Goal: Task Accomplishment & Management: Use online tool/utility

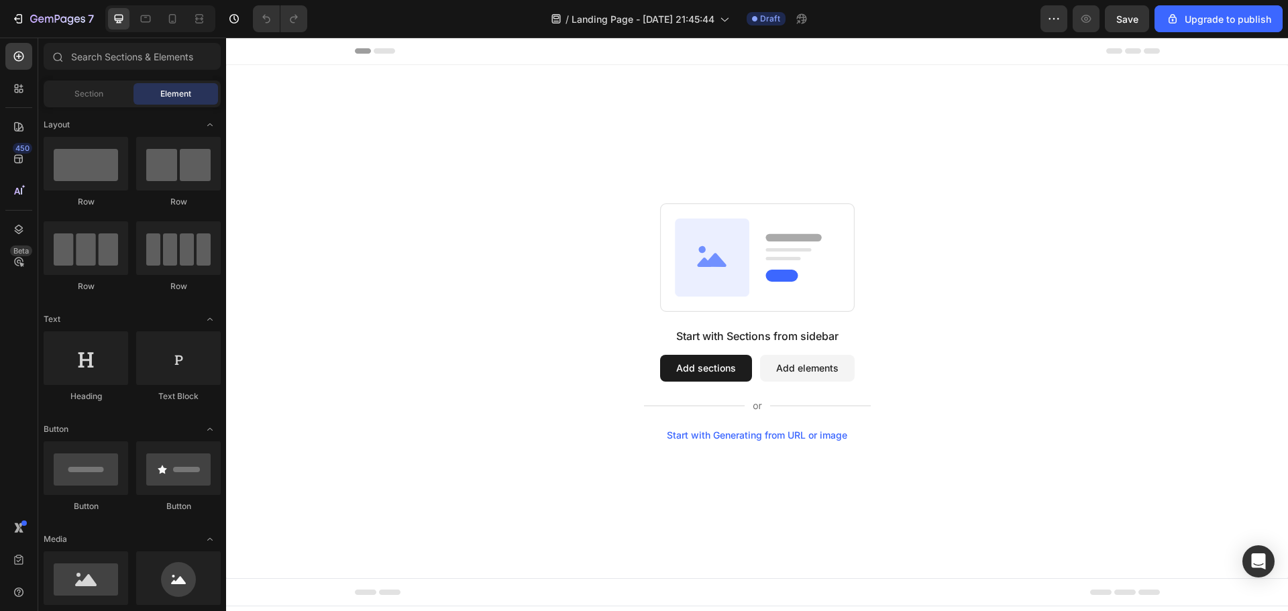
click at [764, 437] on div "Start with Generating from URL or image" at bounding box center [757, 435] width 180 height 11
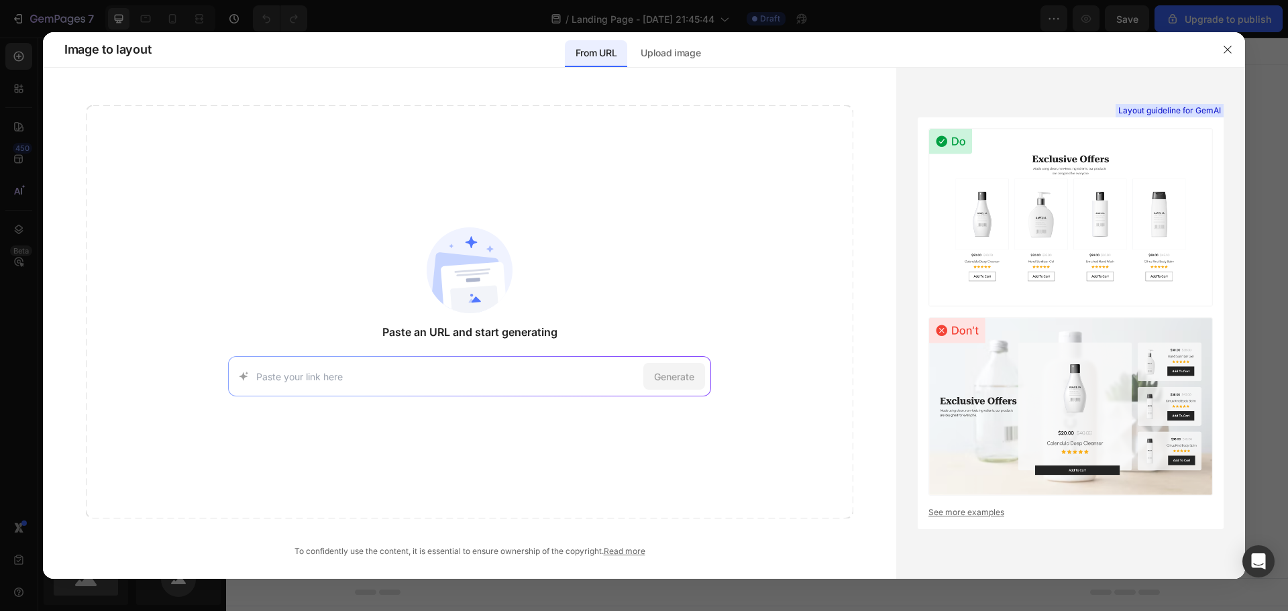
click at [439, 383] on div "Generate" at bounding box center [469, 376] width 483 height 40
click at [444, 376] on input at bounding box center [447, 376] width 382 height 14
paste input "[URL][DOMAIN_NAME]"
type input "[URL][DOMAIN_NAME]"
click at [679, 382] on span "Generate" at bounding box center [674, 376] width 40 height 14
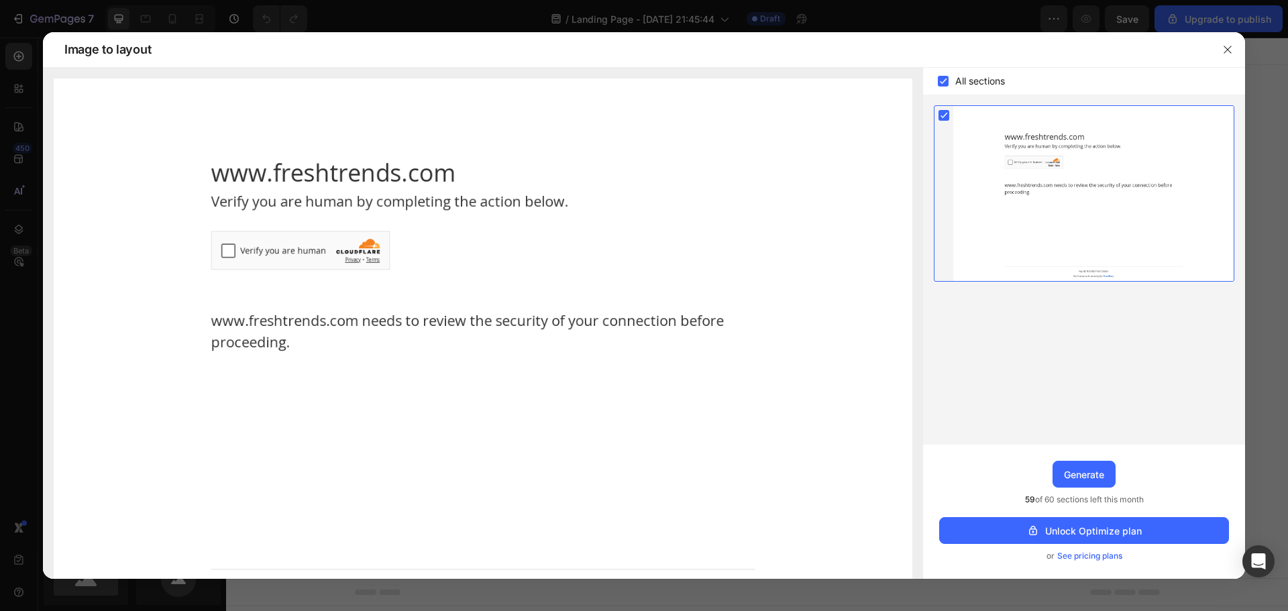
click at [223, 252] on img at bounding box center [483, 346] width 858 height 536
click at [229, 253] on img at bounding box center [483, 346] width 858 height 536
click at [225, 247] on img at bounding box center [483, 346] width 858 height 536
click at [233, 250] on img at bounding box center [483, 346] width 858 height 536
click at [227, 249] on img at bounding box center [483, 346] width 858 height 536
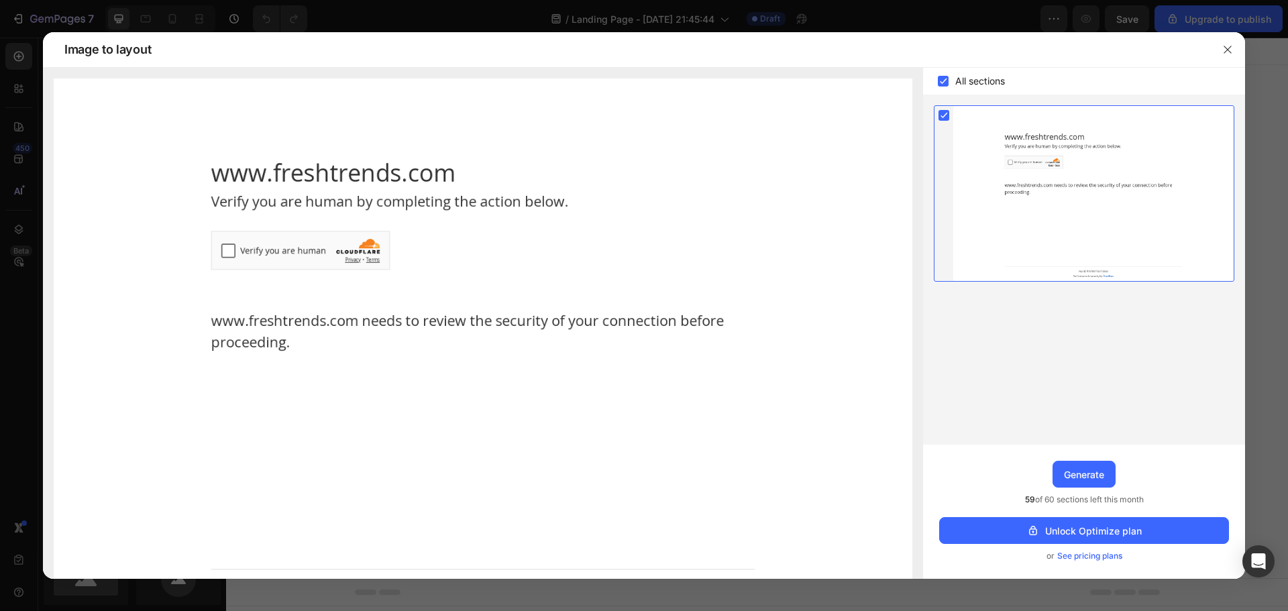
click at [262, 177] on img at bounding box center [483, 346] width 858 height 536
click at [279, 137] on img at bounding box center [483, 346] width 858 height 536
click at [229, 193] on img at bounding box center [483, 346] width 858 height 536
click at [219, 247] on img at bounding box center [483, 346] width 858 height 536
click at [227, 249] on img at bounding box center [483, 346] width 858 height 536
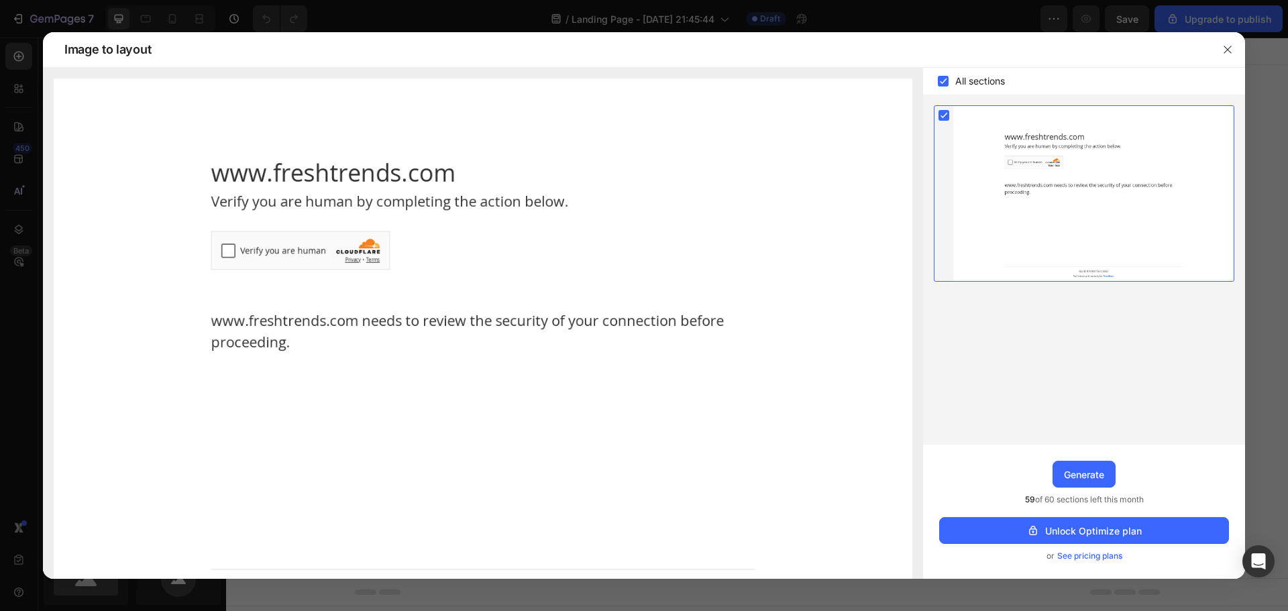
click at [228, 249] on img at bounding box center [483, 346] width 858 height 536
click at [1226, 51] on icon "button" at bounding box center [1226, 49] width 7 height 7
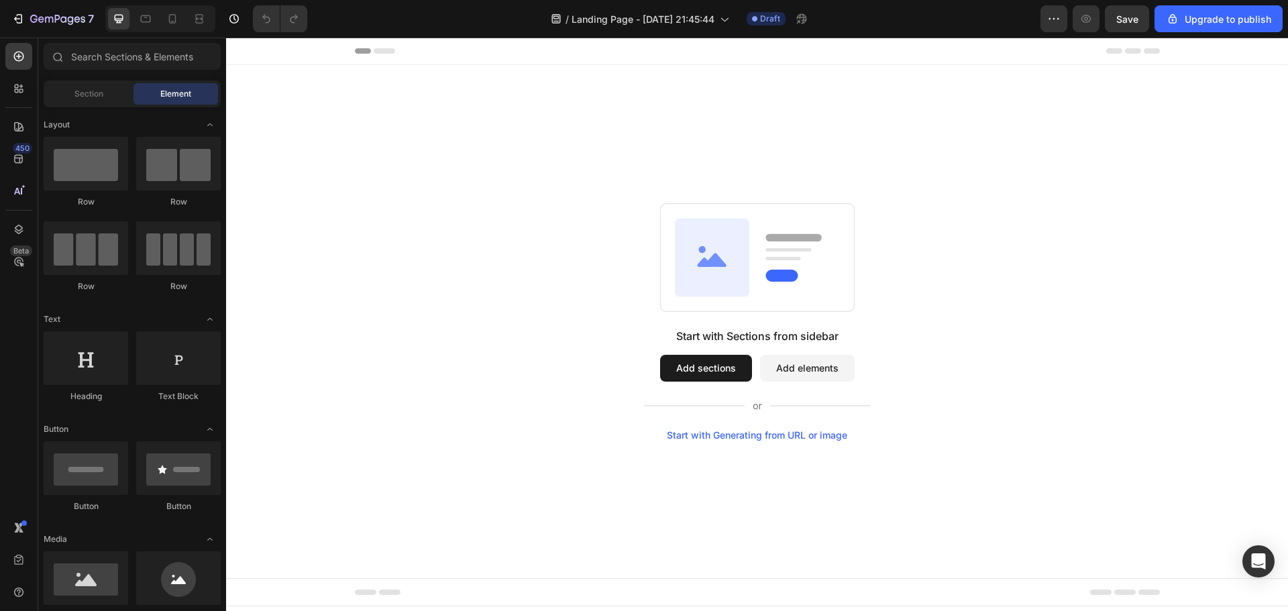
click at [749, 442] on div "Start with Sections from sidebar Add sections Add elements Start with Generatin…" at bounding box center [757, 321] width 1062 height 513
click at [749, 437] on div "Start with Generating from URL or image" at bounding box center [757, 435] width 180 height 11
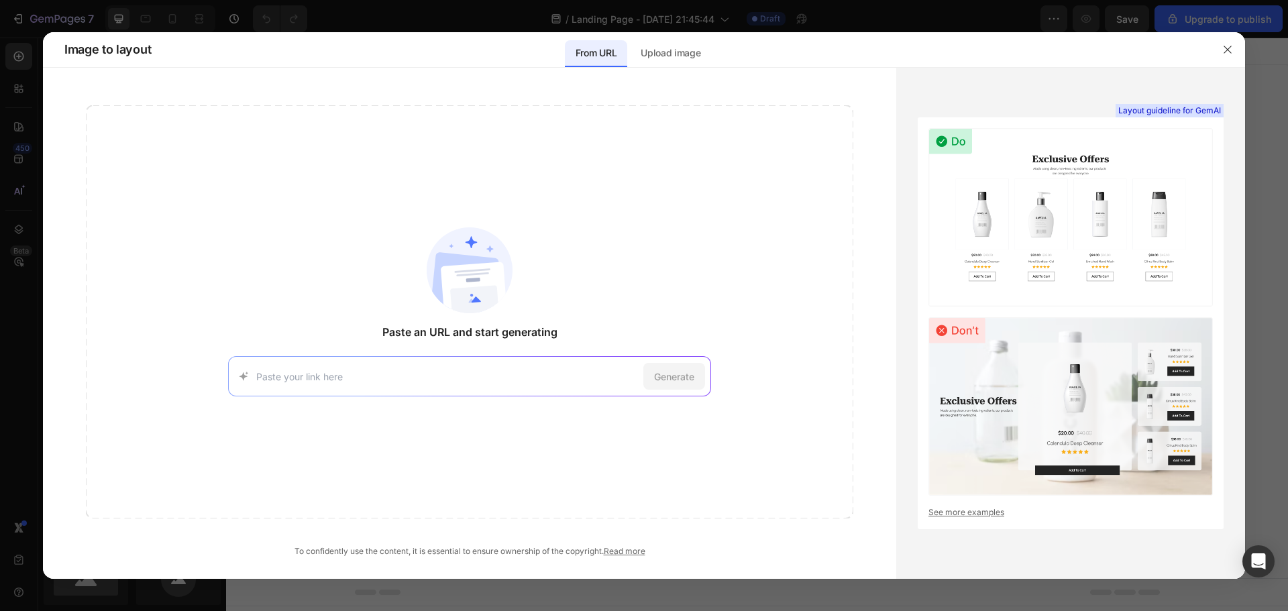
click at [433, 381] on input at bounding box center [447, 376] width 382 height 14
type input "[URL][DOMAIN_NAME]"
click at [697, 381] on div "Generate" at bounding box center [674, 376] width 62 height 27
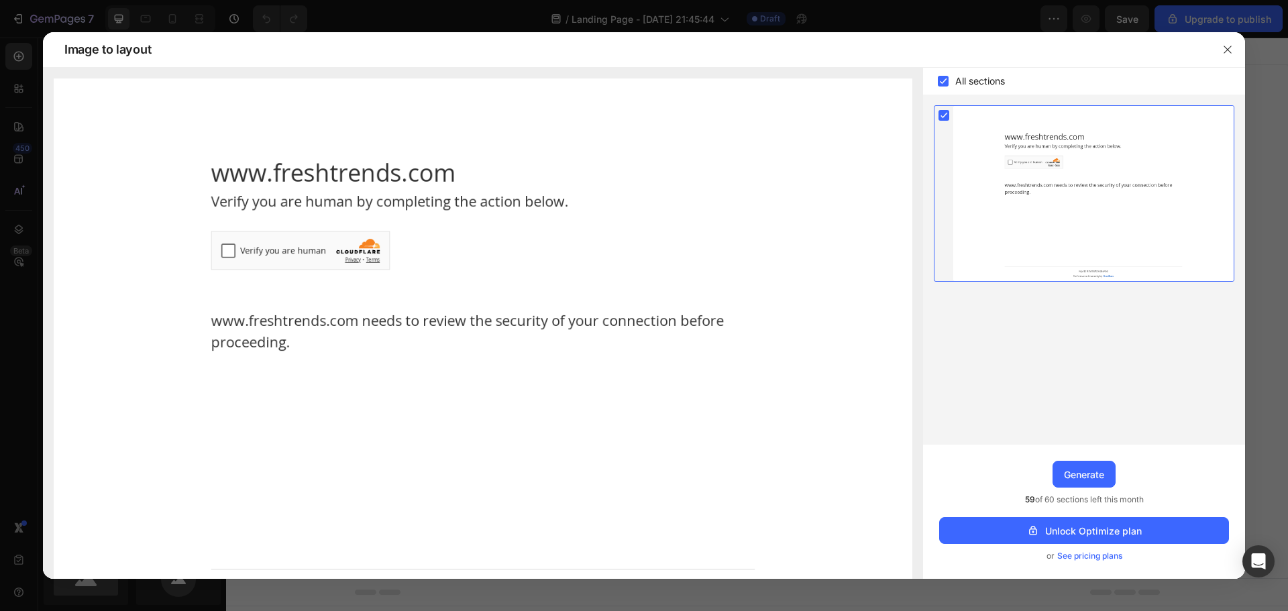
click at [1009, 164] on div at bounding box center [1093, 193] width 280 height 175
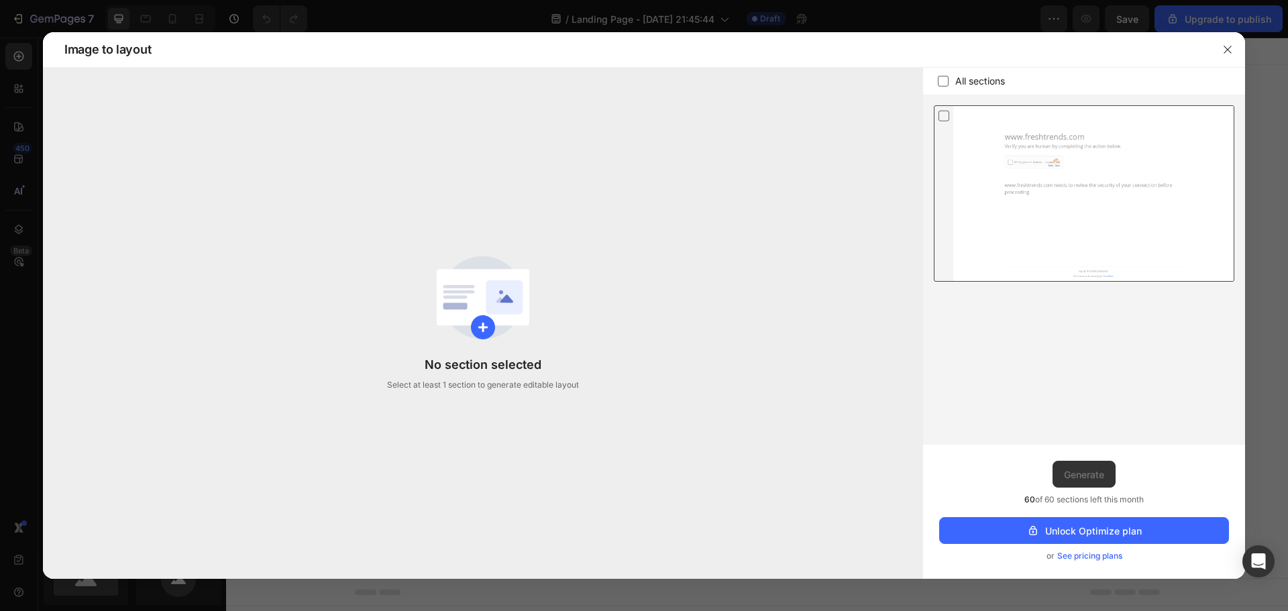
click at [996, 151] on div at bounding box center [1093, 193] width 280 height 175
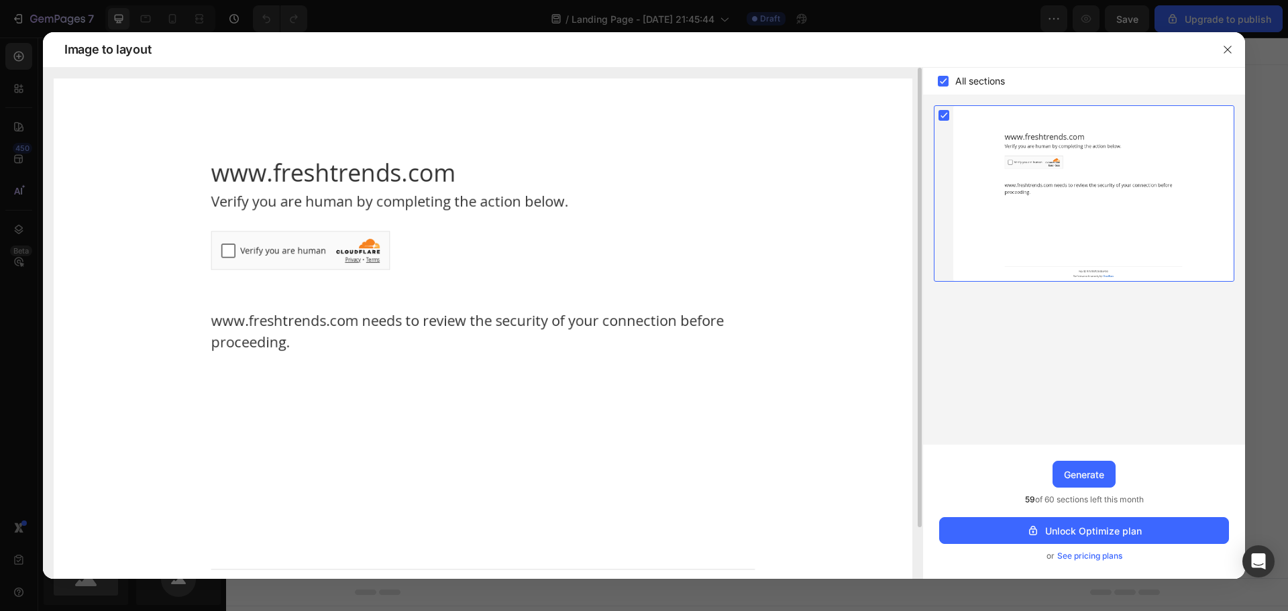
click at [231, 252] on img at bounding box center [483, 346] width 858 height 536
click at [231, 251] on img at bounding box center [483, 346] width 858 height 536
click at [1231, 51] on icon "button" at bounding box center [1227, 49] width 11 height 11
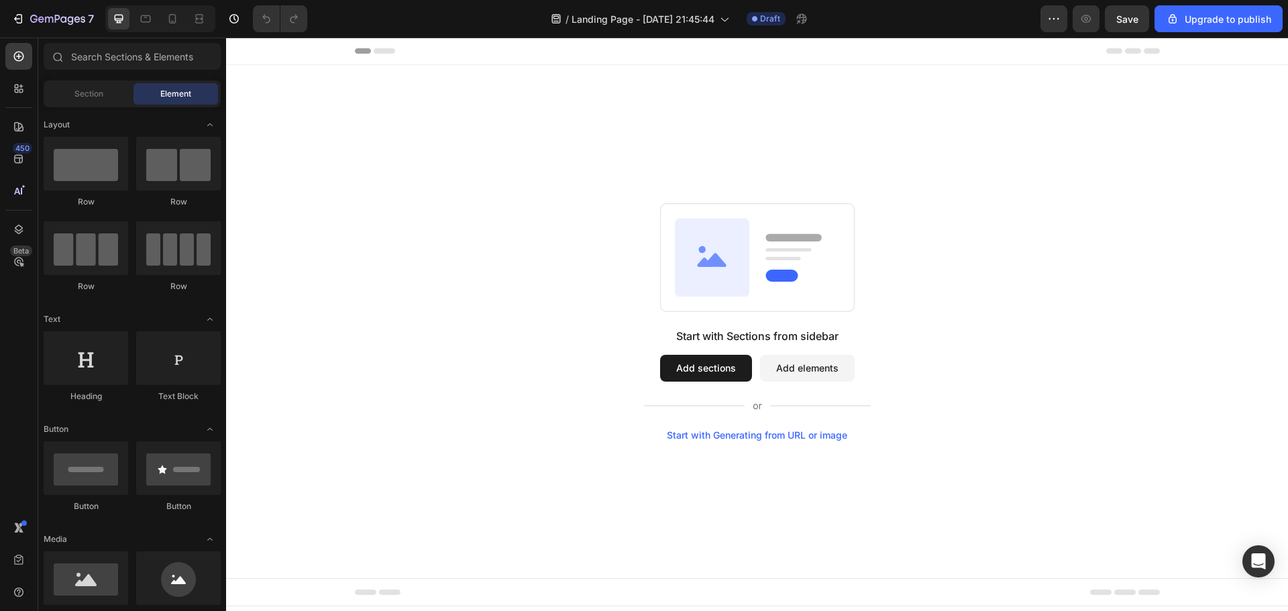
click at [707, 368] on button "Add sections" at bounding box center [706, 368] width 92 height 27
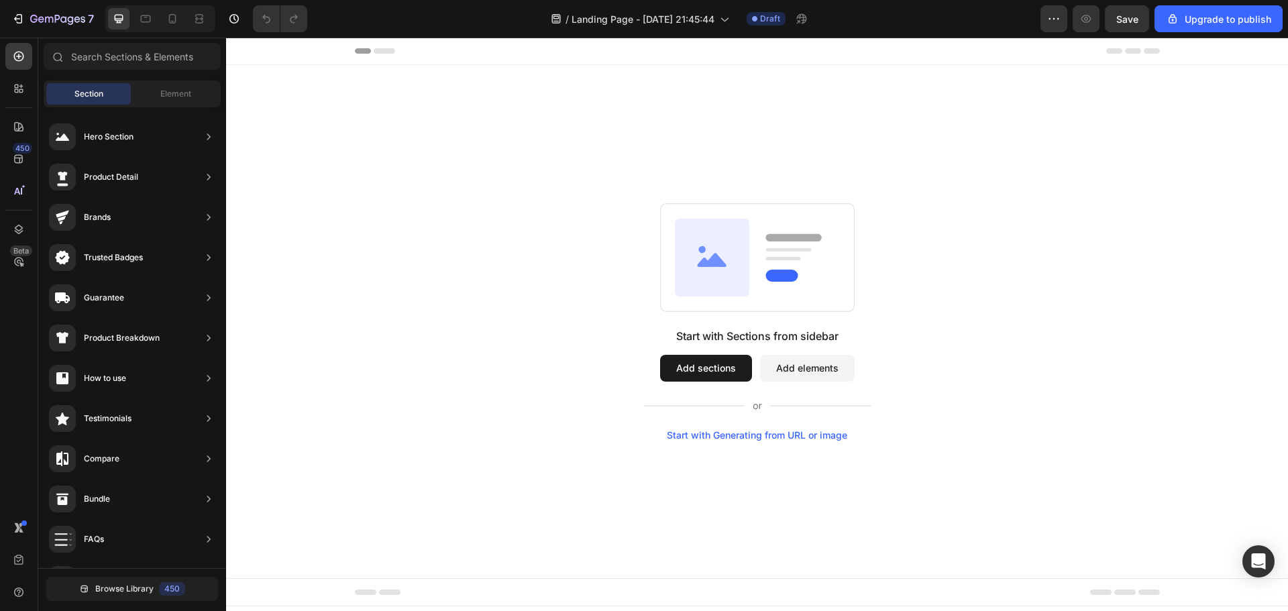
click at [760, 437] on div "Start with Generating from URL or image" at bounding box center [757, 435] width 180 height 11
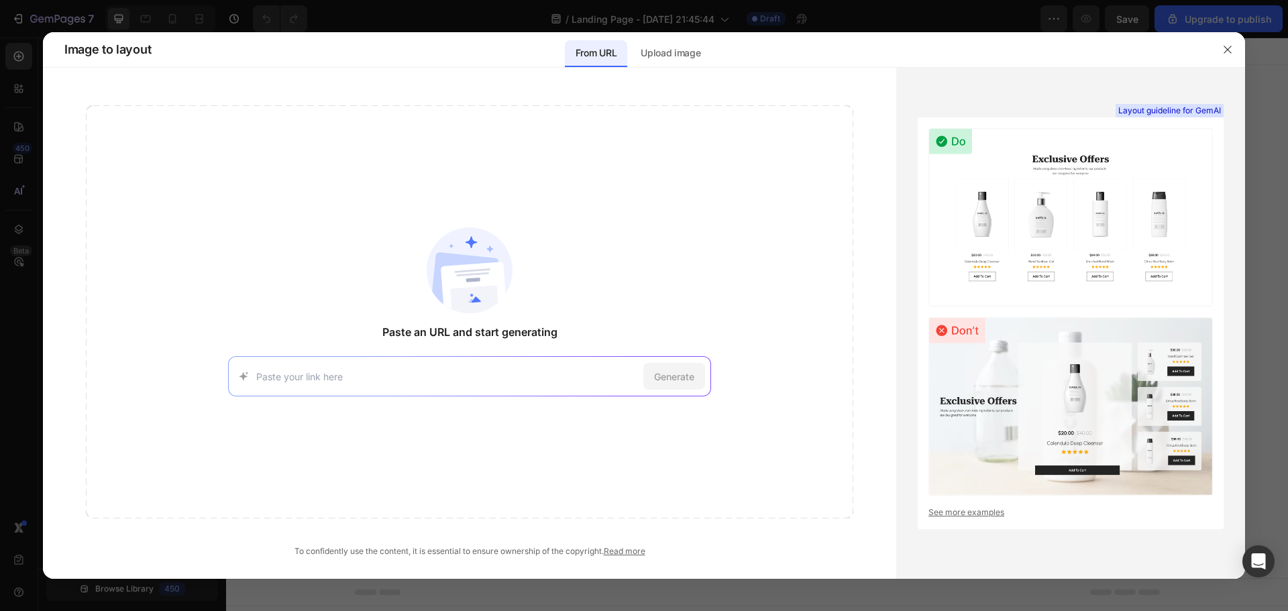
click at [501, 374] on input at bounding box center [447, 376] width 382 height 14
type input "[URL][DOMAIN_NAME]"
click at [677, 380] on span "Generate" at bounding box center [674, 376] width 40 height 14
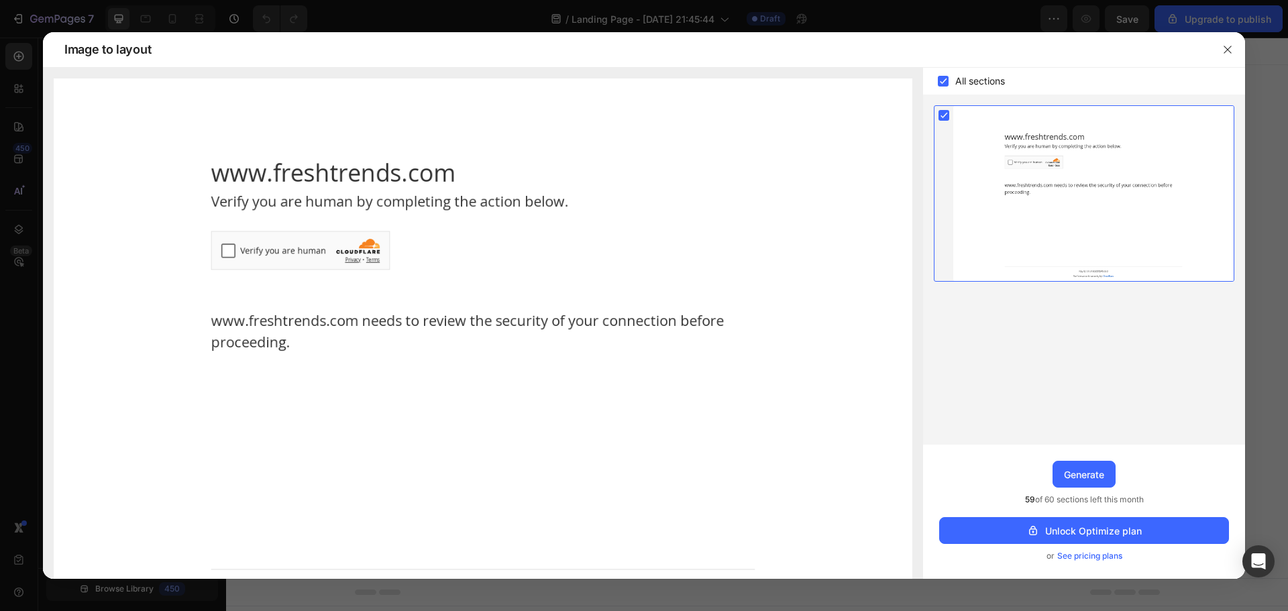
click at [942, 82] on rect at bounding box center [942, 81] width 11 height 11
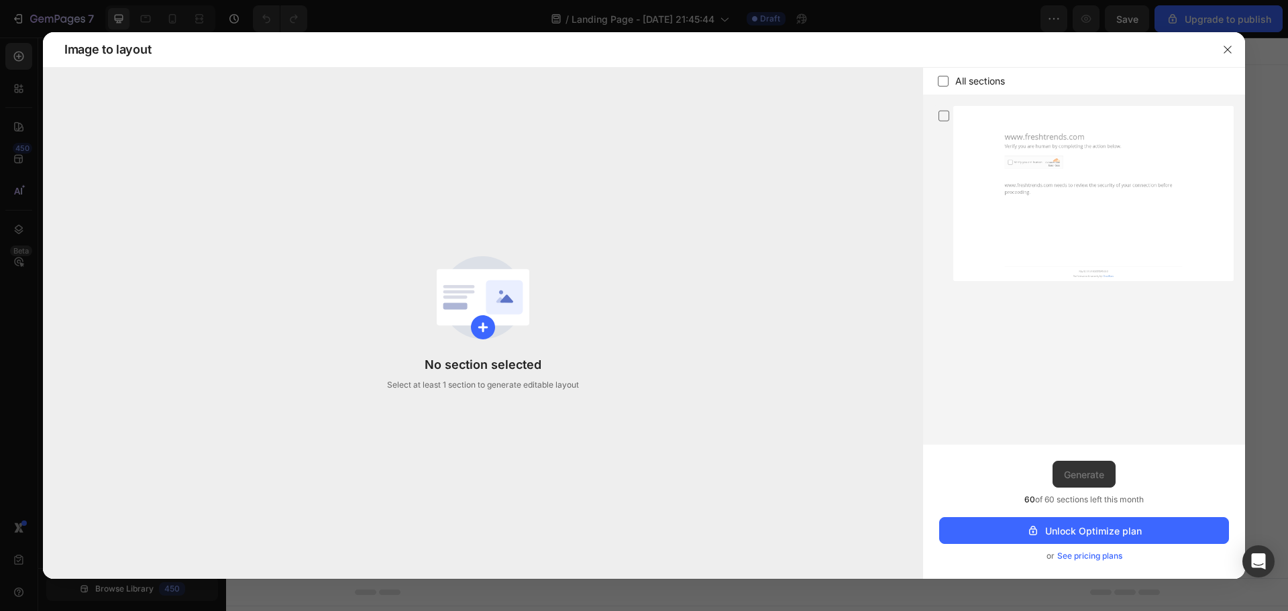
click at [942, 82] on icon at bounding box center [942, 80] width 13 height 13
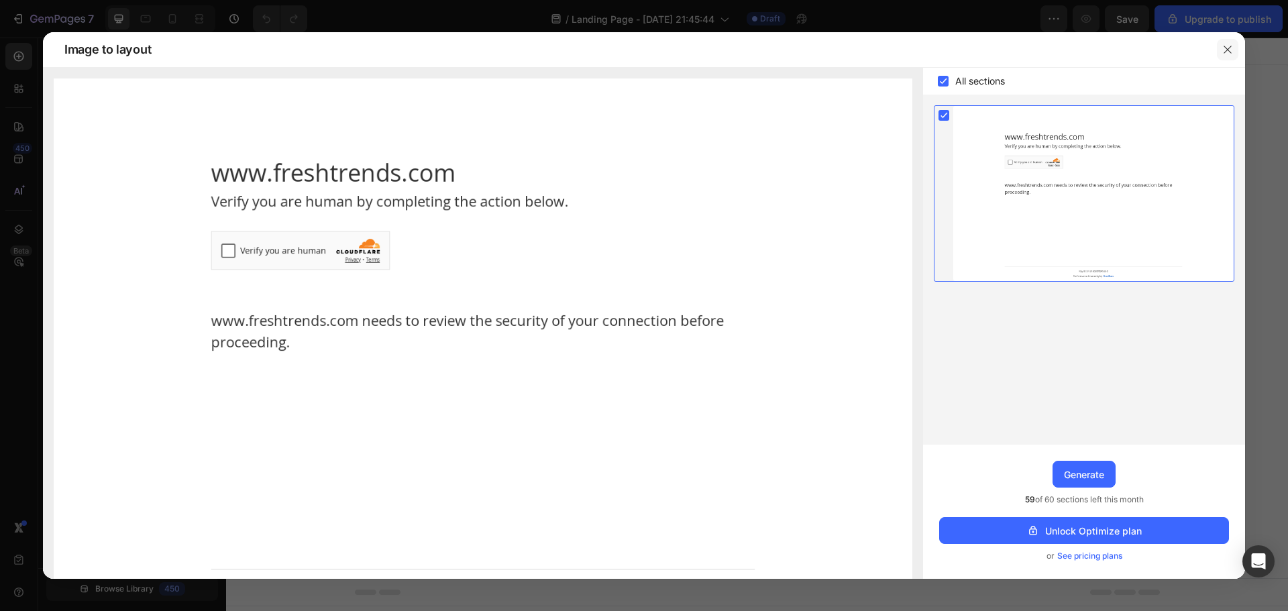
click at [1227, 48] on icon "button" at bounding box center [1227, 49] width 11 height 11
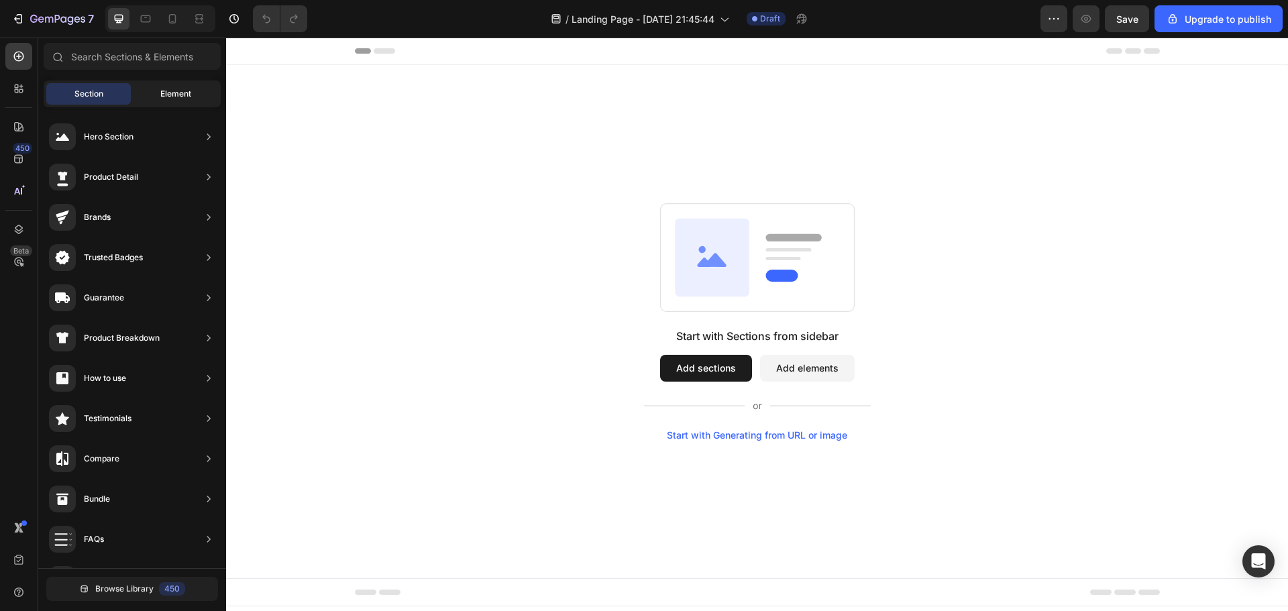
click at [181, 95] on span "Element" at bounding box center [175, 94] width 31 height 12
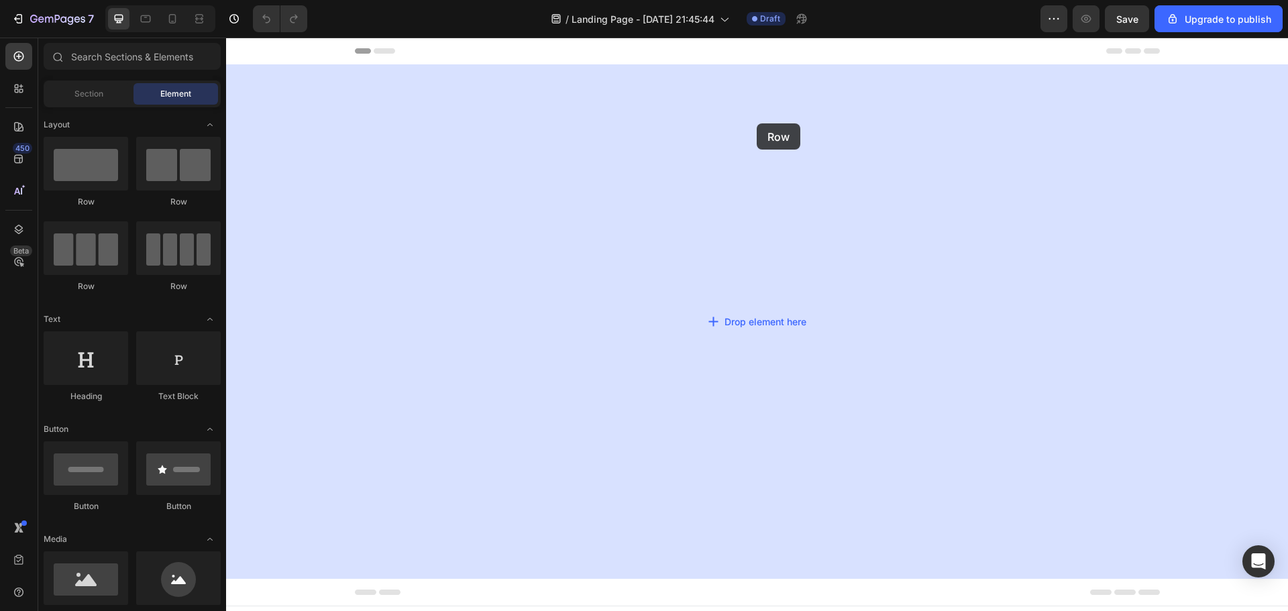
drag, startPoint x: 407, startPoint y: 211, endPoint x: 756, endPoint y: 123, distance: 360.1
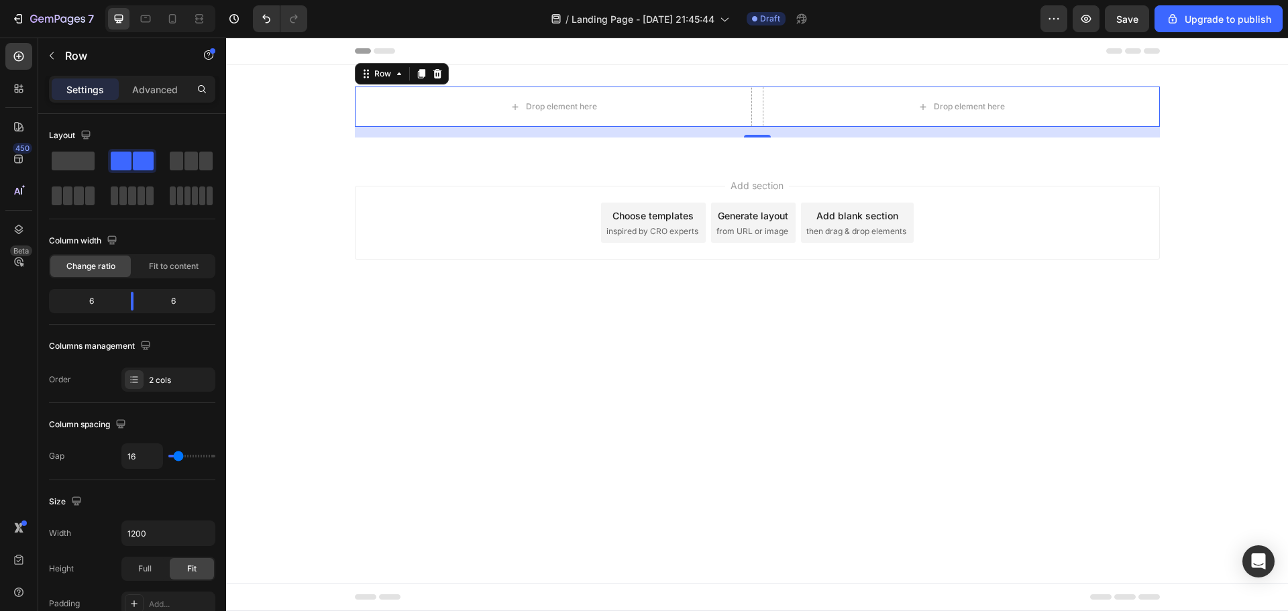
click at [754, 105] on div "Drop element here Drop element here Row 16" at bounding box center [757, 107] width 805 height 40
type input "13"
type input "11"
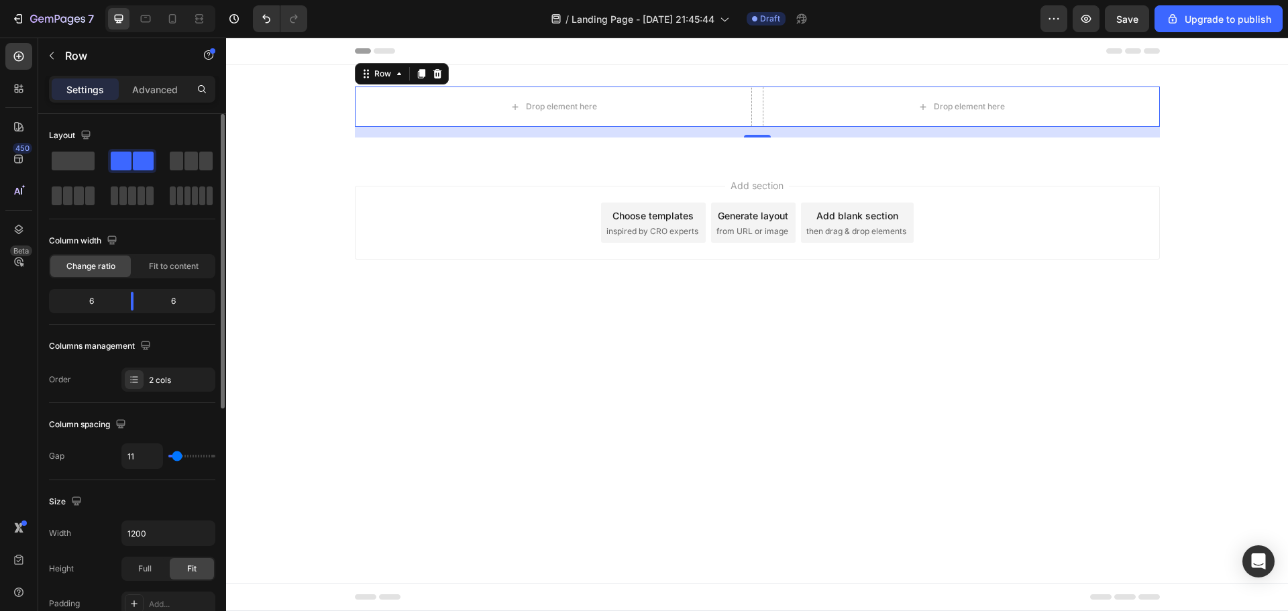
type input "9"
type input "7"
type input "0"
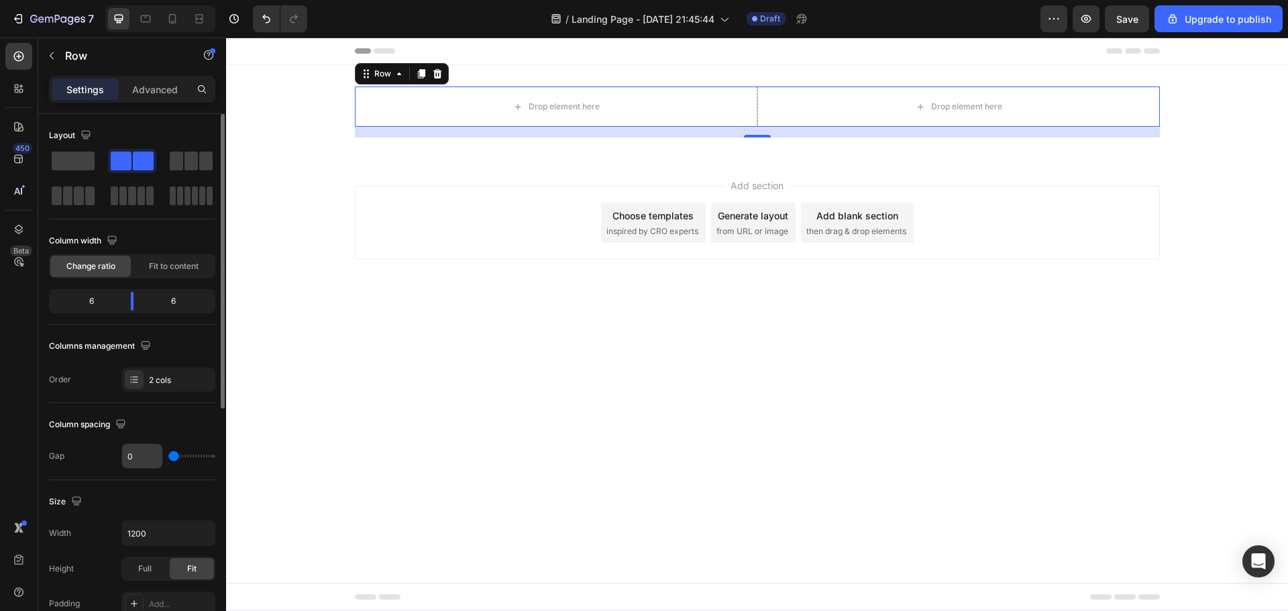
drag, startPoint x: 178, startPoint y: 454, endPoint x: 162, endPoint y: 455, distance: 16.8
type input "0"
click at [168, 455] on input "range" at bounding box center [191, 456] width 47 height 3
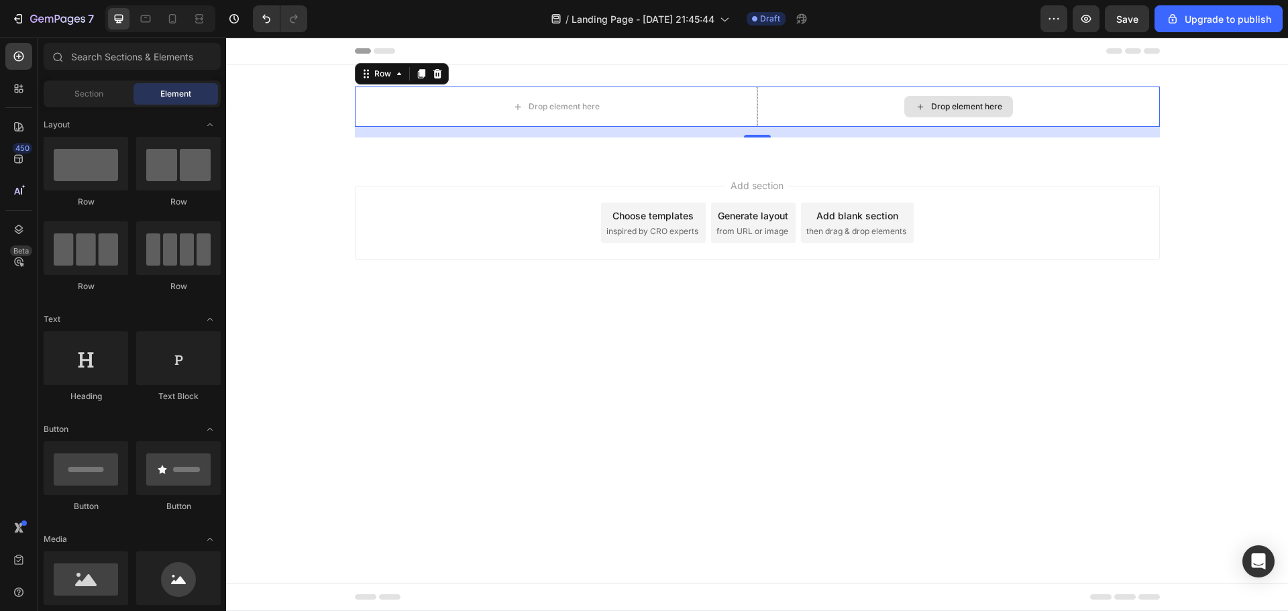
click at [964, 107] on div "Drop element here" at bounding box center [966, 106] width 71 height 11
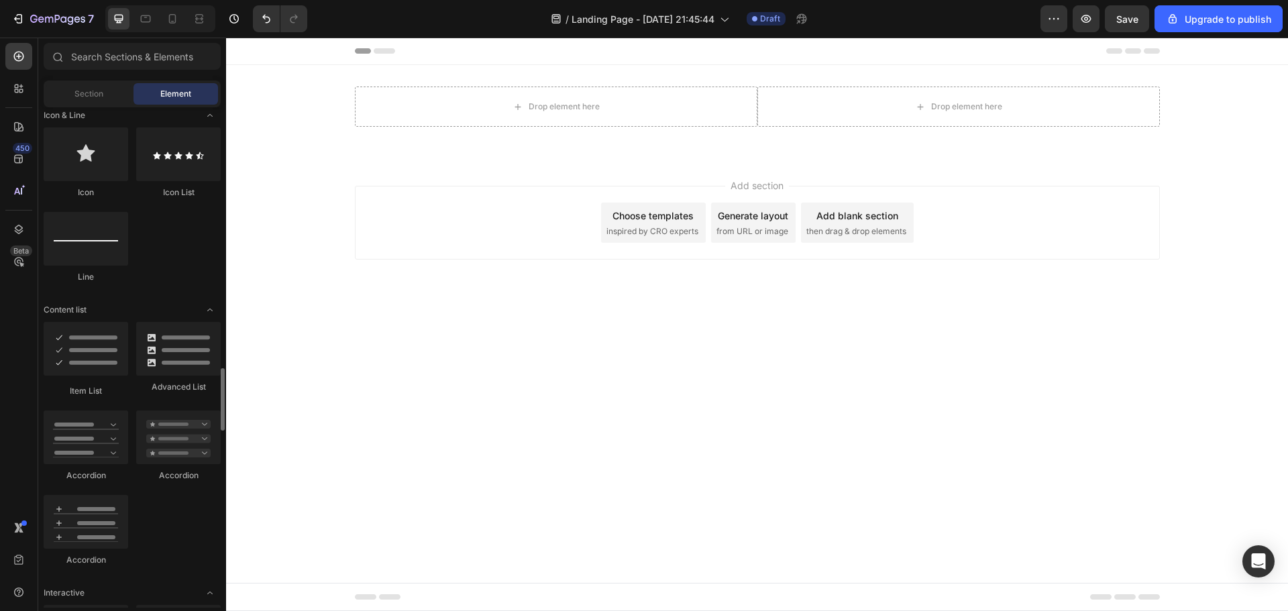
scroll to position [1073, 0]
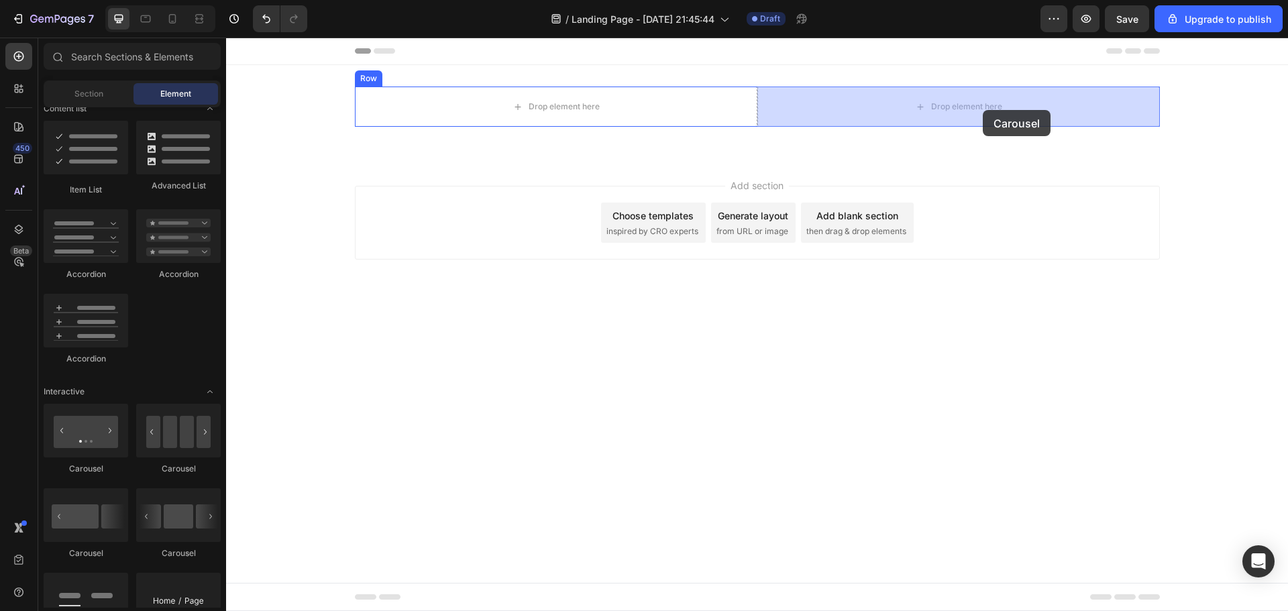
drag, startPoint x: 445, startPoint y: 463, endPoint x: 982, endPoint y: 110, distance: 642.6
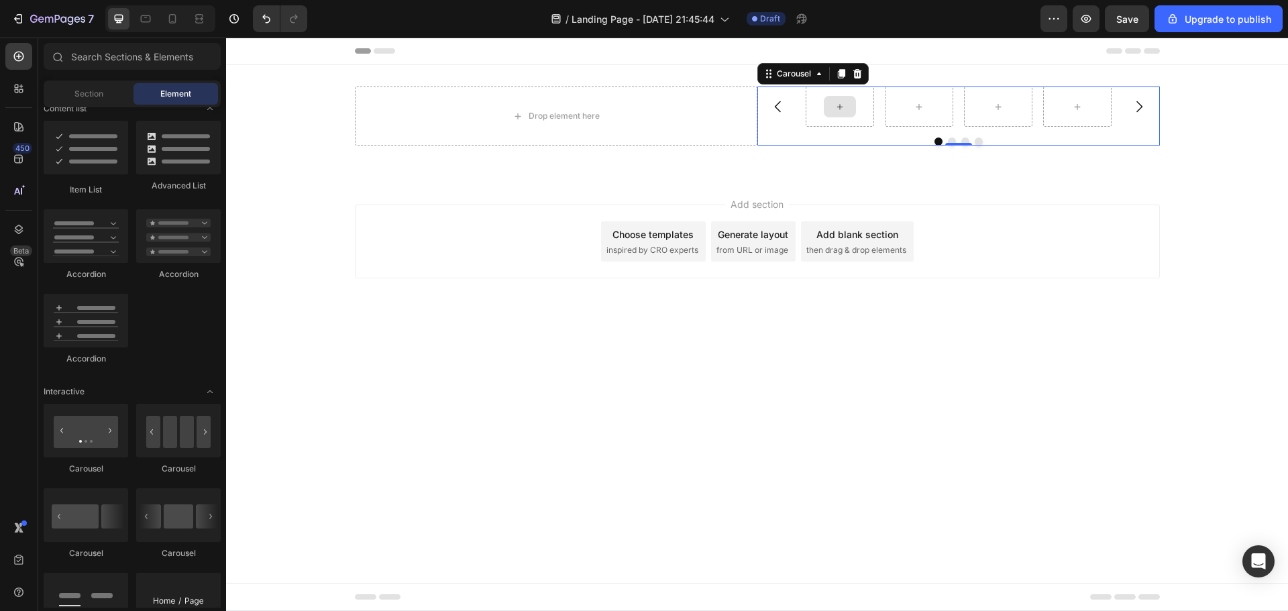
click at [844, 108] on icon at bounding box center [839, 106] width 11 height 11
click at [843, 134] on div "Carousel" at bounding box center [958, 116] width 402 height 59
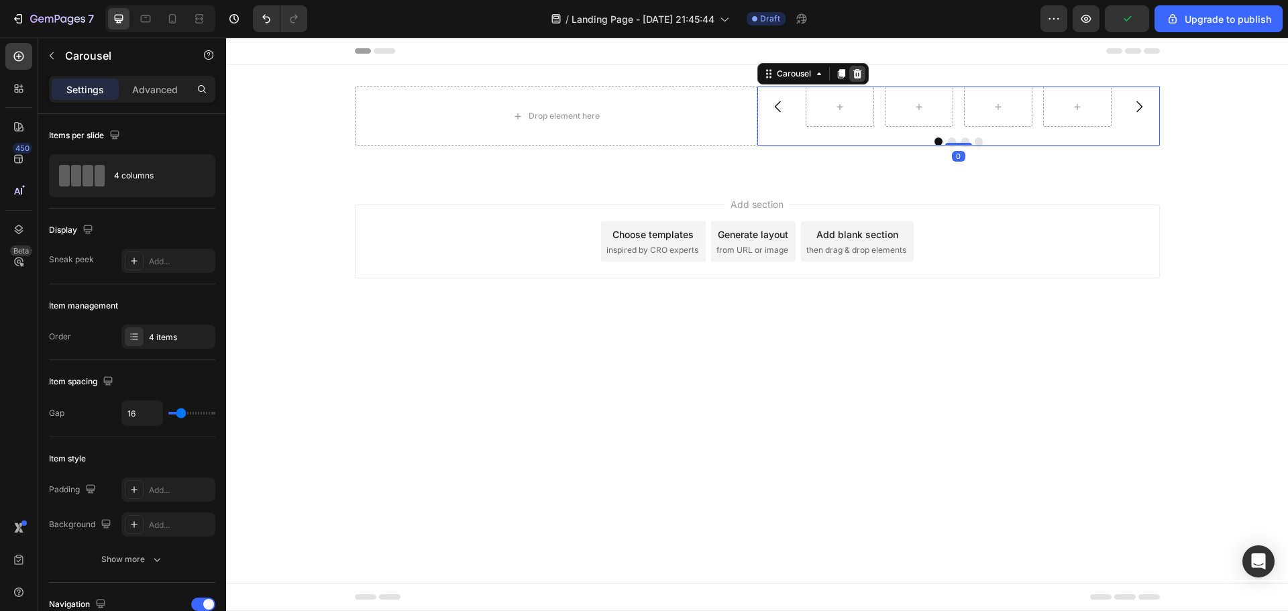
click at [859, 78] on icon at bounding box center [856, 73] width 9 height 9
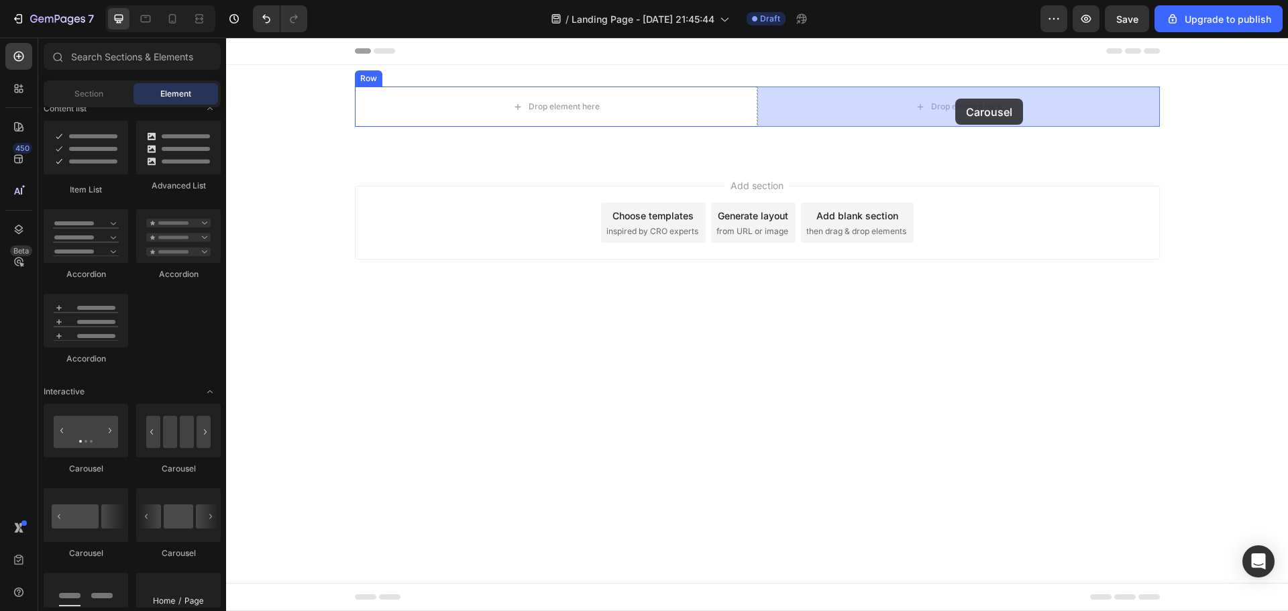
drag, startPoint x: 317, startPoint y: 471, endPoint x: 955, endPoint y: 99, distance: 739.0
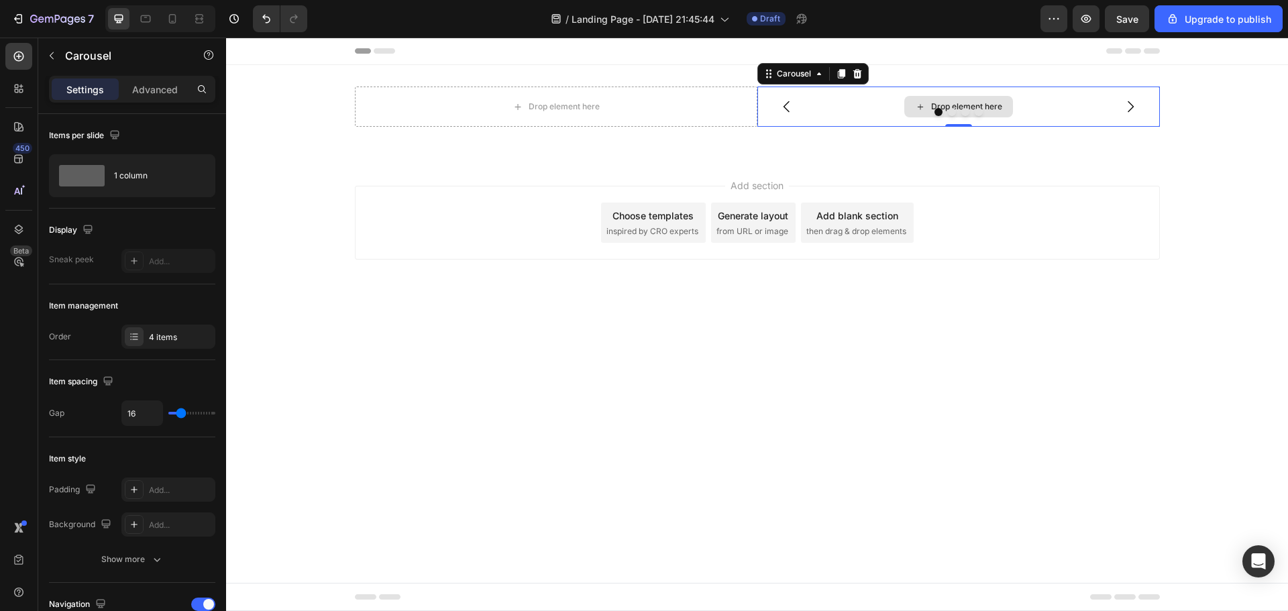
click at [1042, 105] on div "Drop element here" at bounding box center [958, 107] width 402 height 40
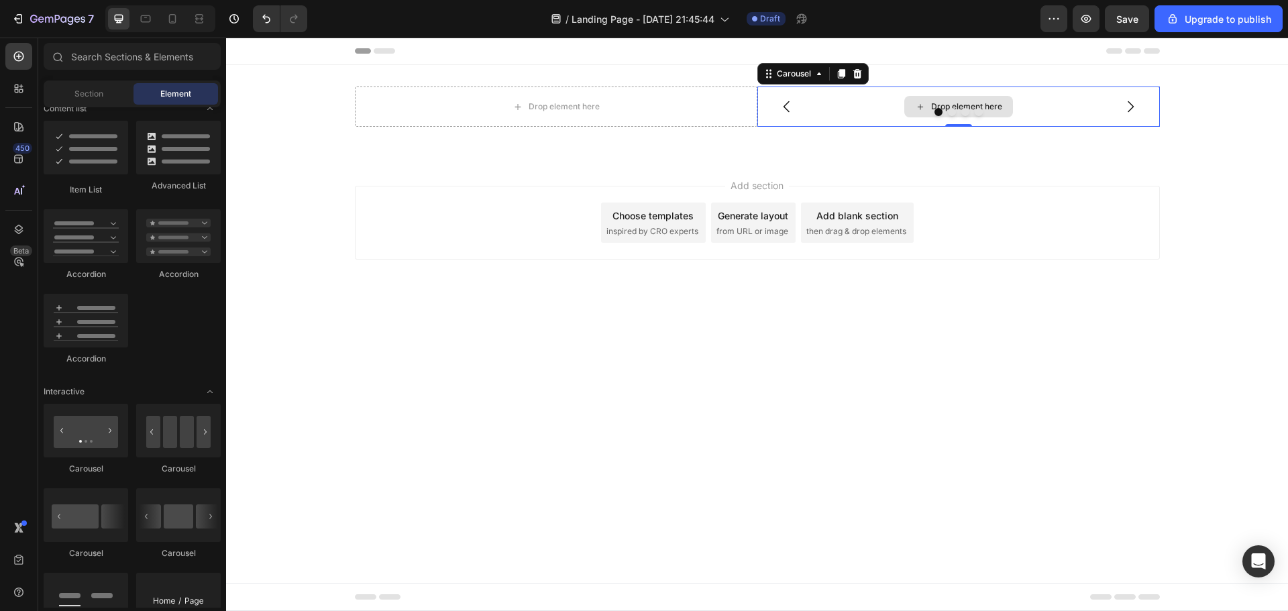
click at [999, 104] on div "Drop element here" at bounding box center [966, 106] width 71 height 11
click at [1046, 105] on div "Drop element here" at bounding box center [958, 107] width 402 height 40
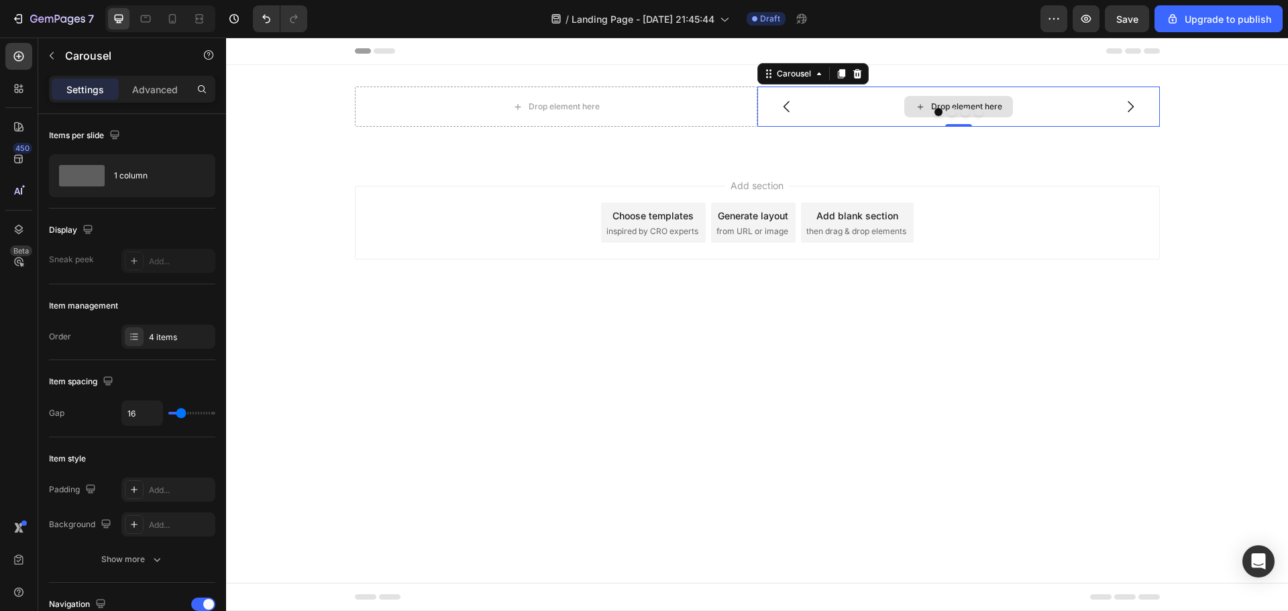
click at [950, 104] on div "Drop element here" at bounding box center [966, 106] width 71 height 11
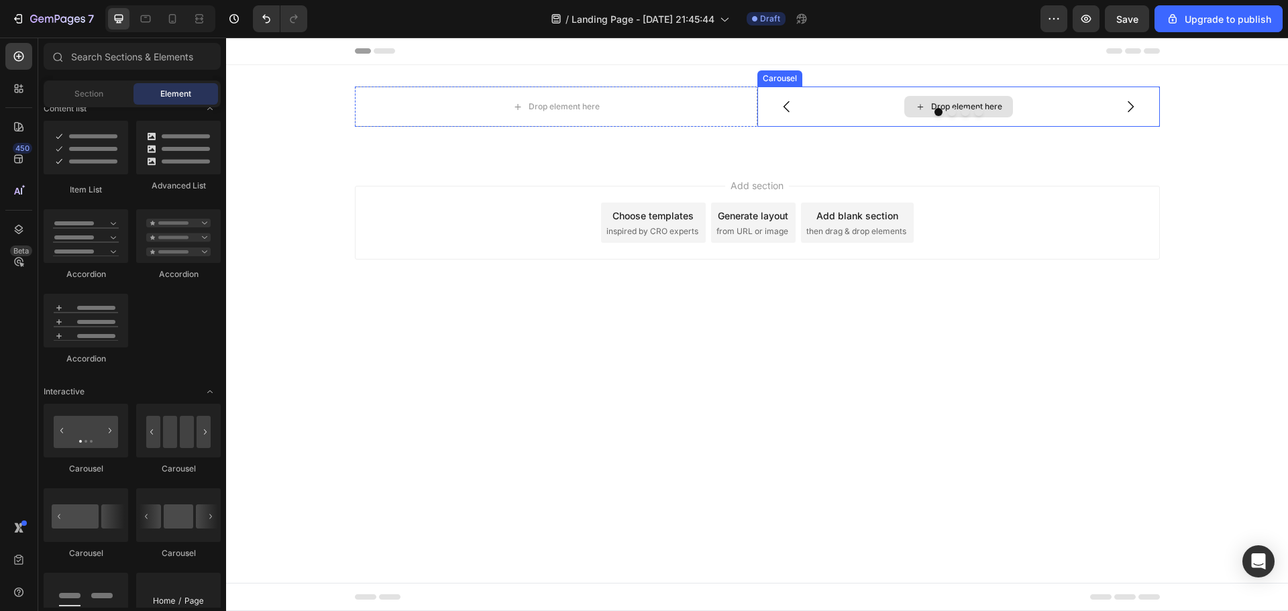
click at [882, 103] on div "Drop element here" at bounding box center [958, 107] width 402 height 40
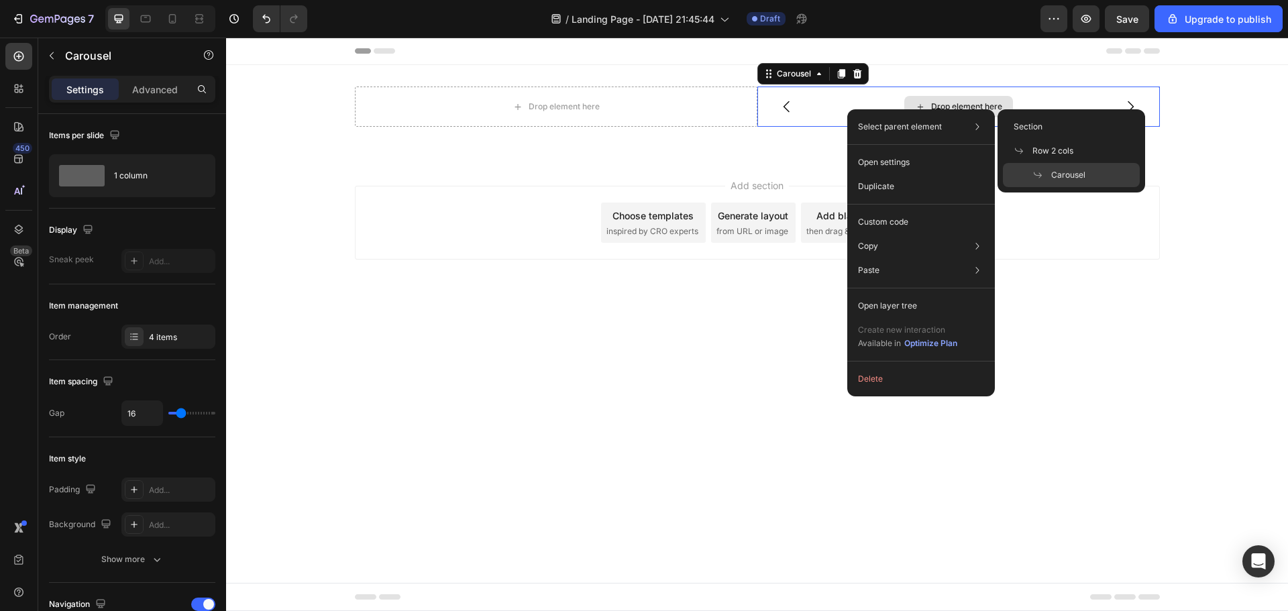
click at [830, 103] on div "Drop element here" at bounding box center [958, 107] width 402 height 40
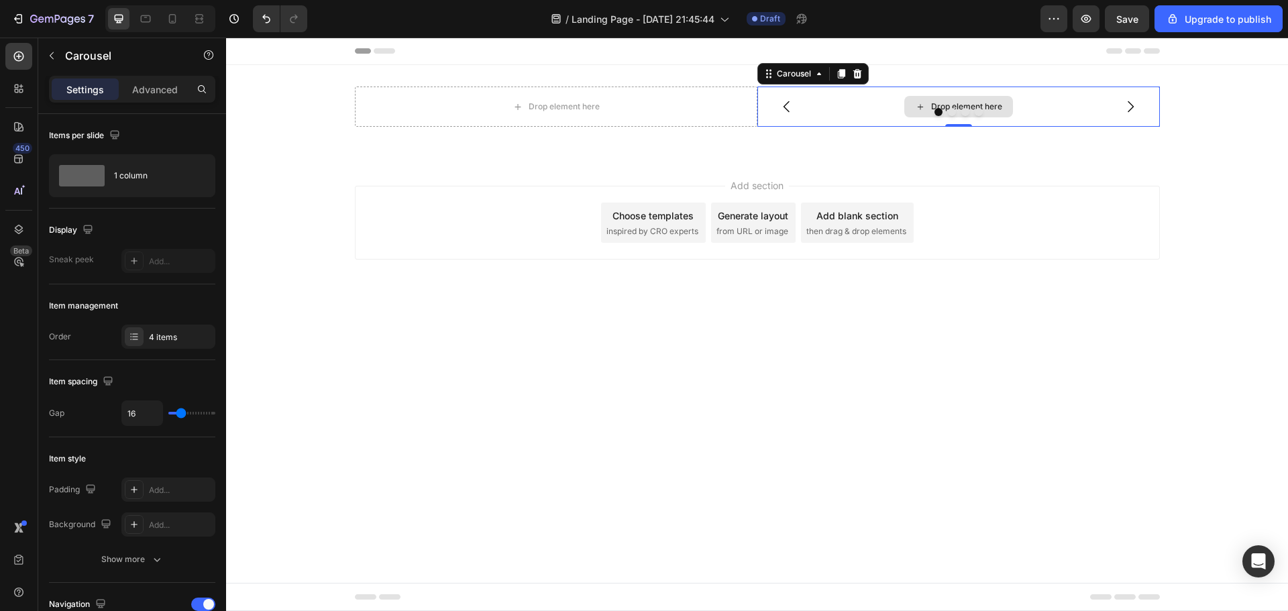
click at [993, 105] on div "Drop element here" at bounding box center [966, 106] width 71 height 11
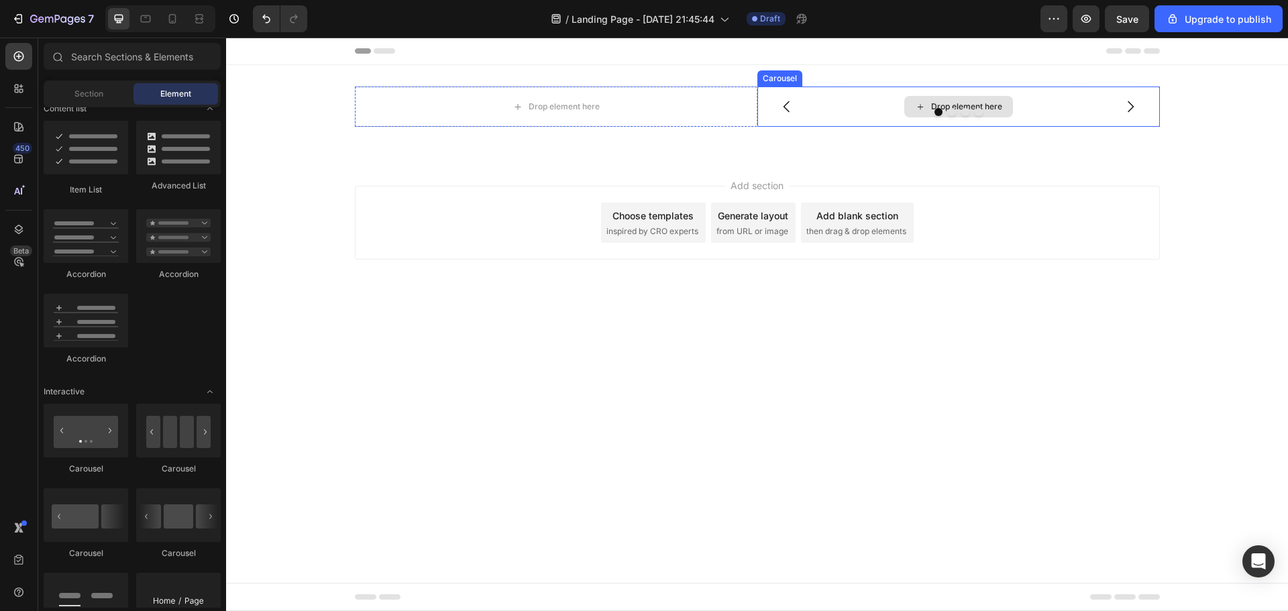
click at [856, 101] on div "Drop element here" at bounding box center [958, 107] width 402 height 40
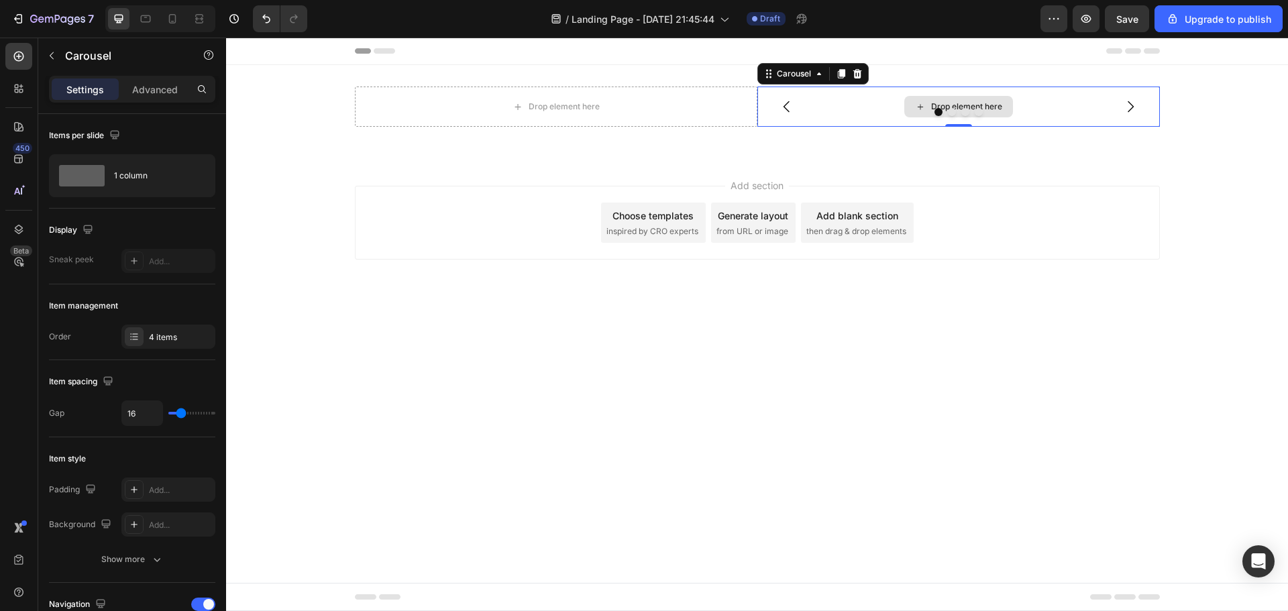
click at [1000, 103] on div "Drop element here" at bounding box center [966, 106] width 71 height 11
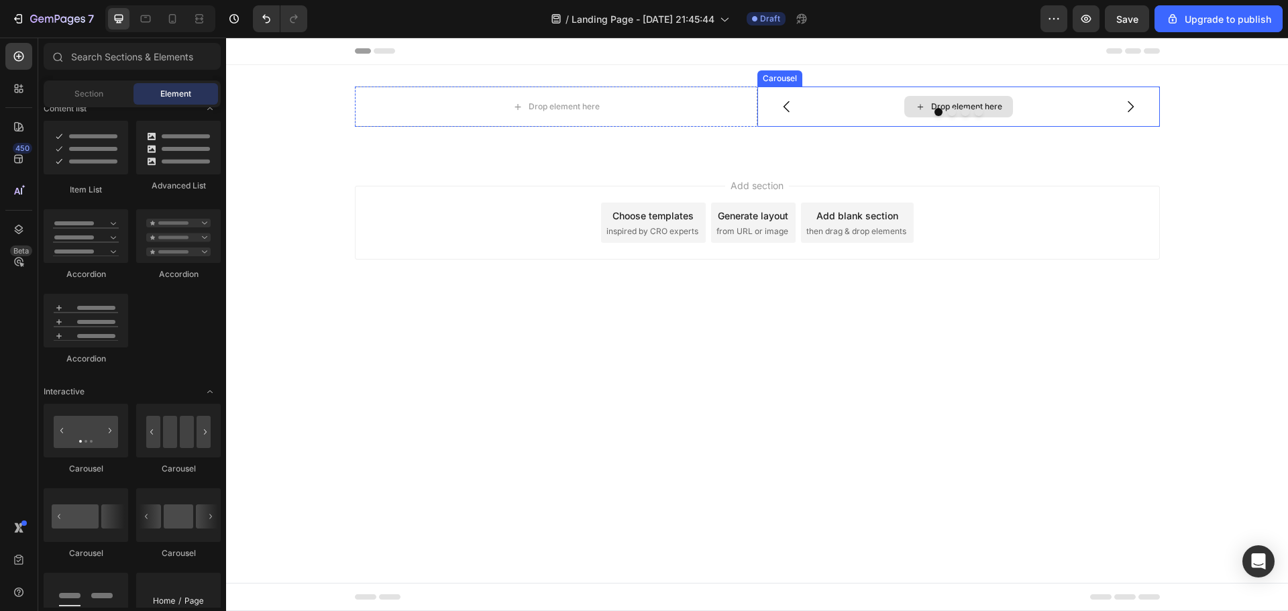
click at [1005, 97] on div "Drop element here" at bounding box center [958, 106] width 109 height 21
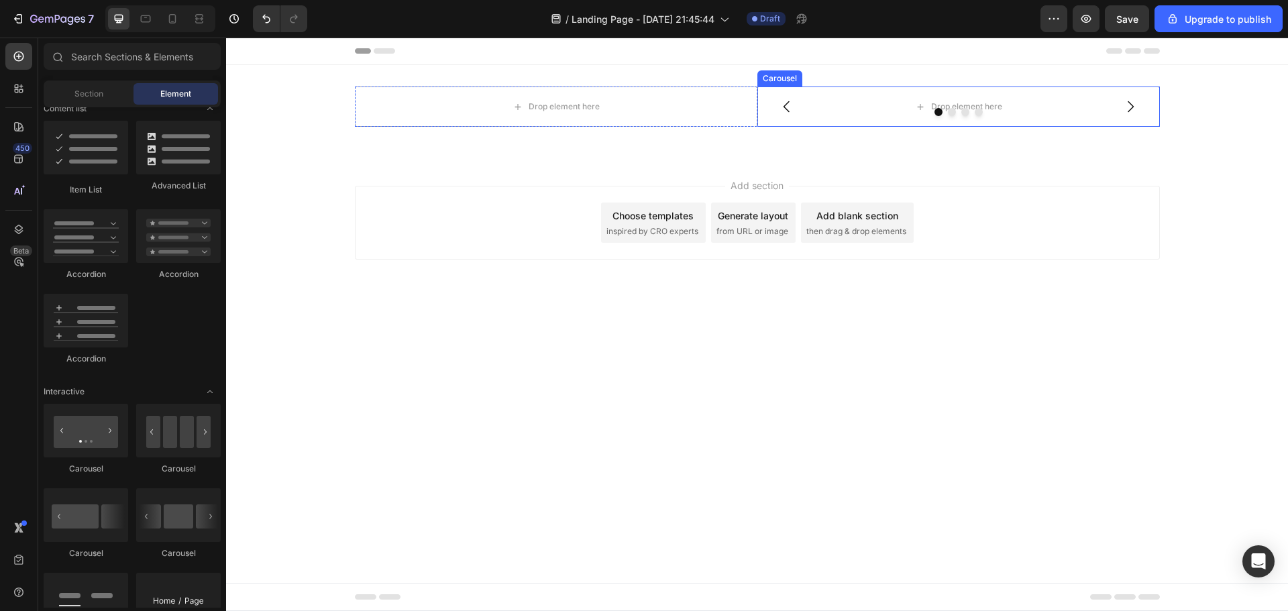
click at [1133, 101] on icon "Carousel Next Arrow" at bounding box center [1130, 107] width 16 height 16
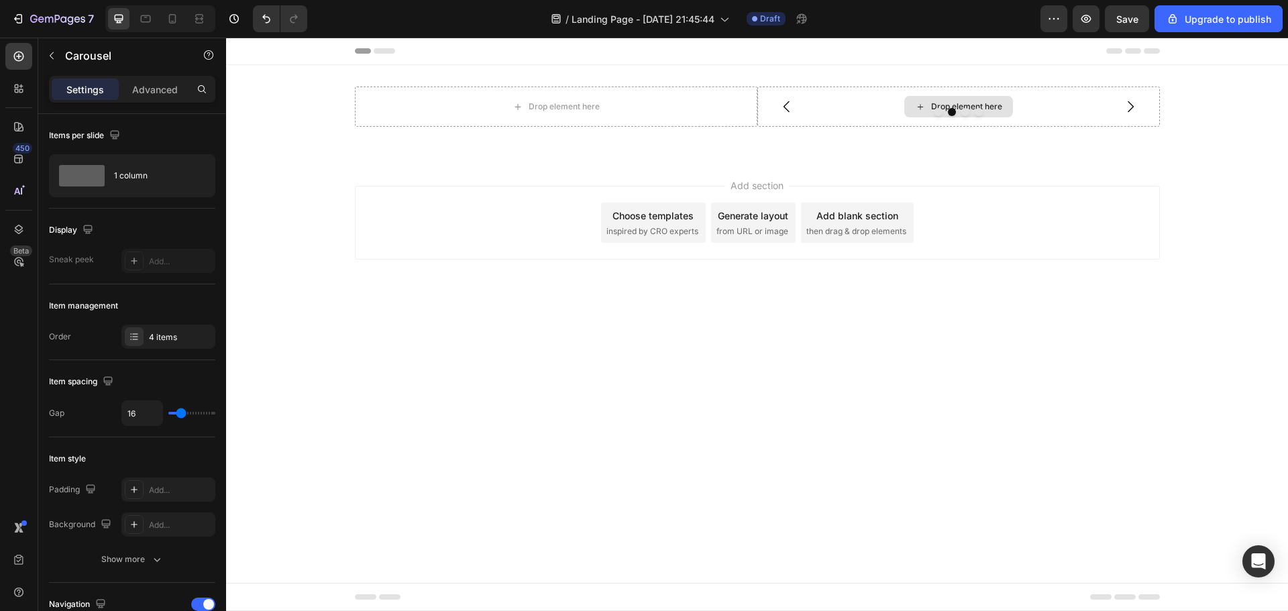
click at [996, 102] on div "Drop element here" at bounding box center [966, 106] width 71 height 11
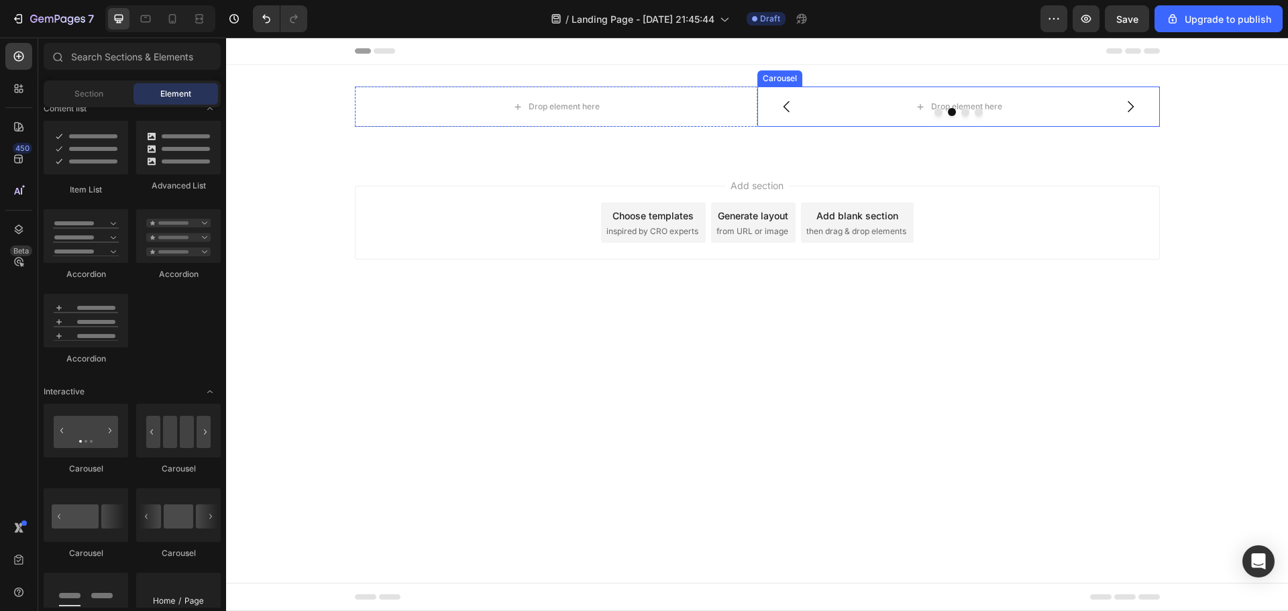
click at [938, 112] on button "Dot" at bounding box center [938, 112] width 8 height 8
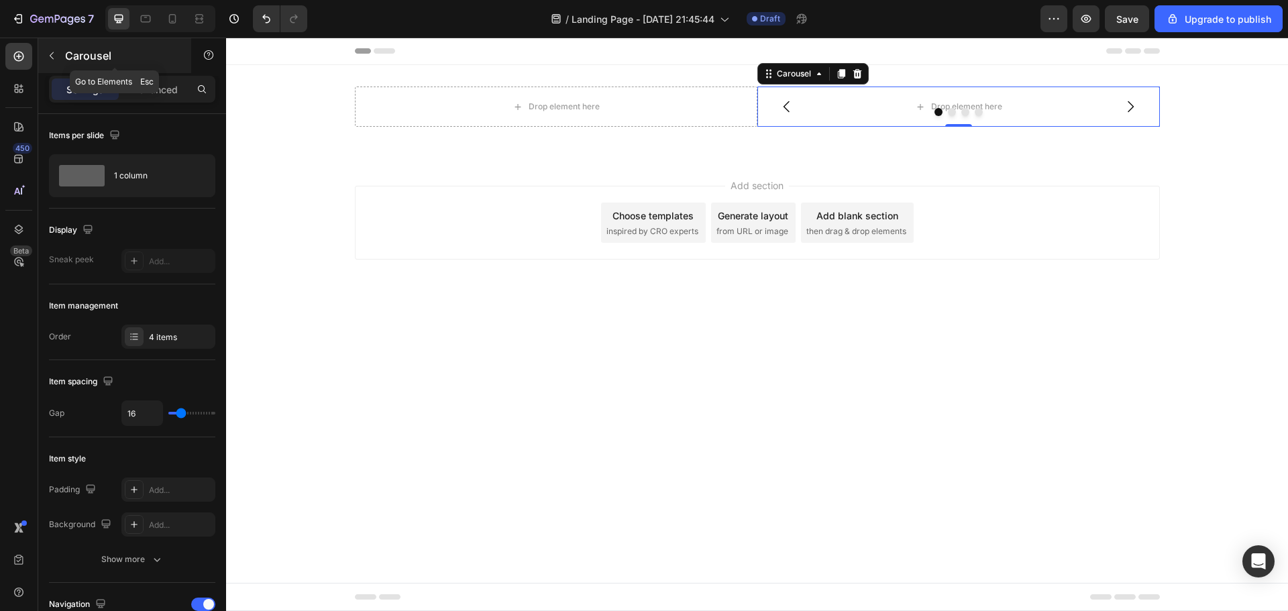
click at [52, 56] on icon "button" at bounding box center [51, 55] width 11 height 11
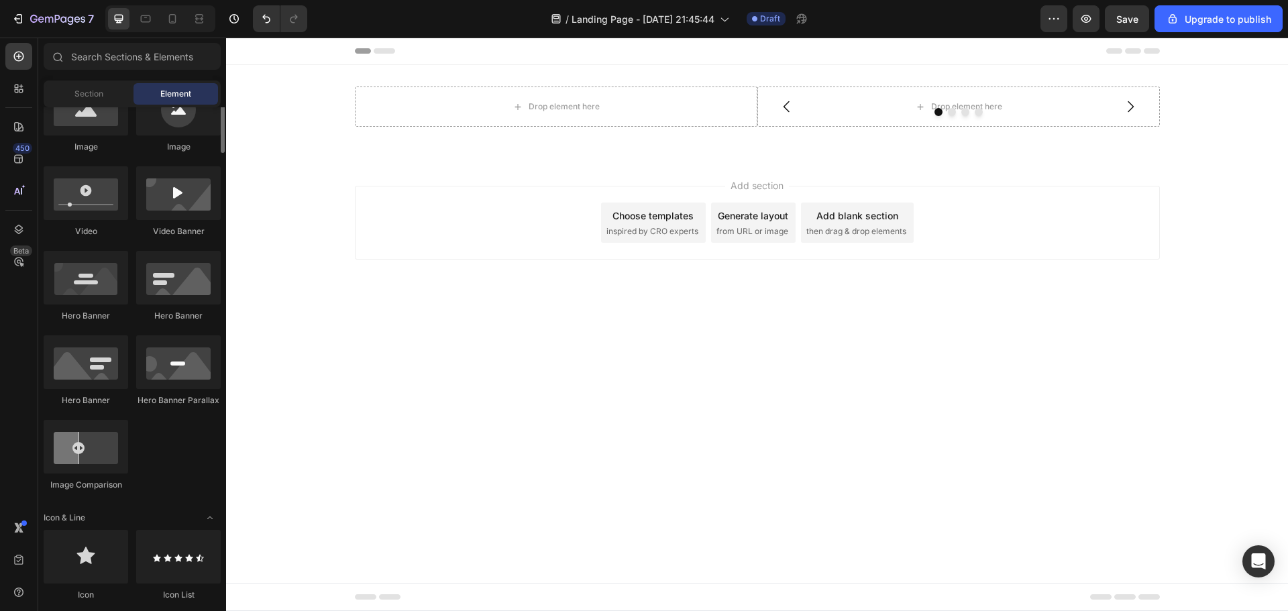
scroll to position [402, 0]
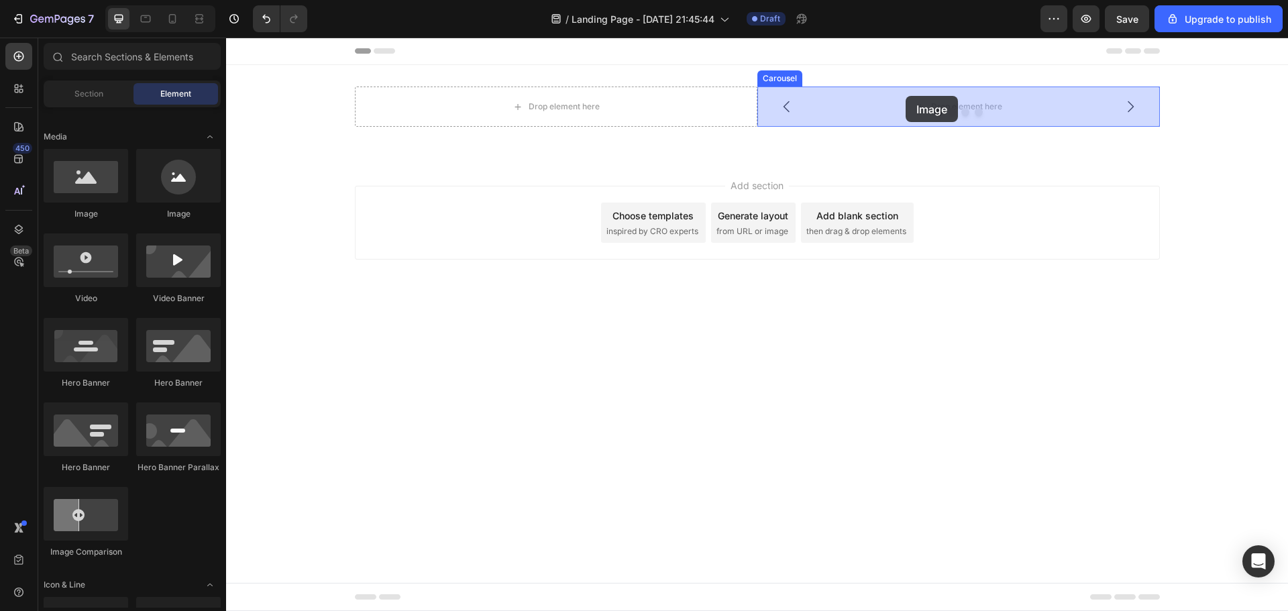
drag, startPoint x: 323, startPoint y: 218, endPoint x: 905, endPoint y: 96, distance: 595.4
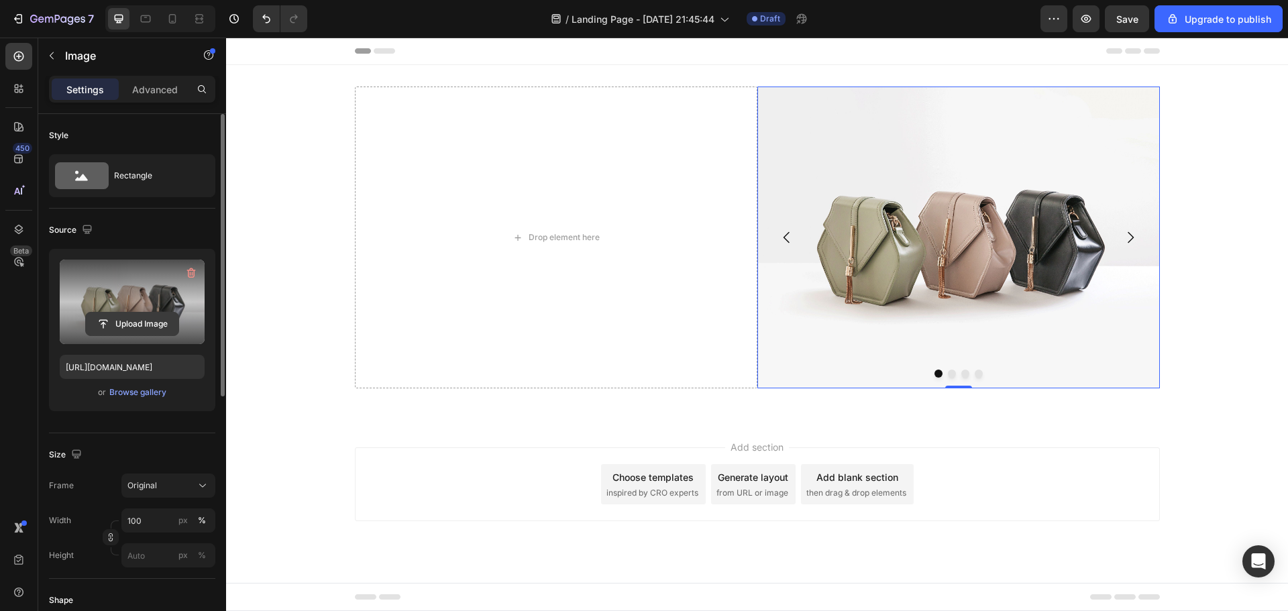
click at [137, 328] on input "file" at bounding box center [132, 323] width 93 height 23
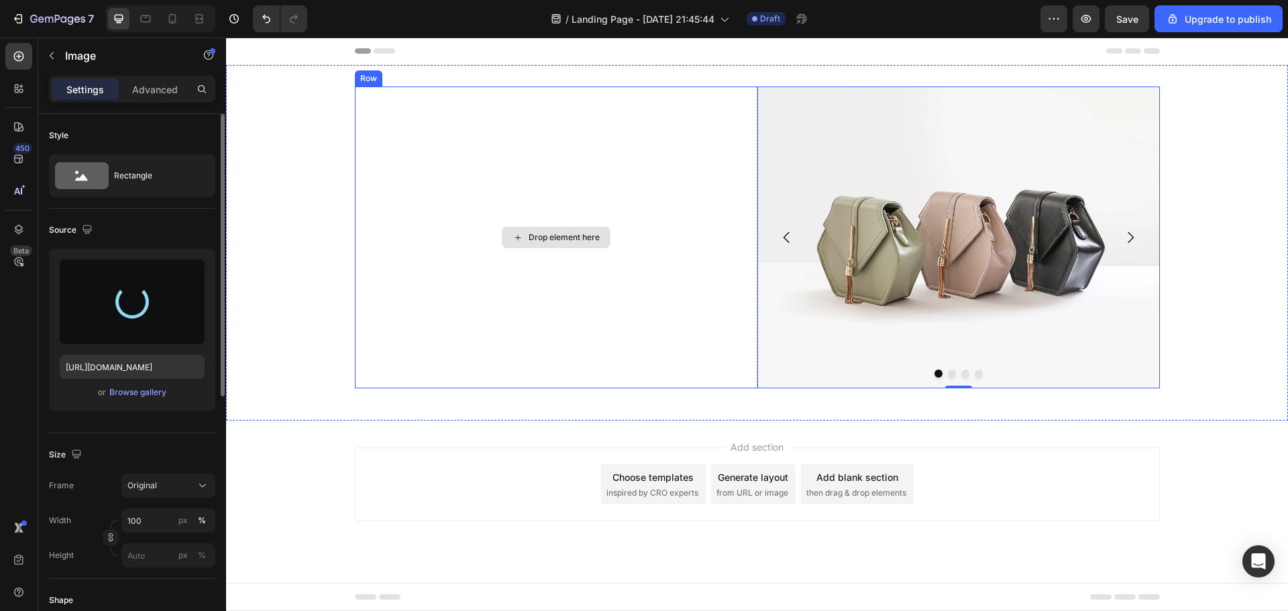
type input "[URL][DOMAIN_NAME]"
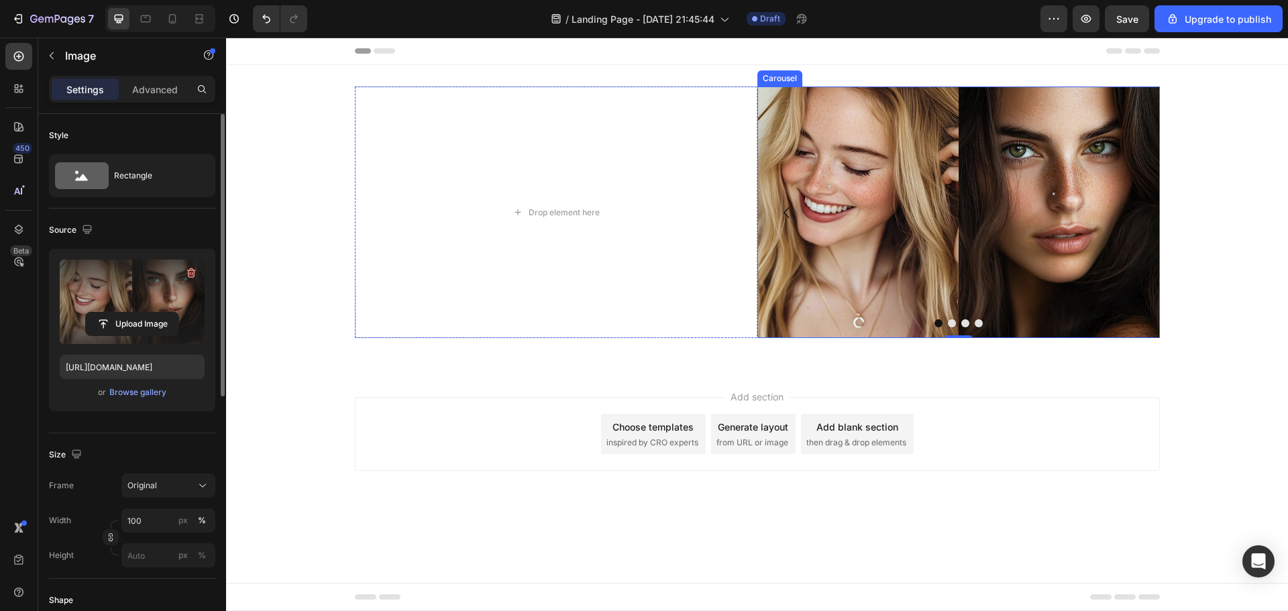
click at [951, 323] on button "Dot" at bounding box center [952, 323] width 8 height 8
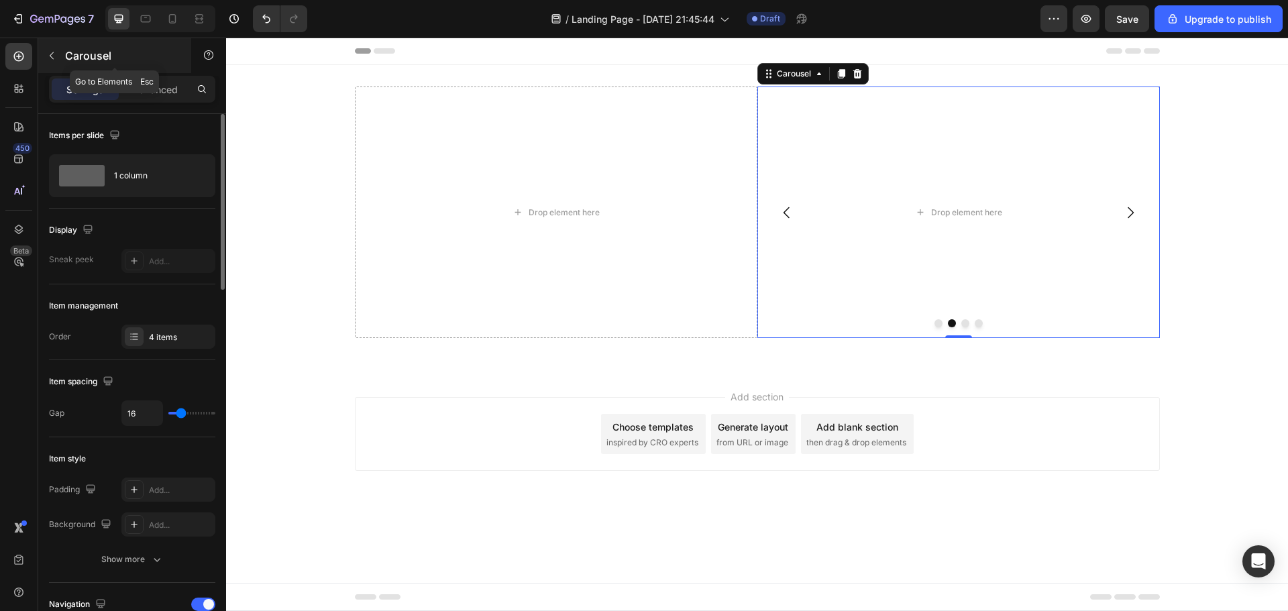
click at [49, 56] on icon "button" at bounding box center [51, 55] width 11 height 11
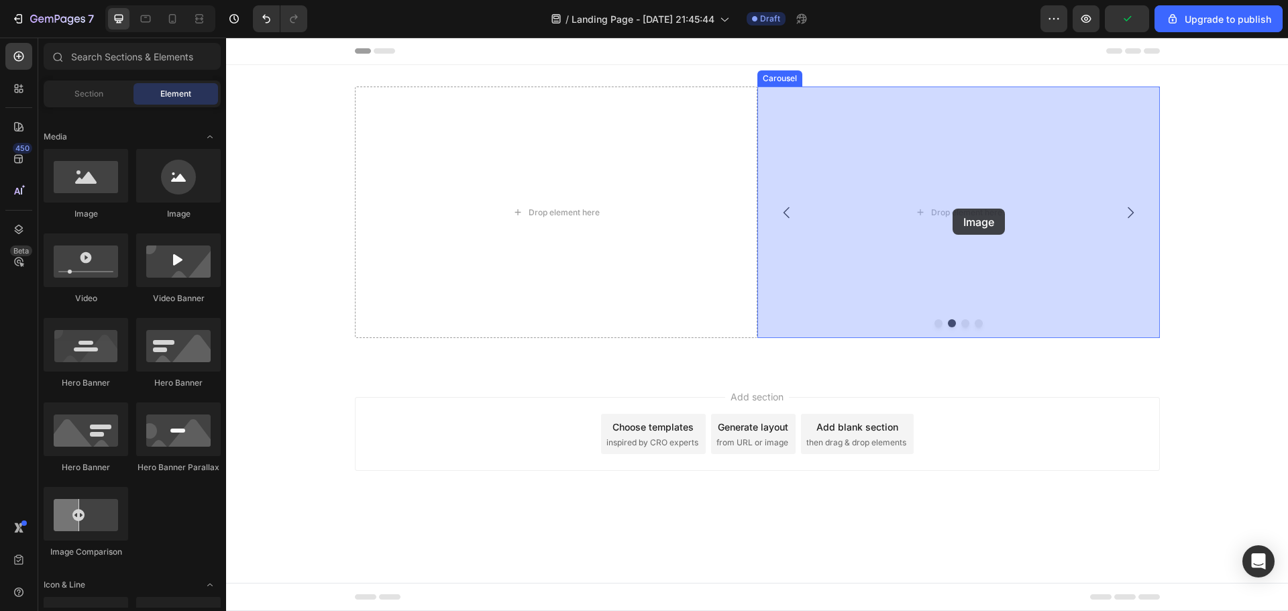
drag, startPoint x: 448, startPoint y: 244, endPoint x: 952, endPoint y: 209, distance: 505.5
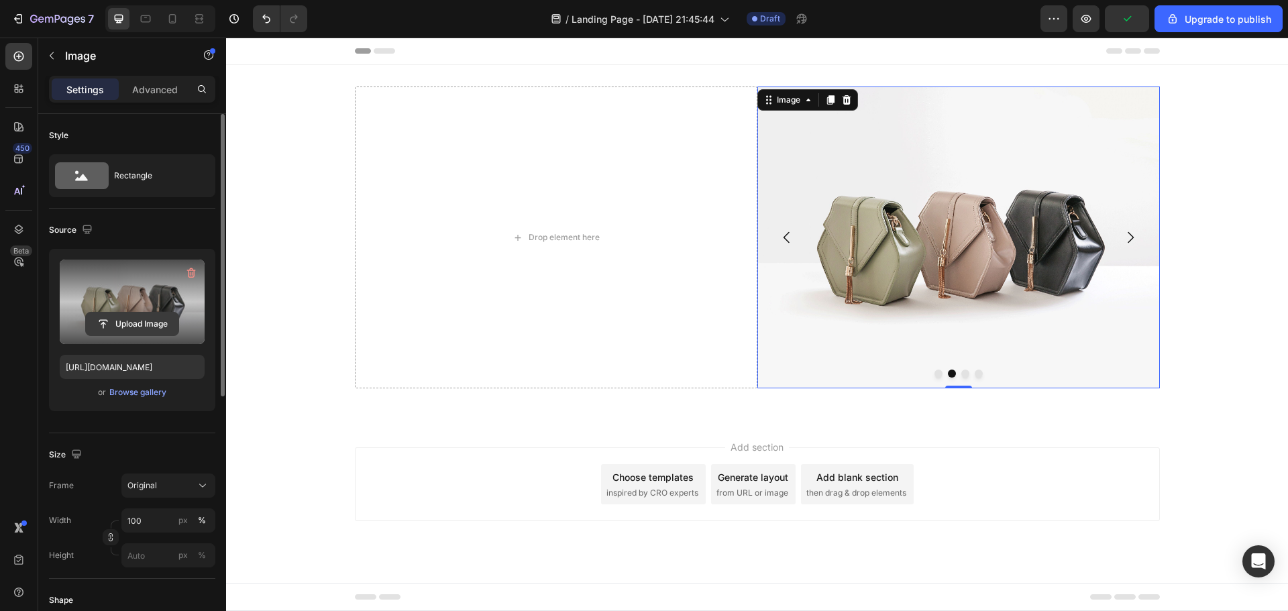
click at [141, 317] on input "file" at bounding box center [132, 323] width 93 height 23
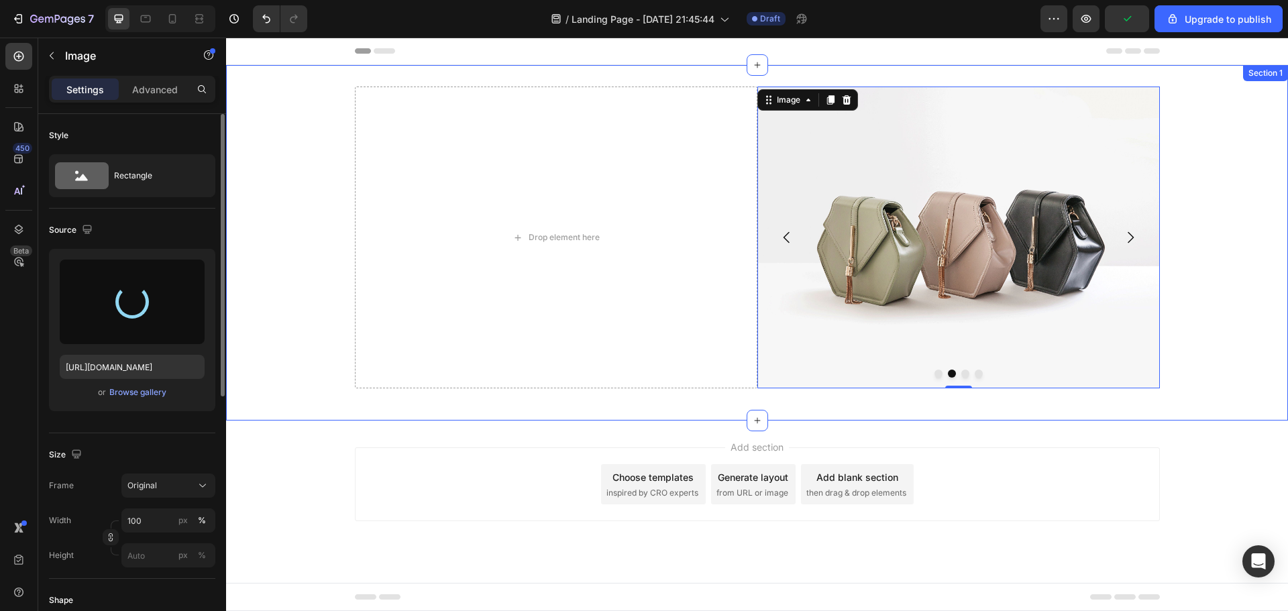
type input "[URL][DOMAIN_NAME]"
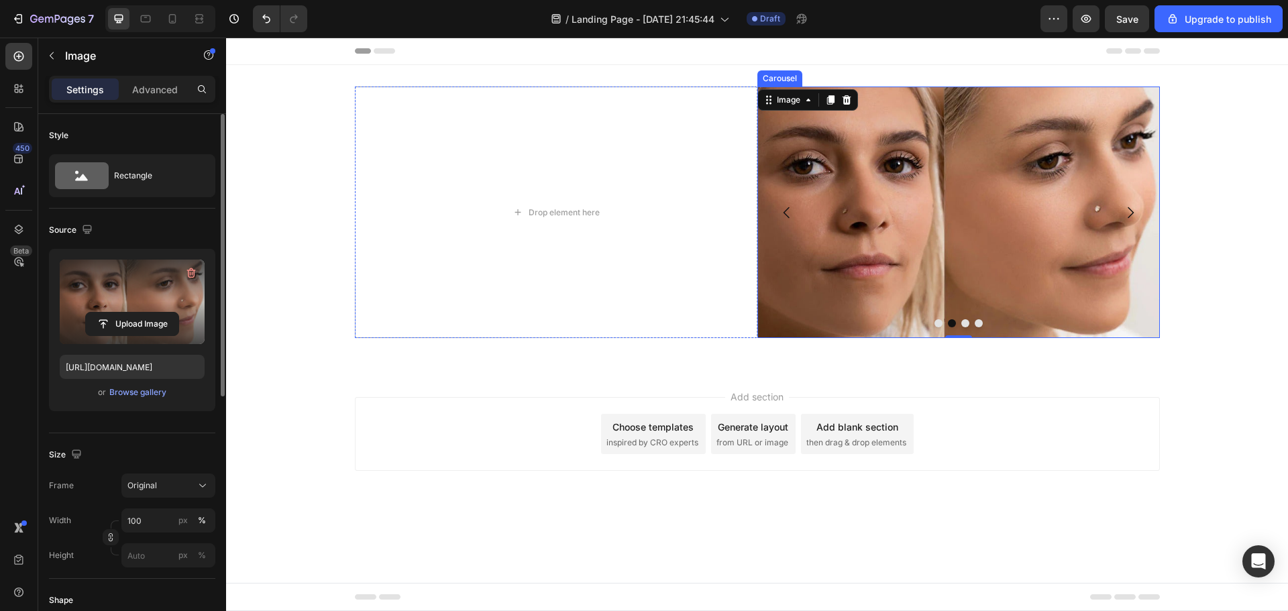
click at [966, 324] on button "Dot" at bounding box center [965, 323] width 8 height 8
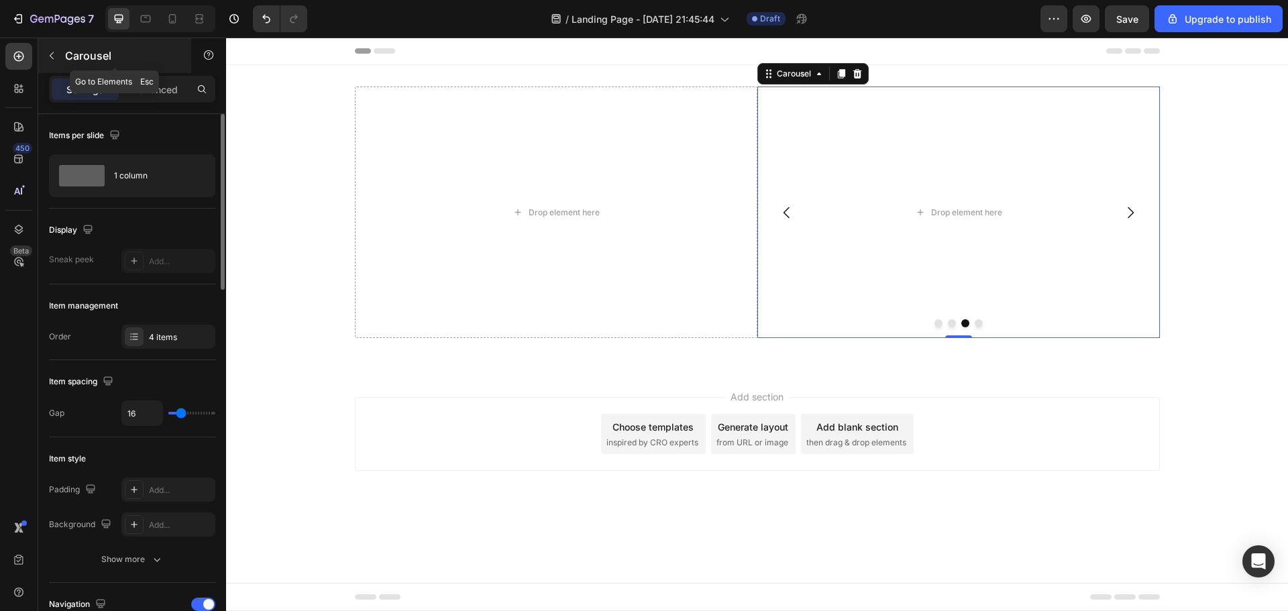
click at [49, 55] on icon "button" at bounding box center [51, 55] width 11 height 11
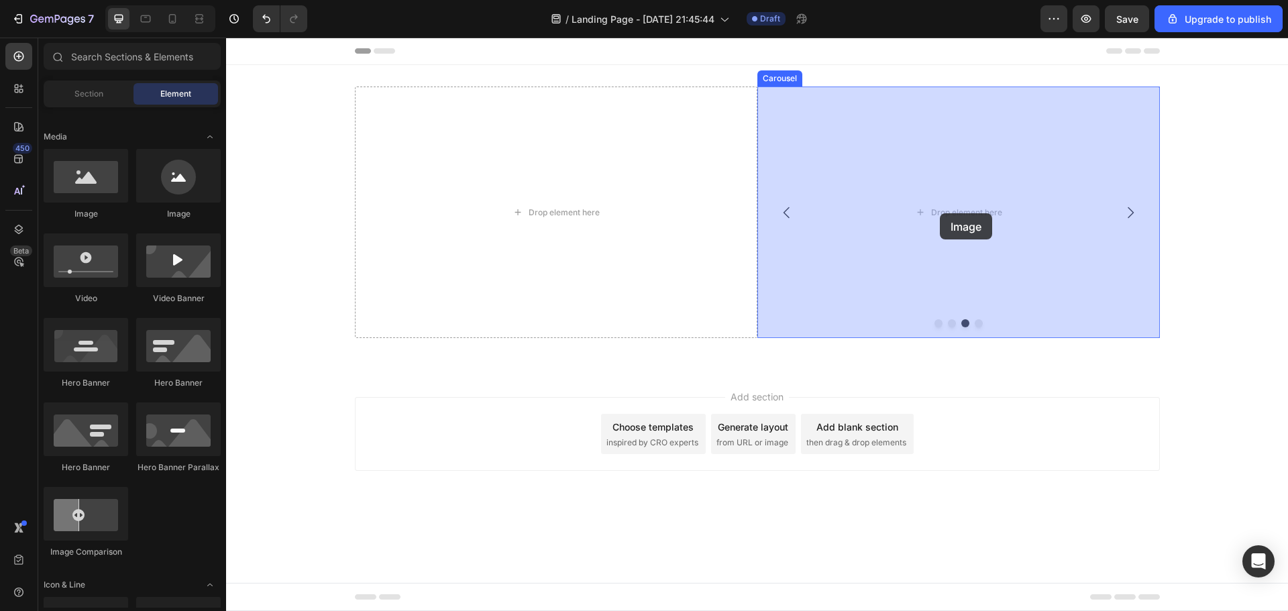
drag, startPoint x: 304, startPoint y: 219, endPoint x: 939, endPoint y: 213, distance: 635.7
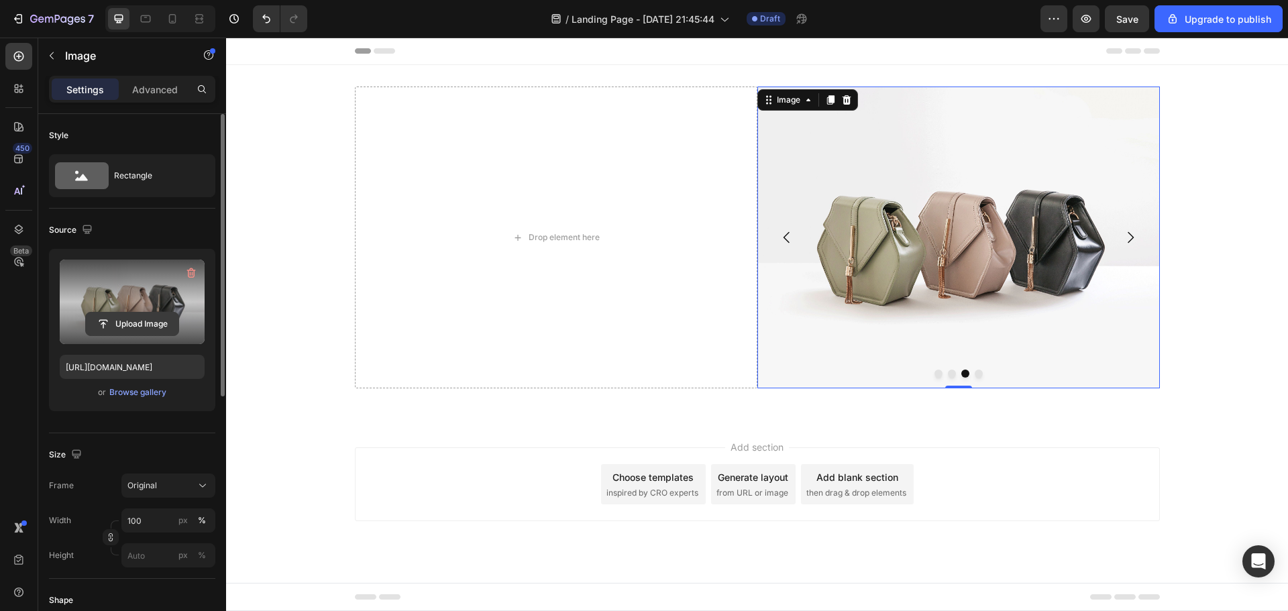
click at [146, 323] on input "file" at bounding box center [132, 323] width 93 height 23
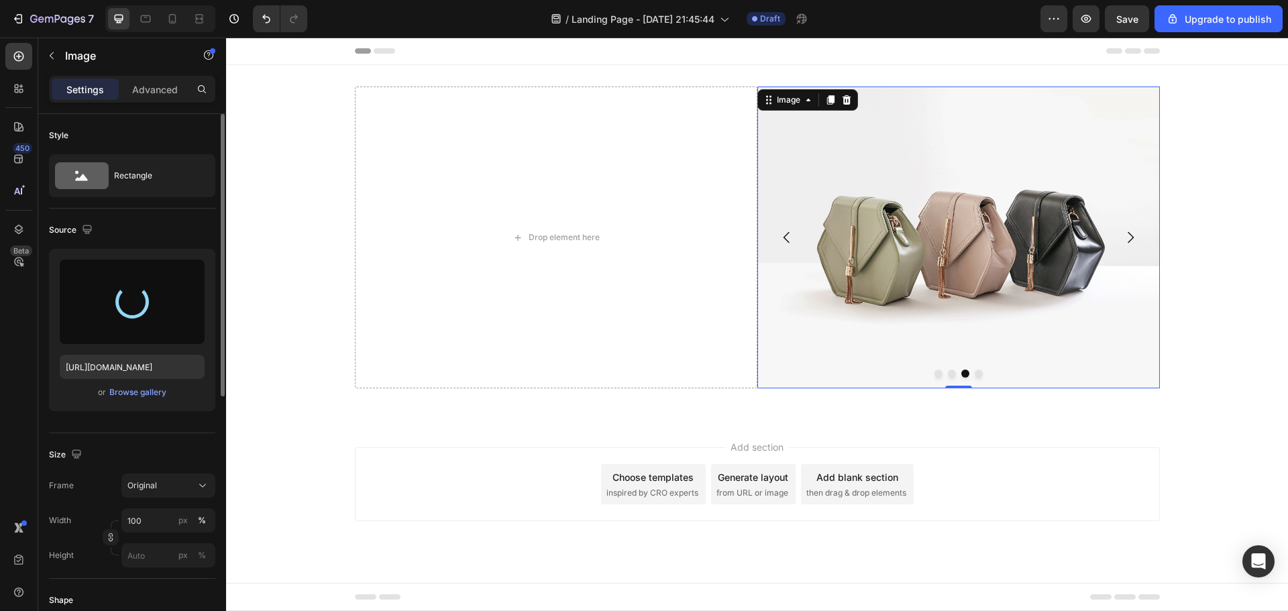
type input "[URL][DOMAIN_NAME]"
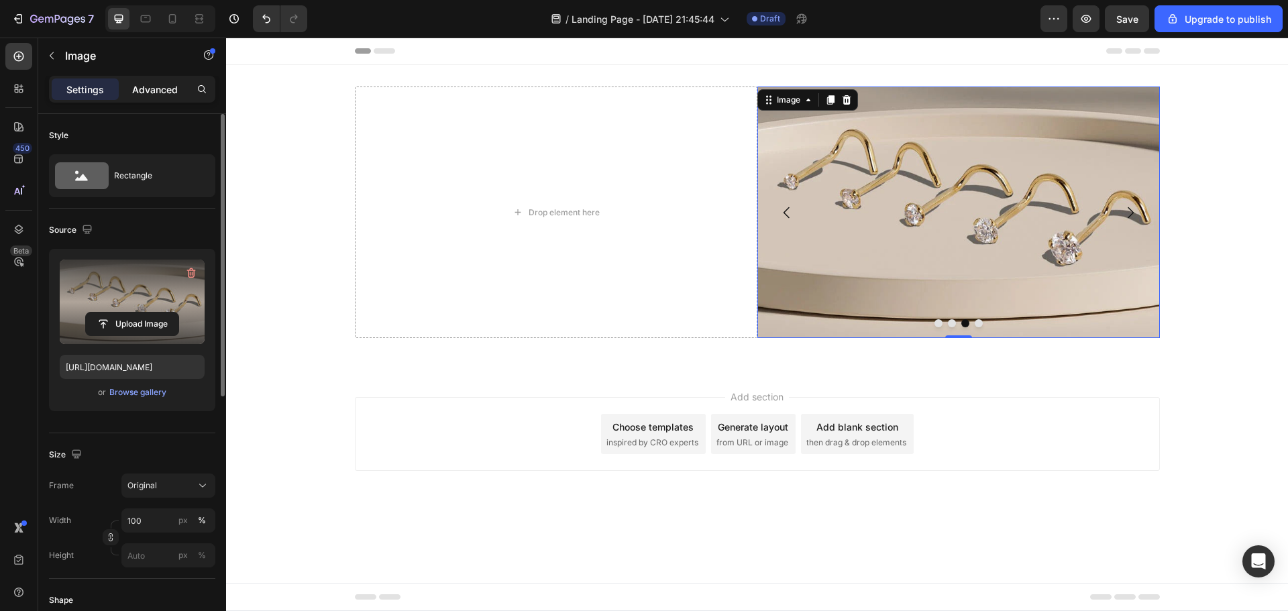
click at [147, 89] on p "Advanced" at bounding box center [155, 89] width 46 height 14
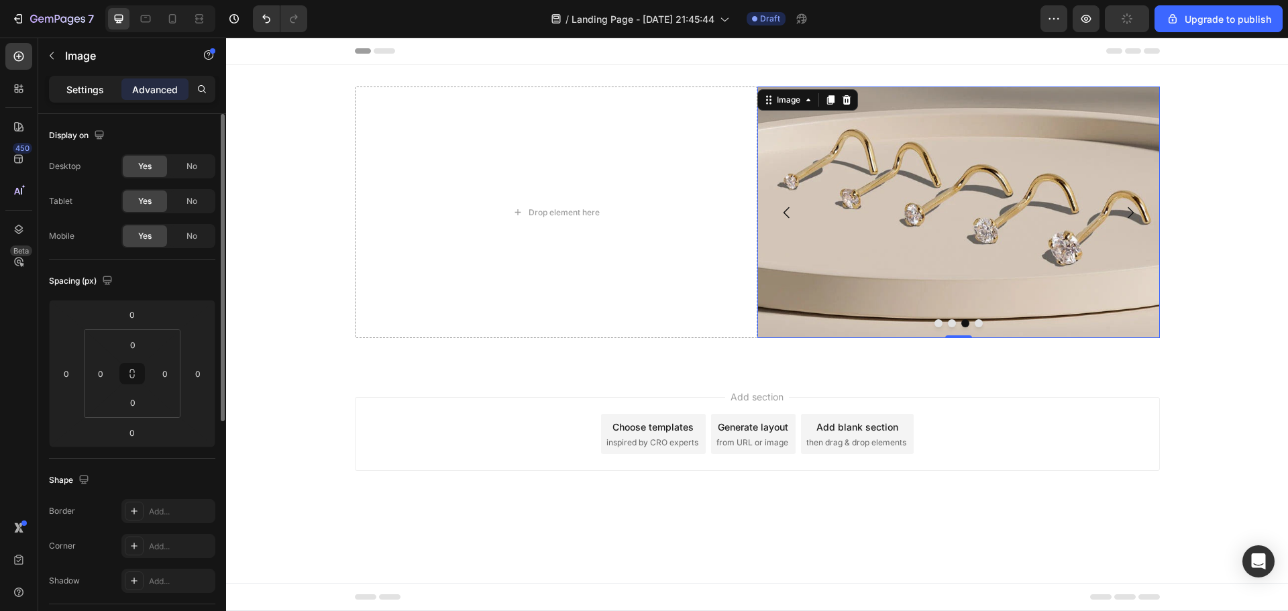
click at [83, 87] on p "Settings" at bounding box center [85, 89] width 38 height 14
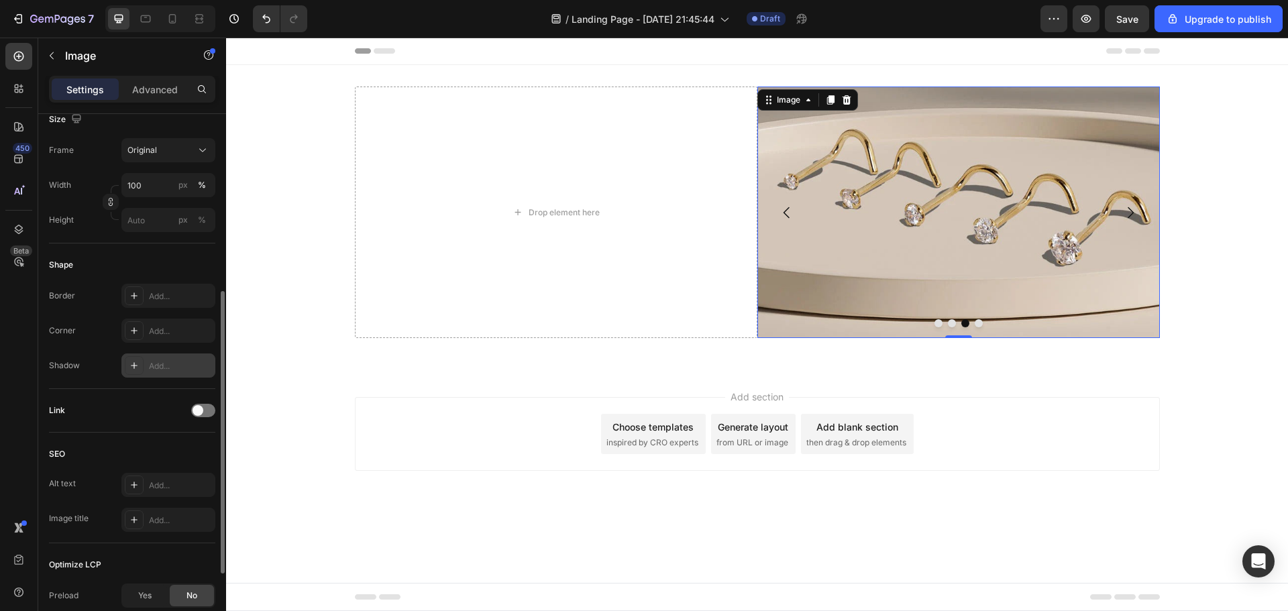
scroll to position [477, 0]
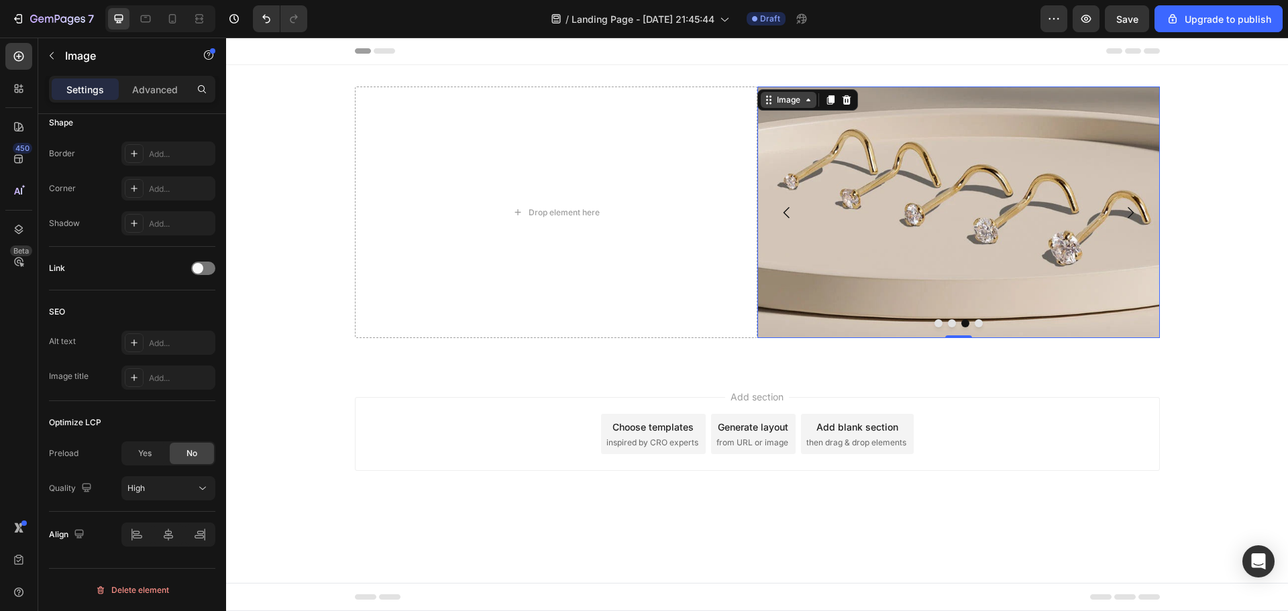
click at [797, 102] on div "Image" at bounding box center [788, 100] width 29 height 12
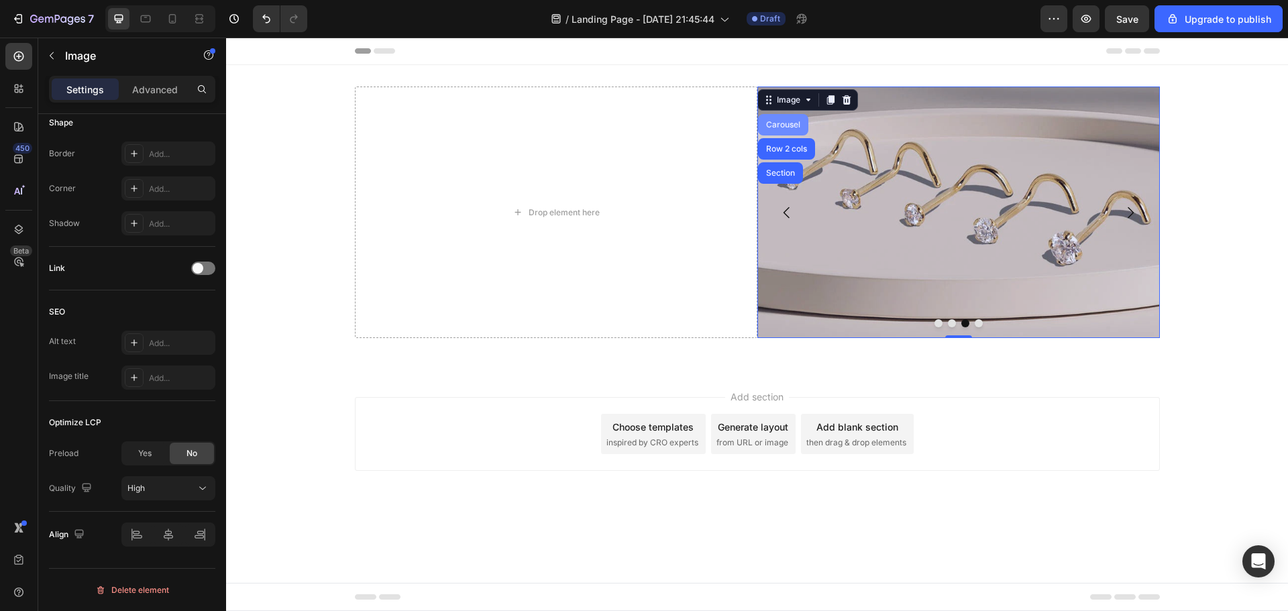
click at [792, 121] on div "Carousel" at bounding box center [783, 125] width 40 height 8
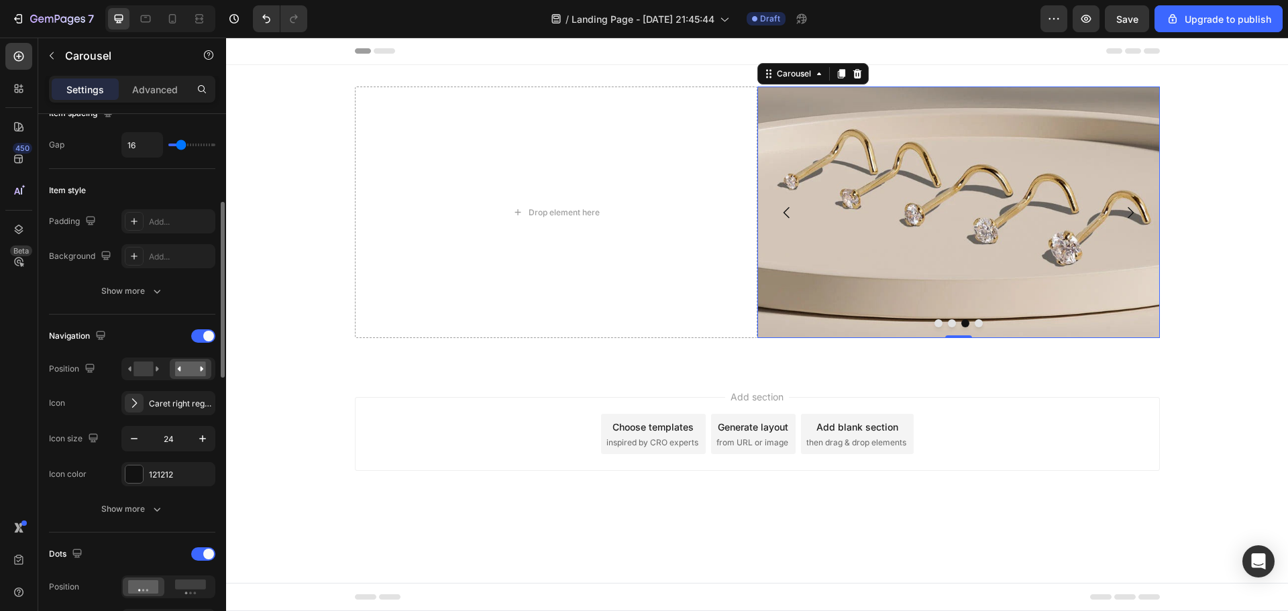
scroll to position [402, 0]
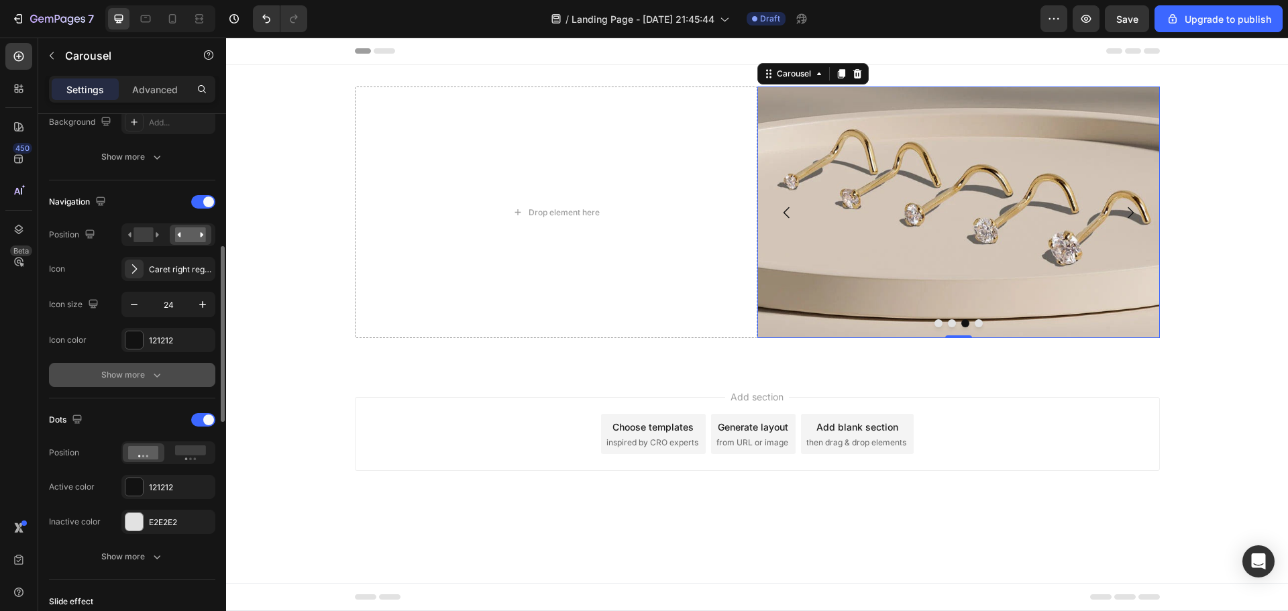
click at [120, 372] on div "Show more" at bounding box center [132, 374] width 62 height 13
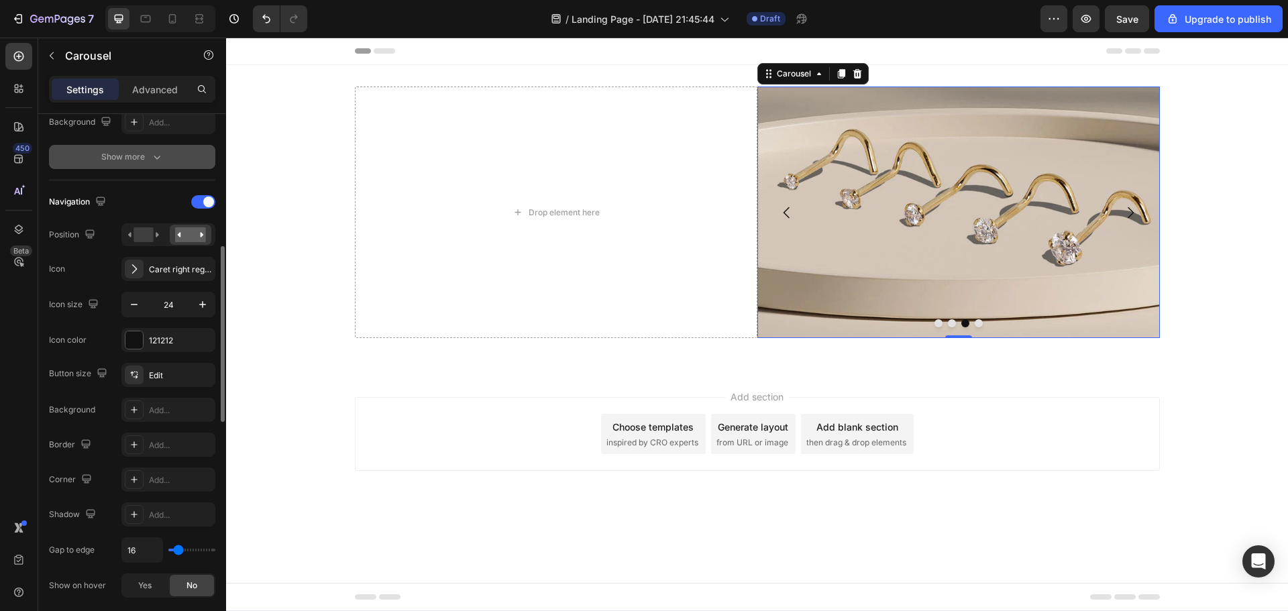
click at [159, 154] on icon "button" at bounding box center [156, 156] width 13 height 13
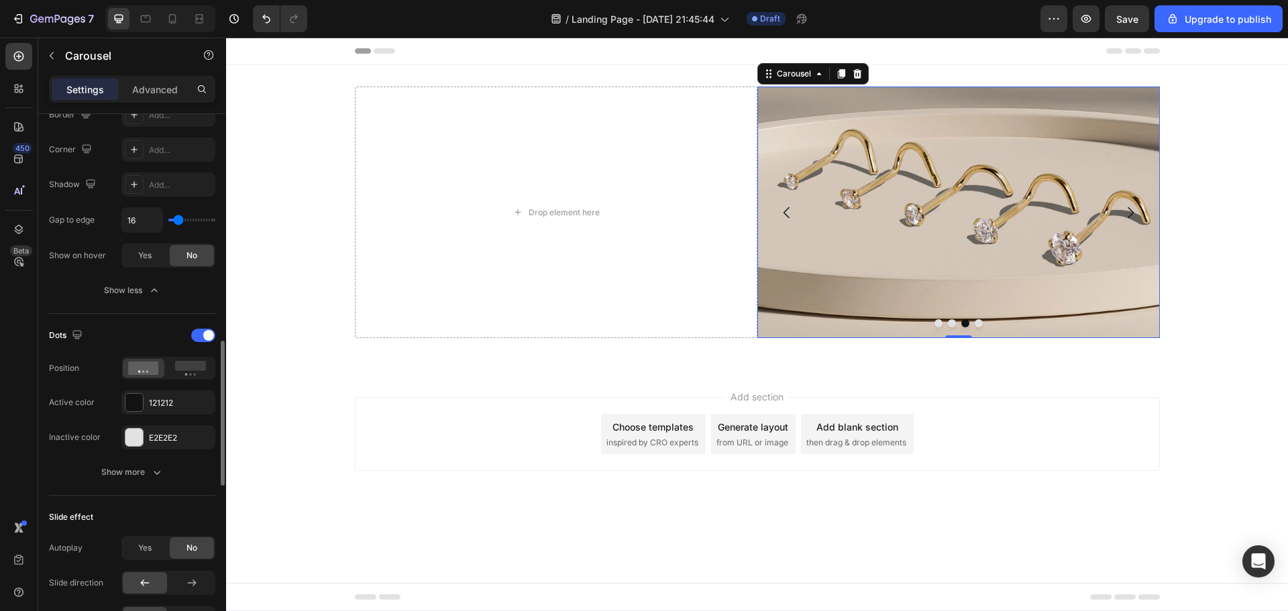
scroll to position [770, 0]
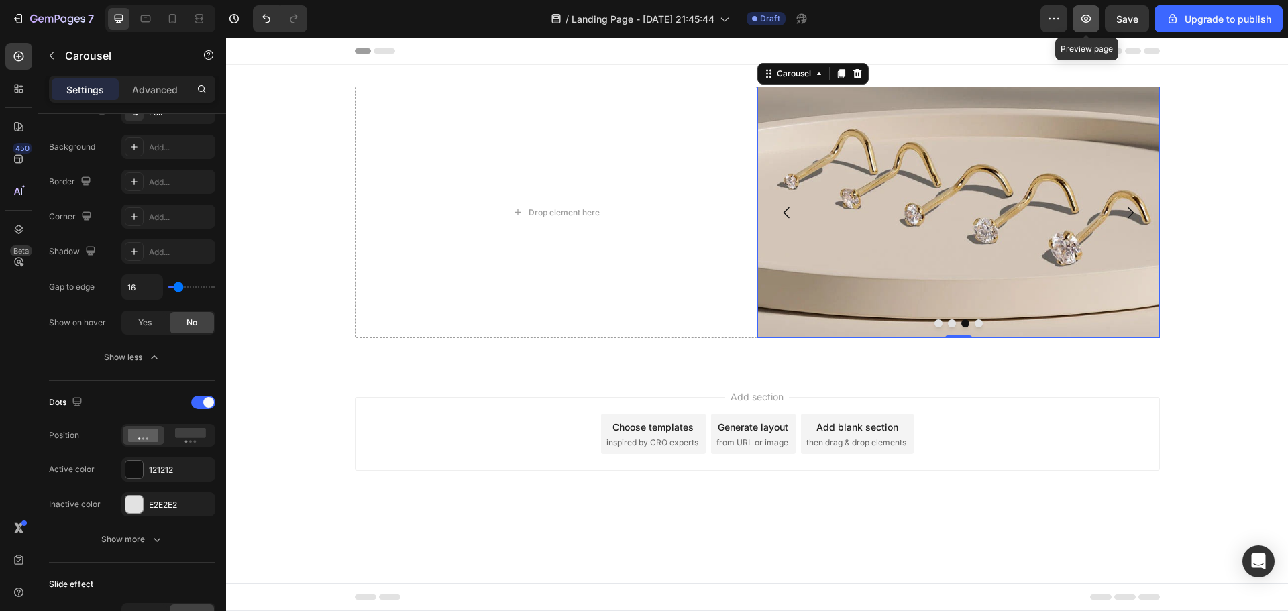
click at [1086, 17] on icon "button" at bounding box center [1085, 18] width 13 height 13
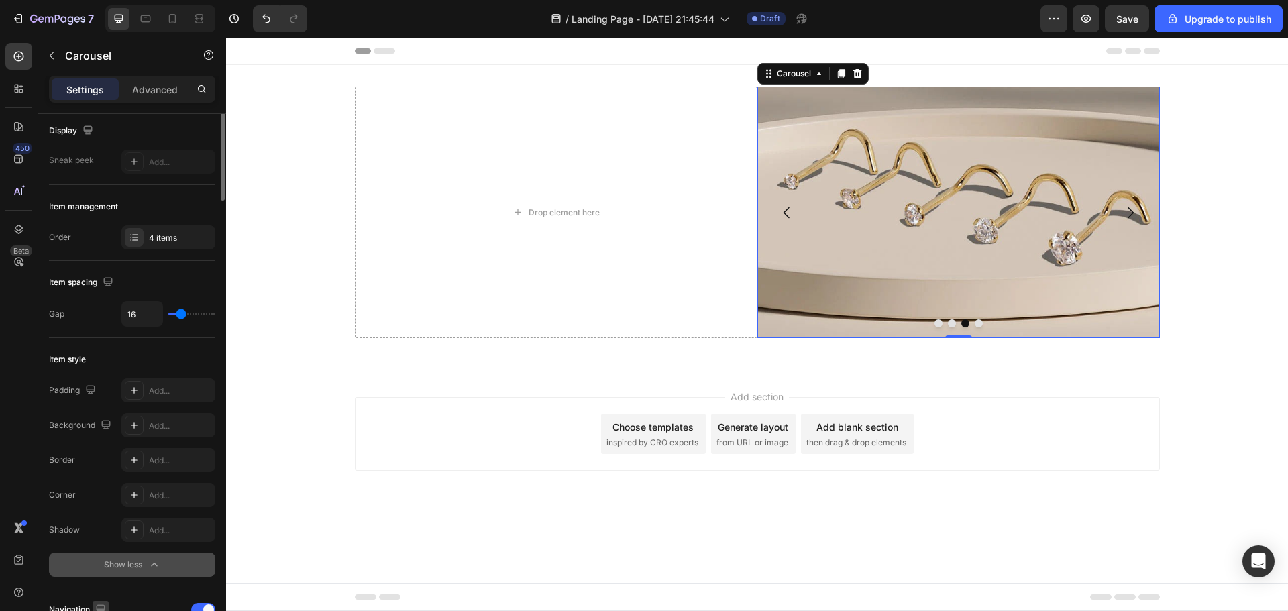
scroll to position [32, 0]
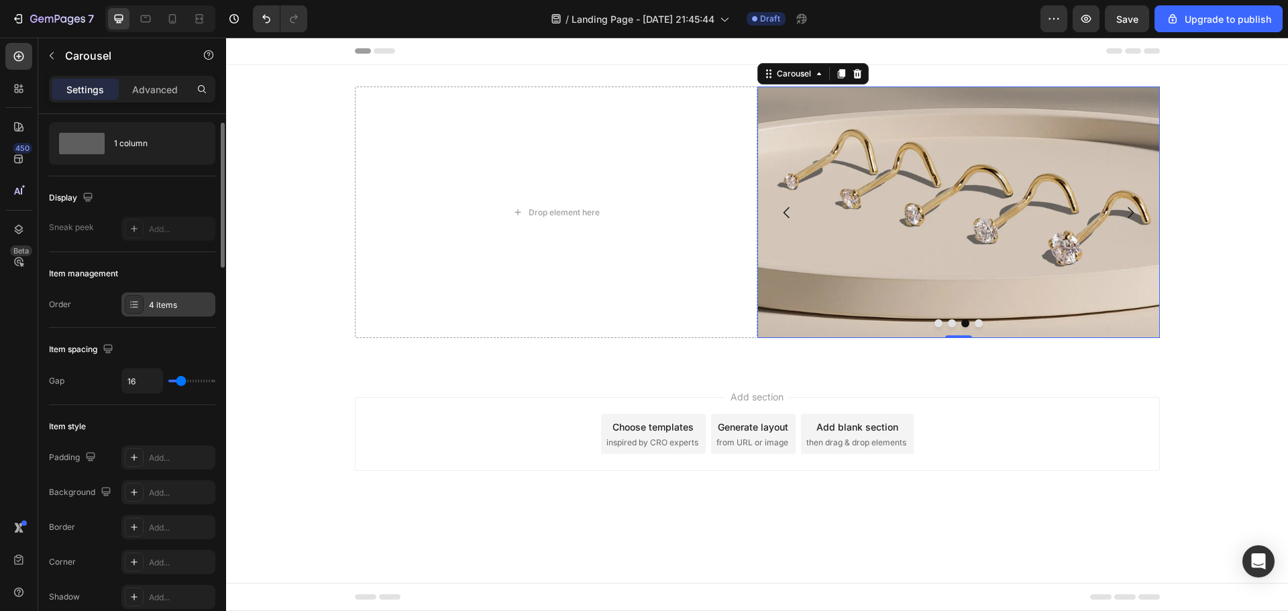
click at [180, 303] on div "4 items" at bounding box center [180, 305] width 63 height 12
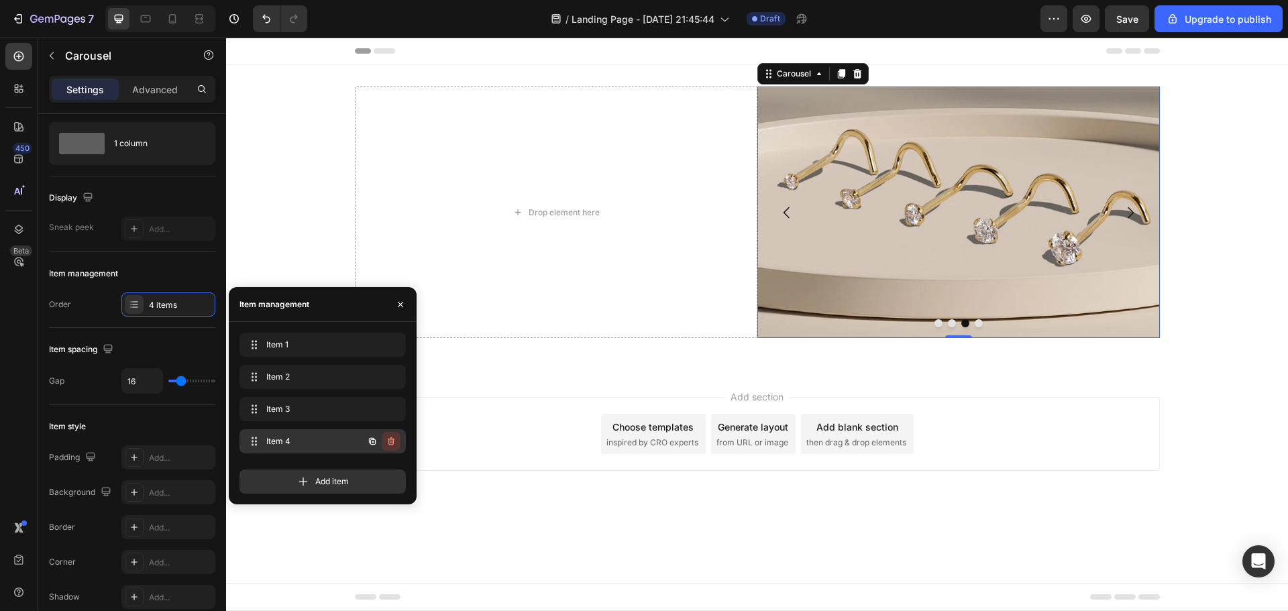
click at [393, 439] on icon "button" at bounding box center [391, 441] width 7 height 8
click at [393, 439] on div "Delete" at bounding box center [381, 441] width 25 height 12
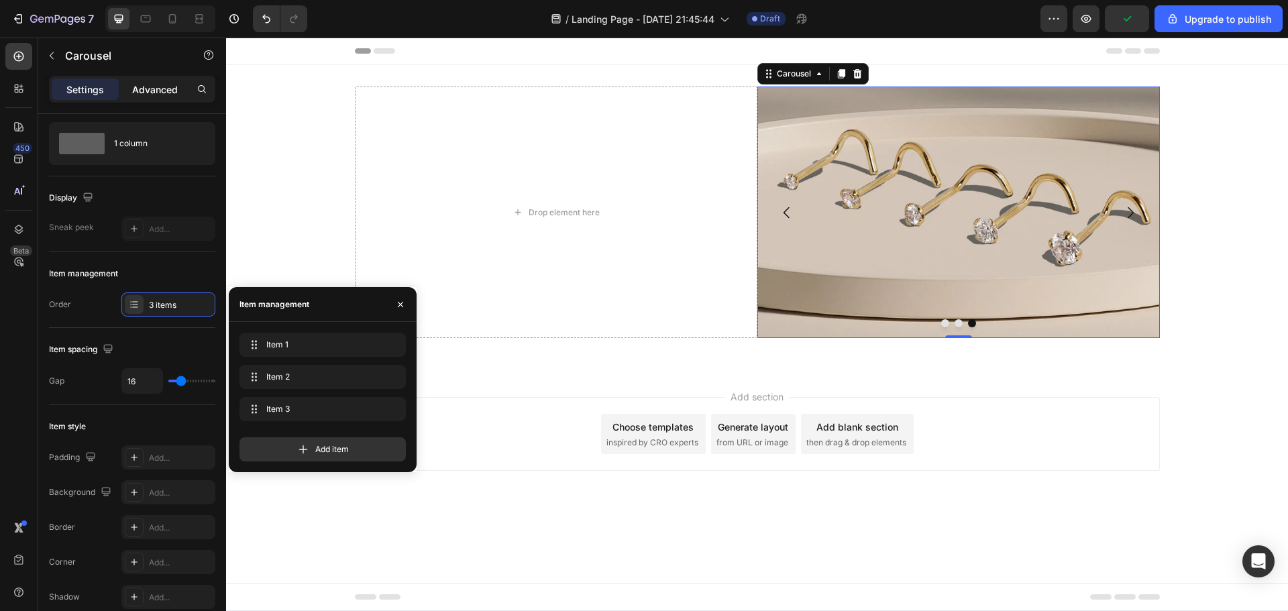
click at [150, 89] on p "Advanced" at bounding box center [155, 89] width 46 height 14
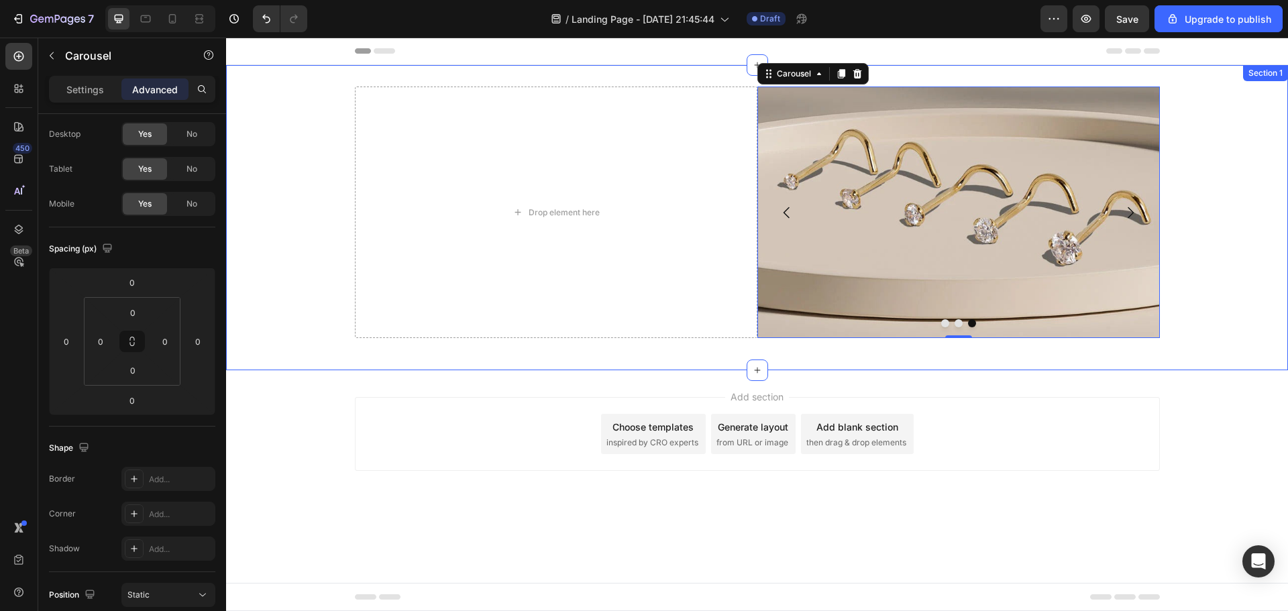
click at [290, 141] on div "Drop element here Image Image Image Carousel 0 Row" at bounding box center [757, 218] width 1062 height 262
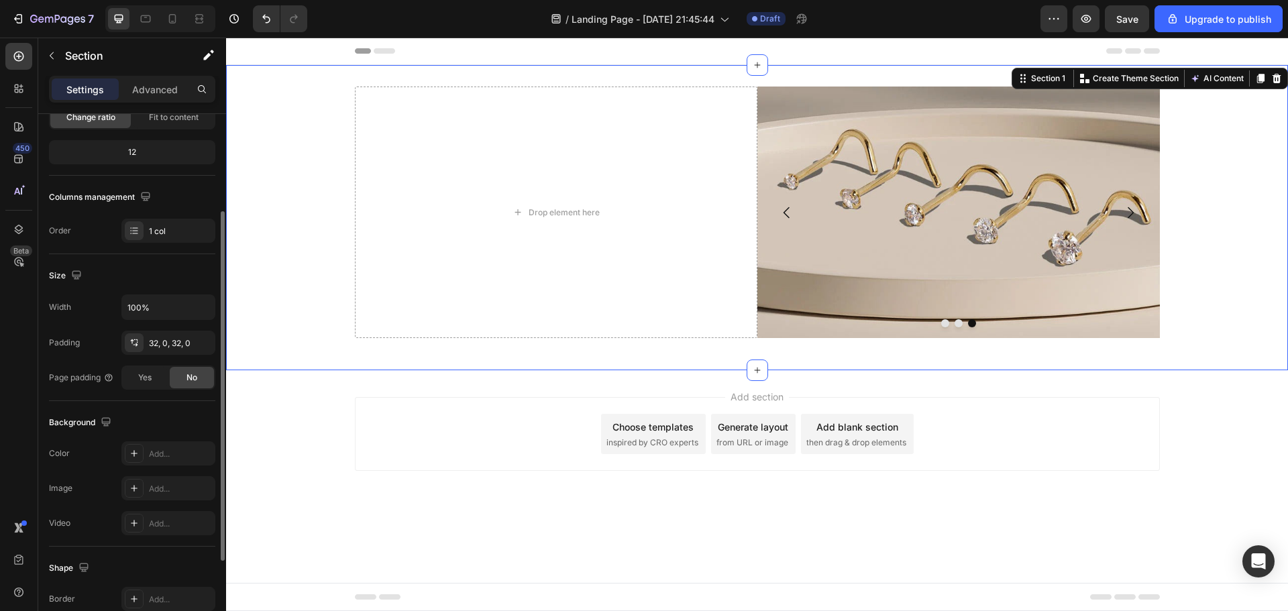
scroll to position [82, 0]
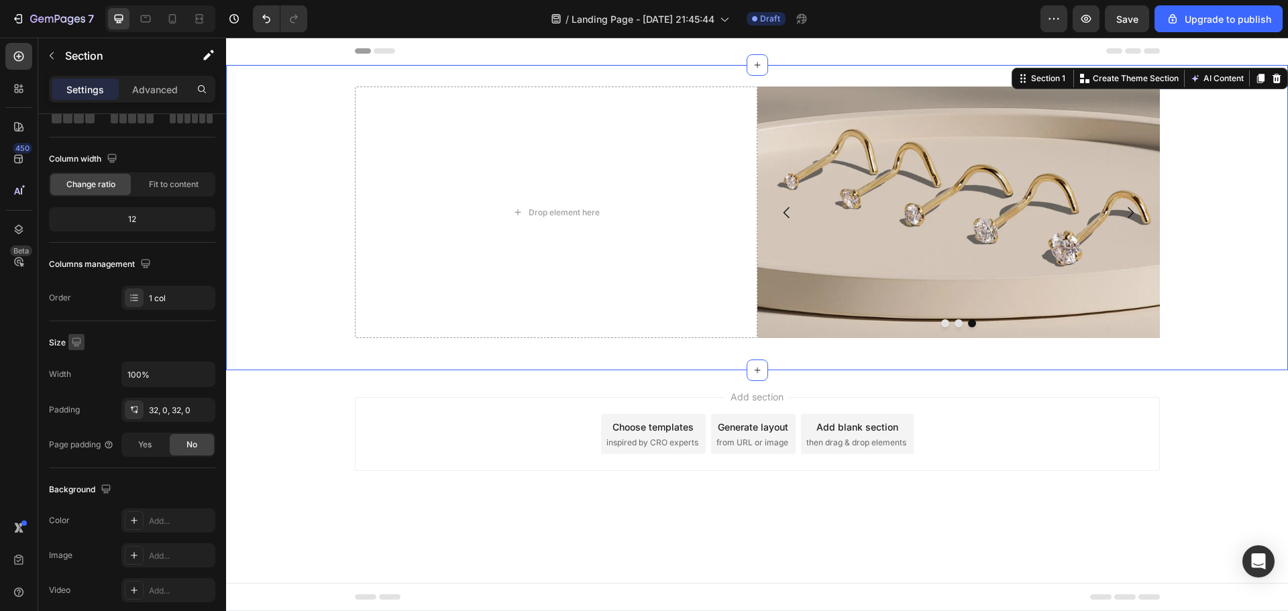
click at [78, 340] on icon "button" at bounding box center [76, 341] width 13 height 13
click at [113, 333] on div "Size" at bounding box center [132, 342] width 166 height 21
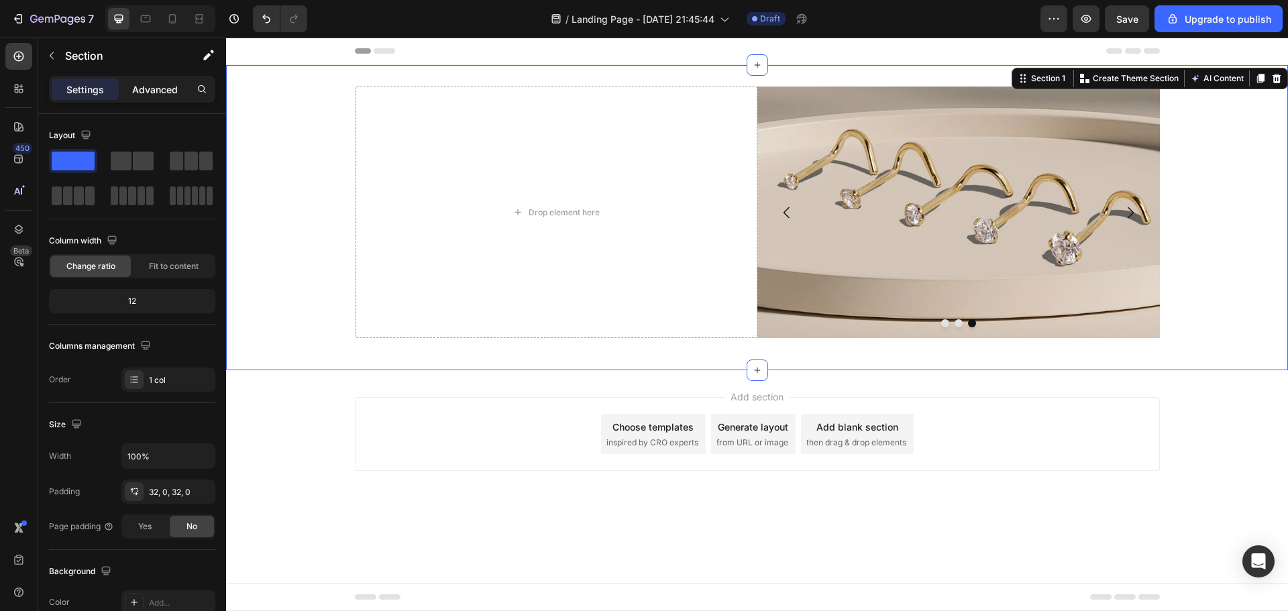
click at [165, 93] on p "Advanced" at bounding box center [155, 89] width 46 height 14
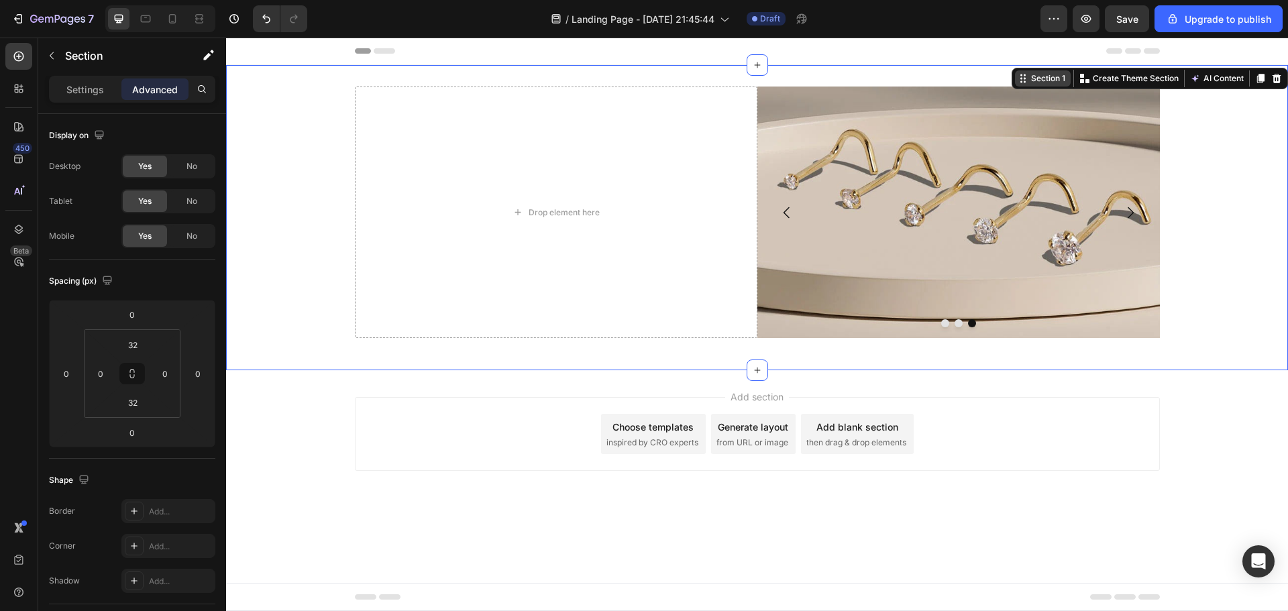
click at [1029, 81] on div "Section 1" at bounding box center [1048, 78] width 40 height 12
click at [1055, 79] on div "Section 1" at bounding box center [1048, 78] width 40 height 12
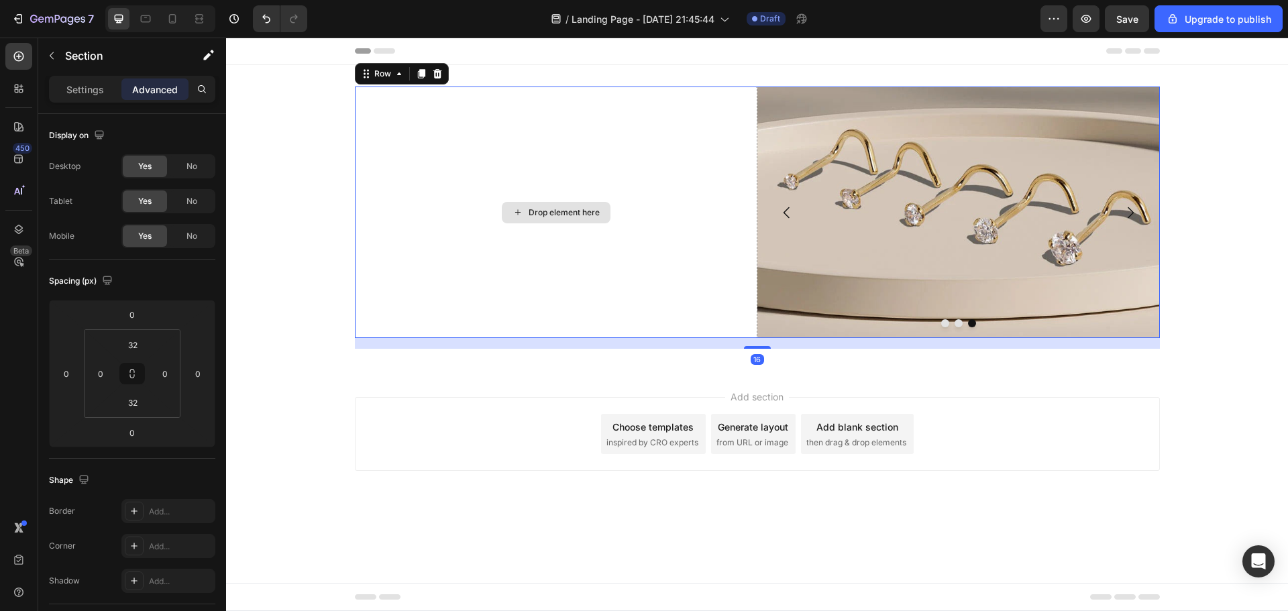
click at [437, 122] on div "Drop element here" at bounding box center [556, 212] width 402 height 251
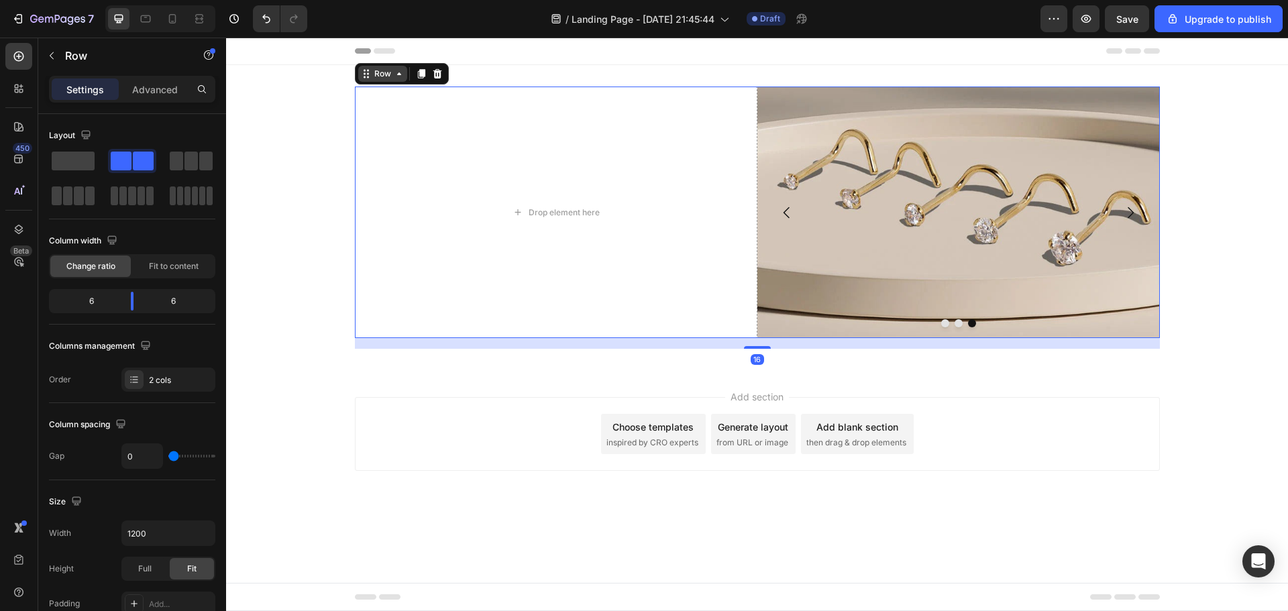
click at [389, 74] on div "Row" at bounding box center [383, 74] width 22 height 12
click at [392, 74] on div "Row" at bounding box center [383, 74] width 22 height 12
click at [50, 60] on icon "button" at bounding box center [51, 55] width 11 height 11
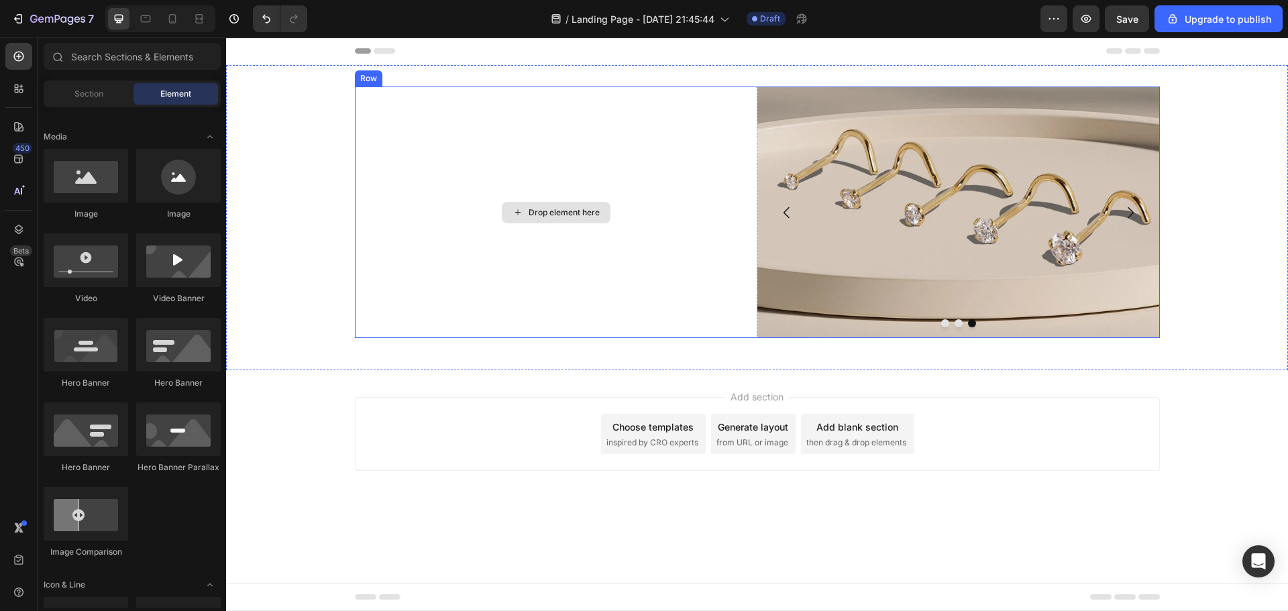
click at [721, 301] on div "Drop element here" at bounding box center [556, 212] width 402 height 251
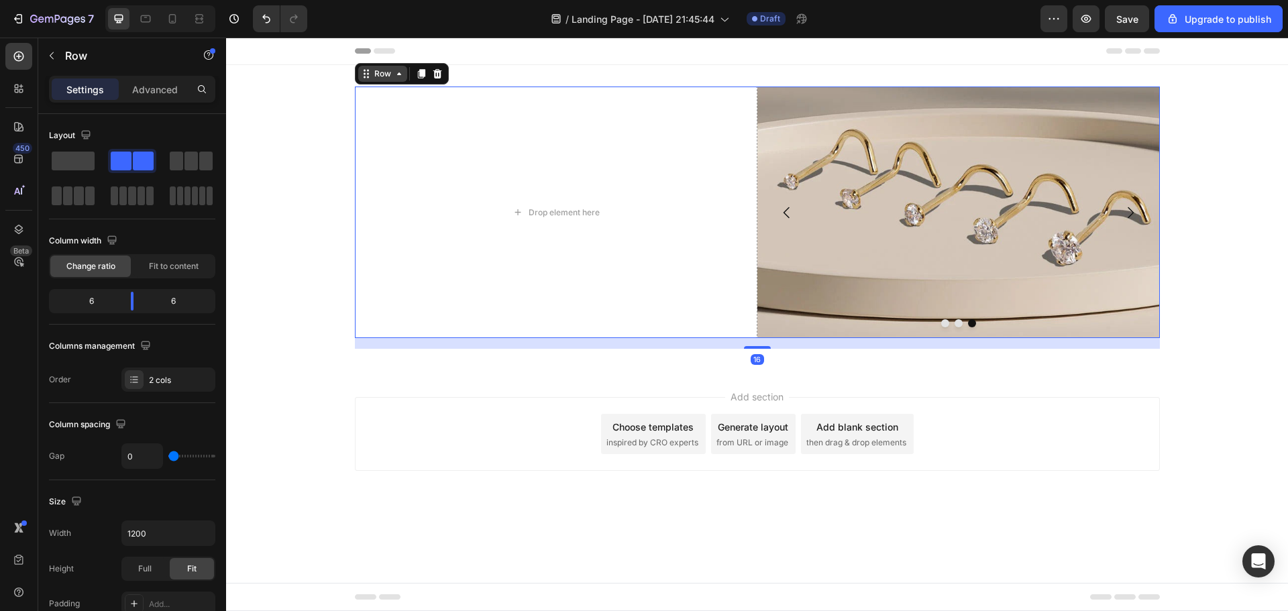
click at [395, 73] on icon at bounding box center [399, 73] width 11 height 11
click at [793, 162] on img at bounding box center [958, 212] width 402 height 251
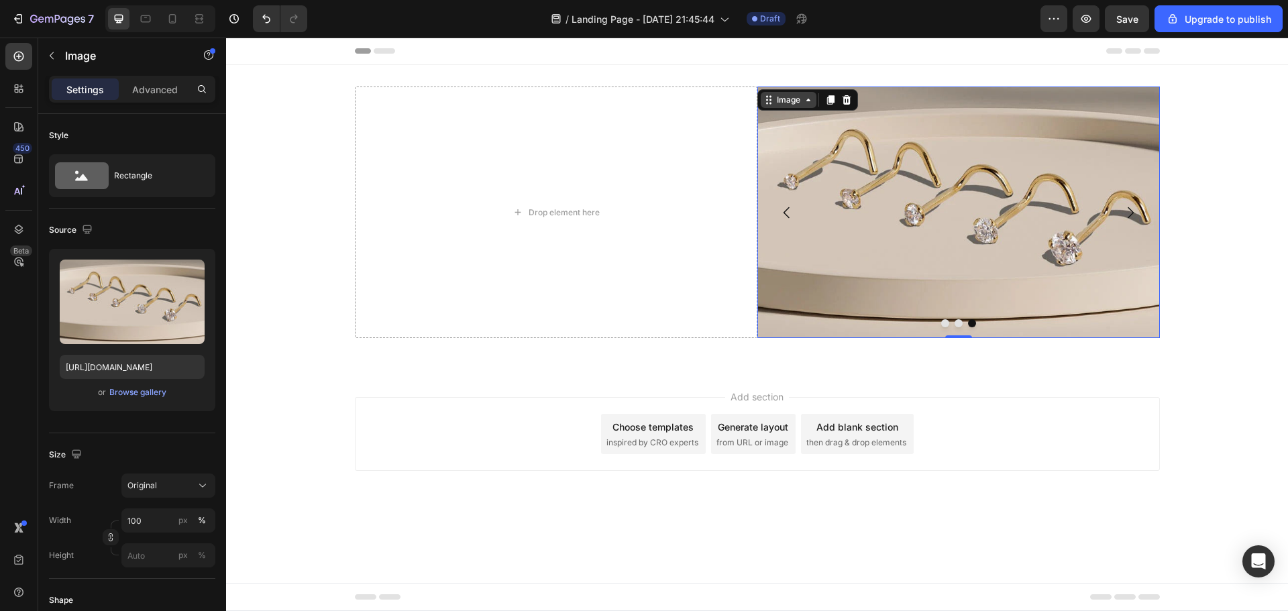
click at [803, 101] on icon at bounding box center [808, 100] width 11 height 11
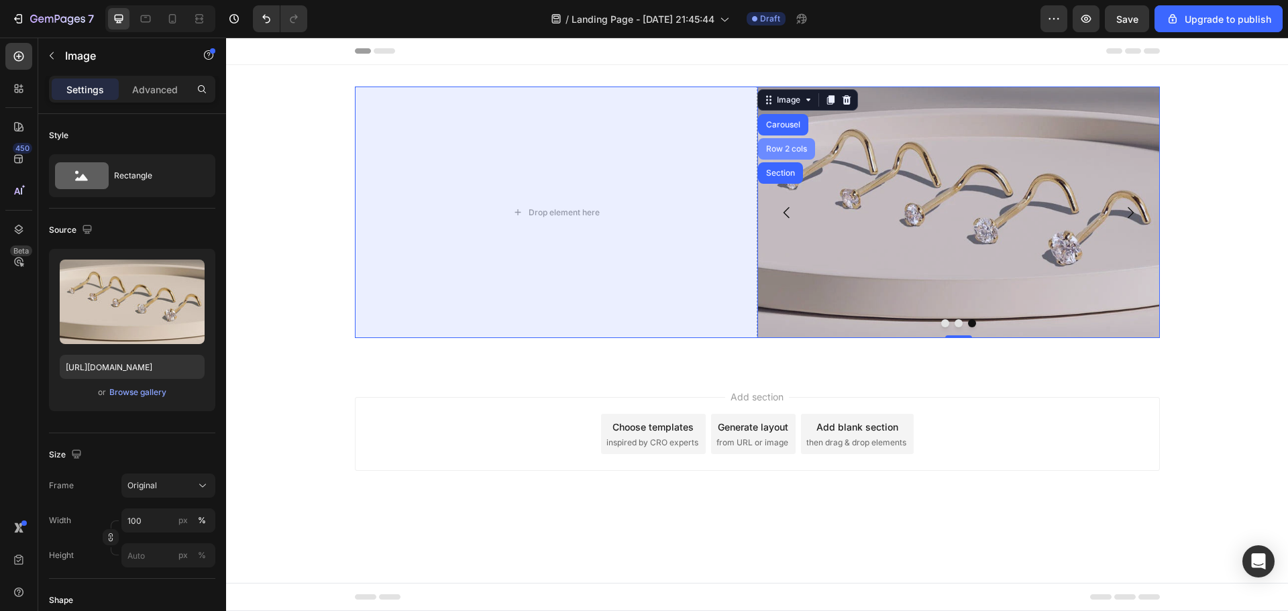
click at [787, 148] on div "Row 2 cols" at bounding box center [786, 149] width 46 height 8
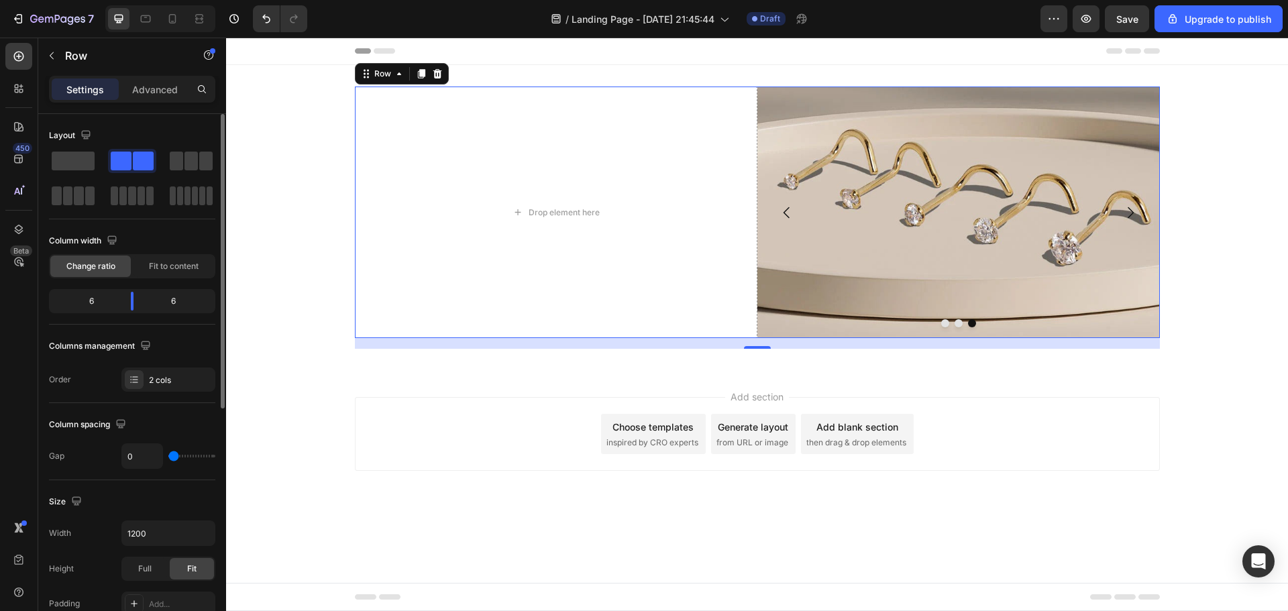
scroll to position [67, 0]
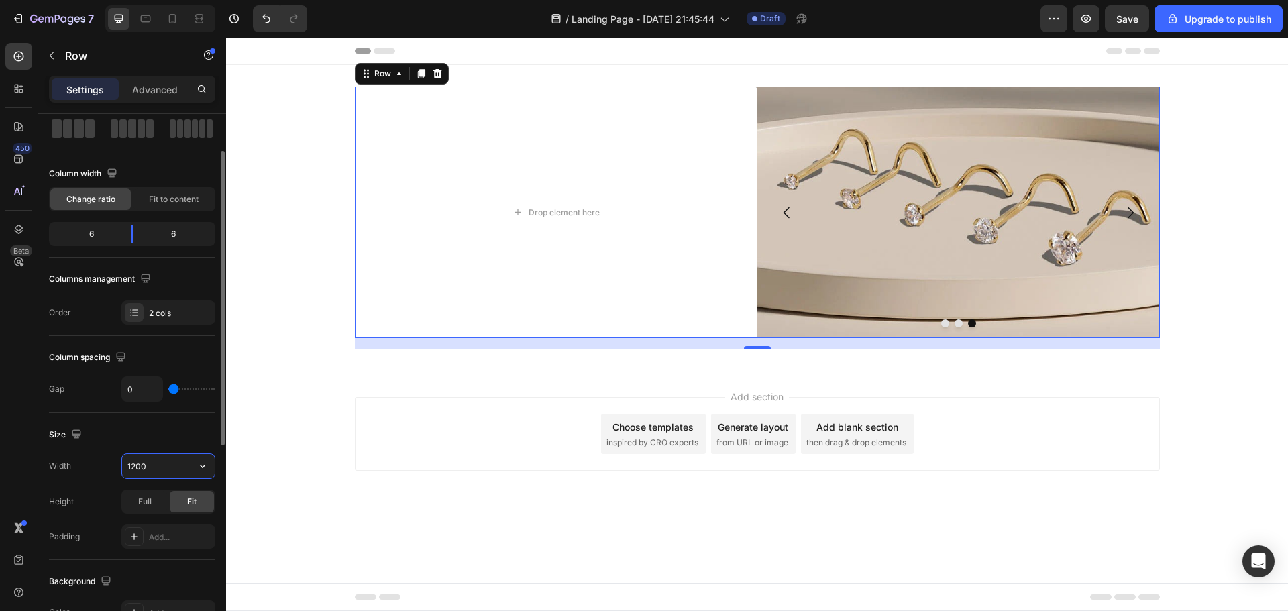
click at [160, 465] on input "1200" at bounding box center [168, 466] width 93 height 24
click at [205, 465] on icon "button" at bounding box center [202, 465] width 13 height 13
click at [162, 525] on p "Full 100%" at bounding box center [165, 526] width 76 height 12
type input "100%"
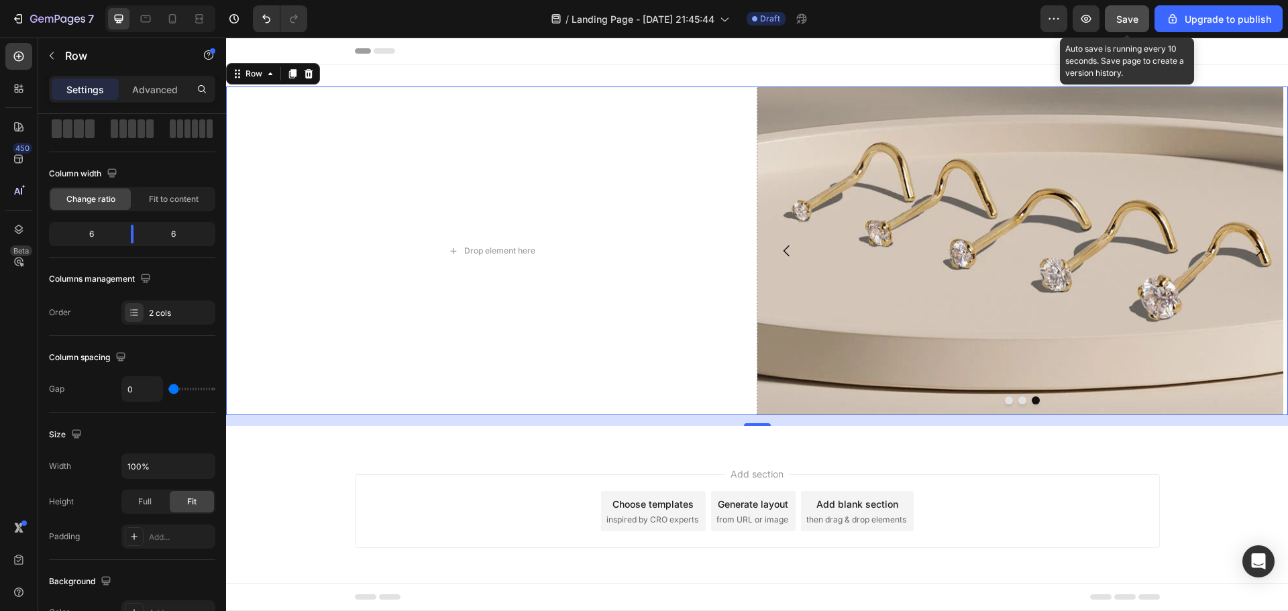
click at [1124, 18] on span "Save" at bounding box center [1127, 18] width 22 height 11
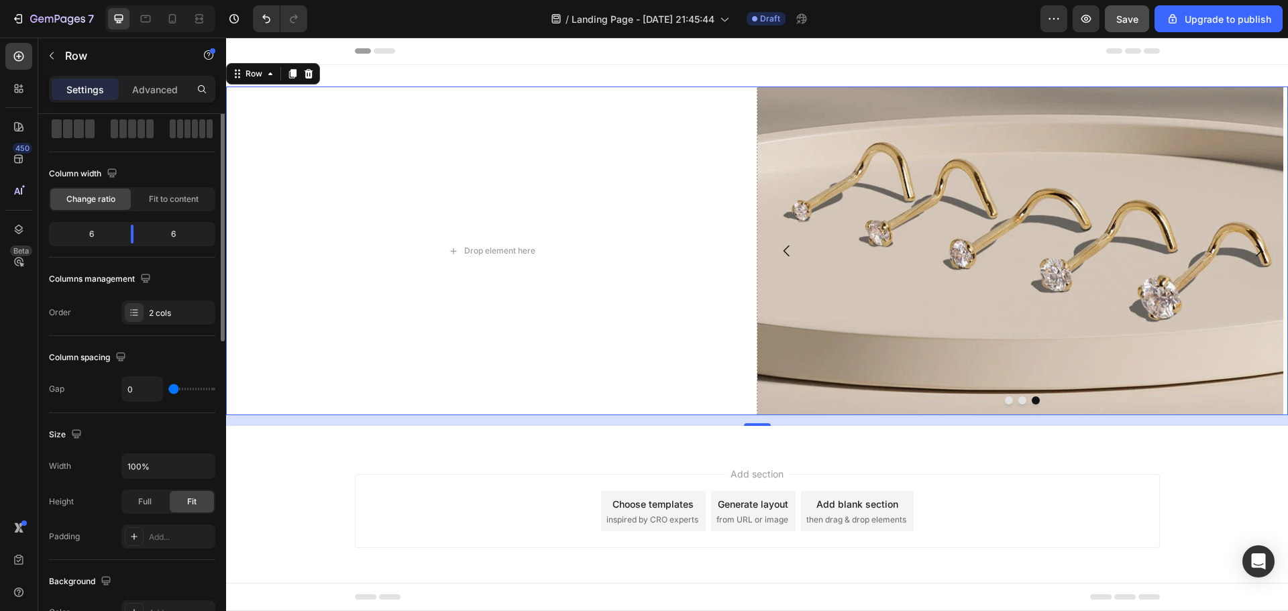
scroll to position [0, 0]
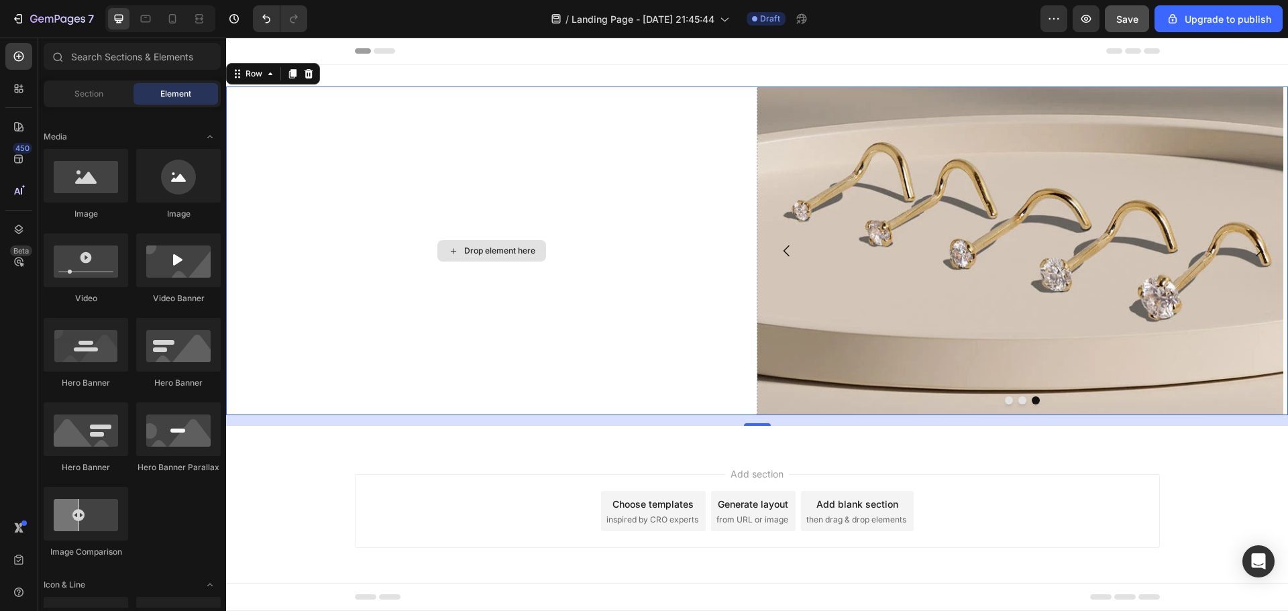
click at [508, 253] on div "Drop element here" at bounding box center [499, 250] width 71 height 11
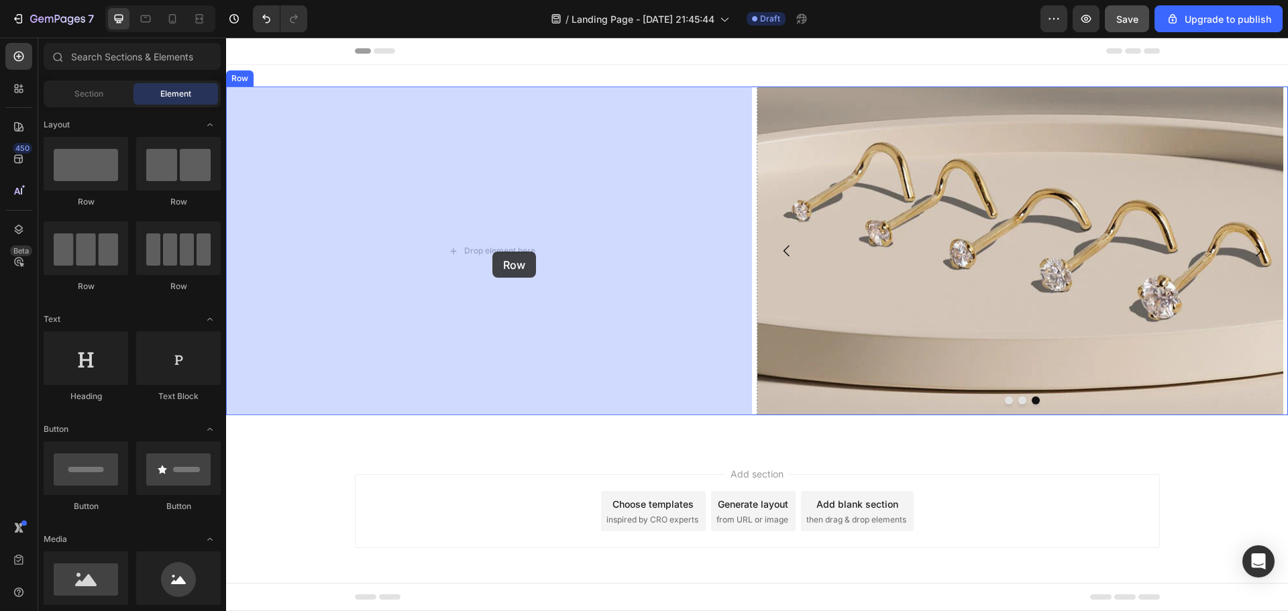
drag, startPoint x: 306, startPoint y: 213, endPoint x: 492, endPoint y: 251, distance: 189.8
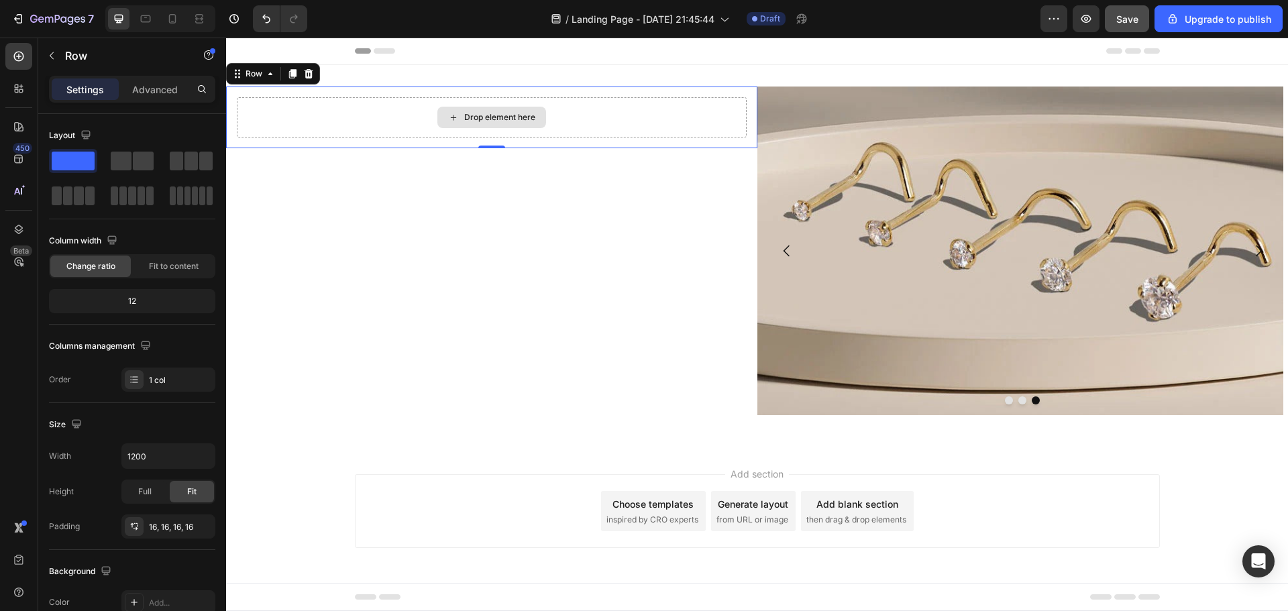
click at [491, 118] on div "Drop element here" at bounding box center [499, 117] width 71 height 11
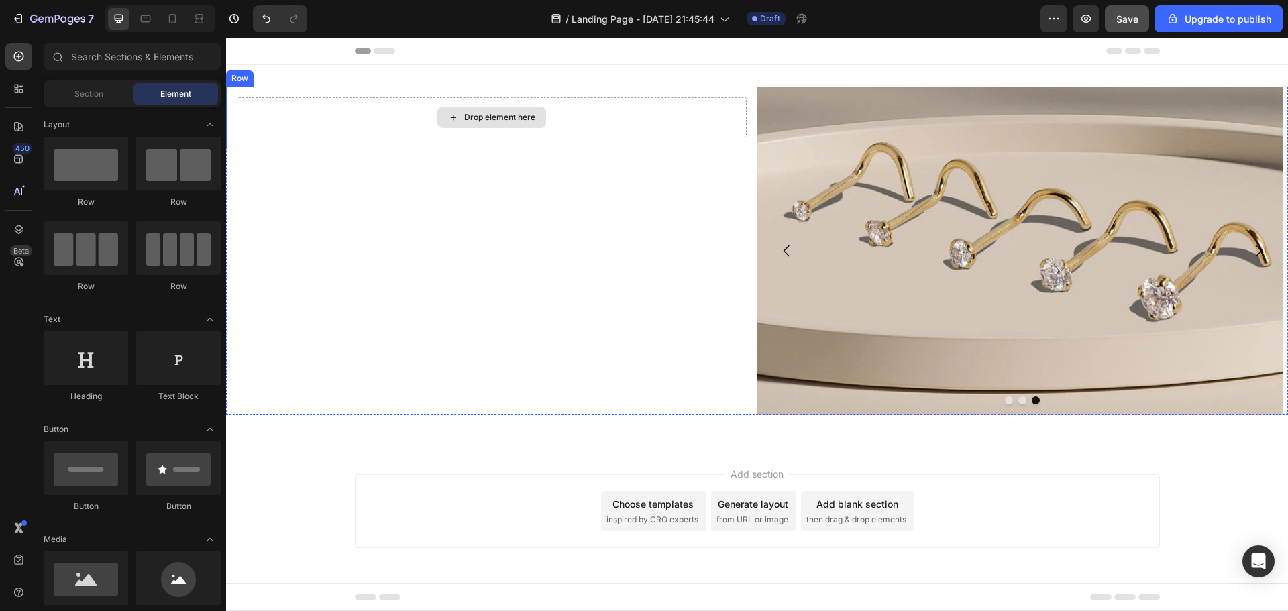
click at [494, 121] on div "Drop element here" at bounding box center [499, 117] width 71 height 11
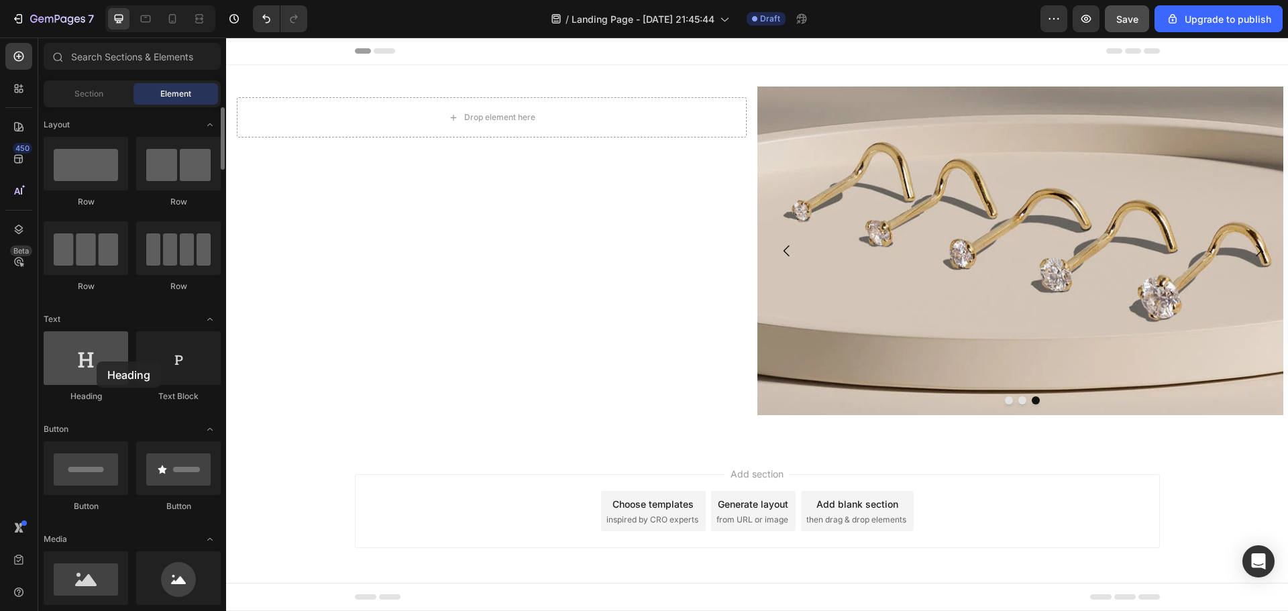
click at [97, 361] on div at bounding box center [86, 358] width 84 height 54
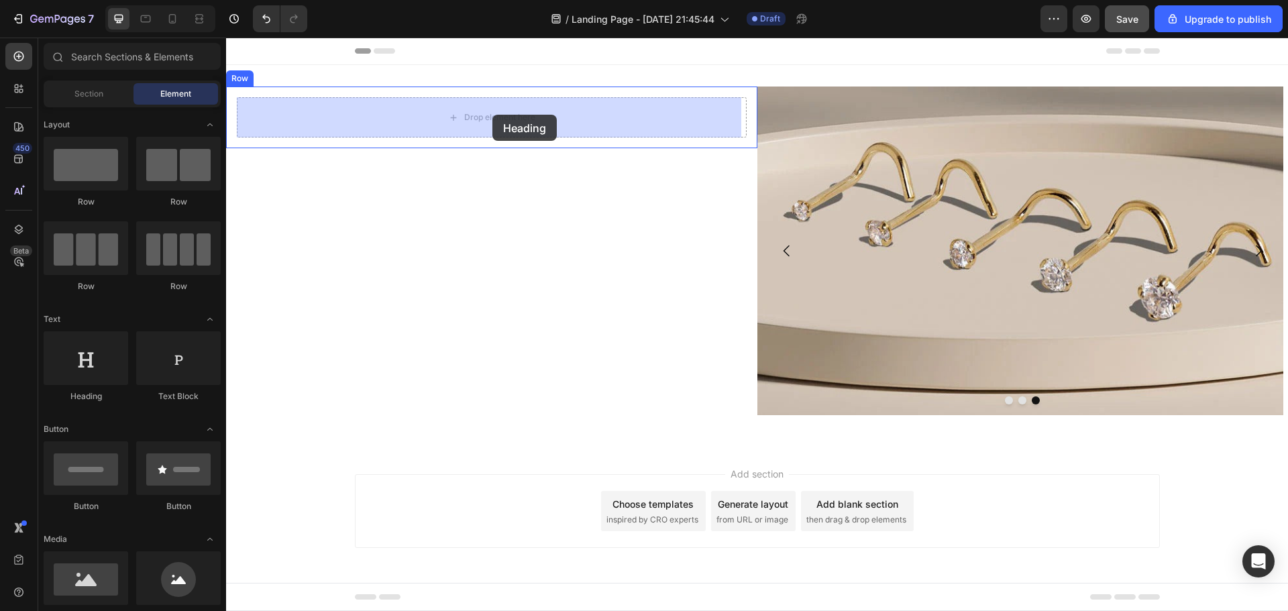
drag, startPoint x: 320, startPoint y: 402, endPoint x: 492, endPoint y: 115, distance: 334.8
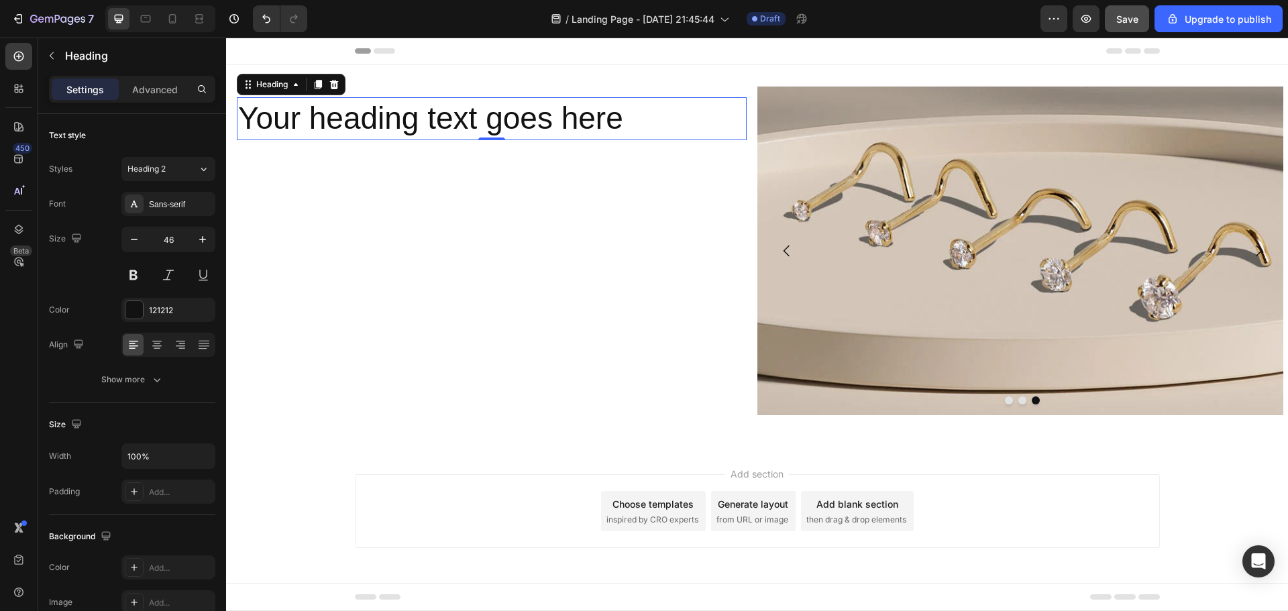
click at [388, 114] on h2 "Your heading text goes here" at bounding box center [492, 118] width 510 height 43
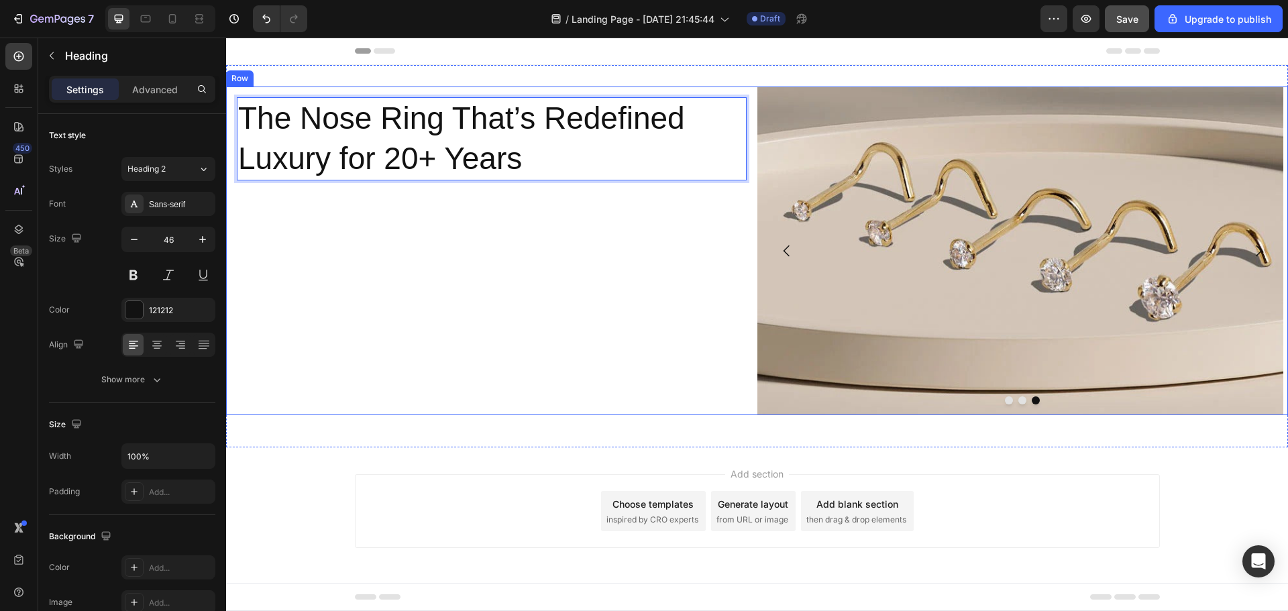
click at [521, 228] on div "The Nose Ring That’s Redefined Luxury for 20+ Years Heading 0 Row" at bounding box center [491, 251] width 531 height 329
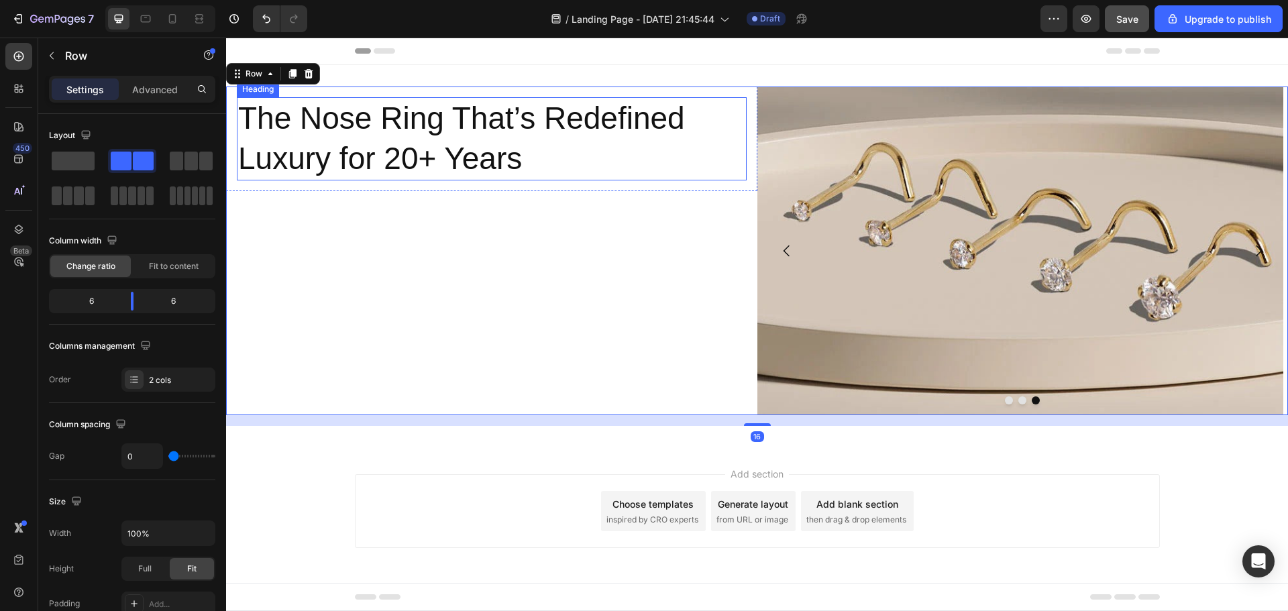
click at [560, 170] on p "The Nose Ring That’s Redefined Luxury for 20+ Years" at bounding box center [491, 139] width 507 height 80
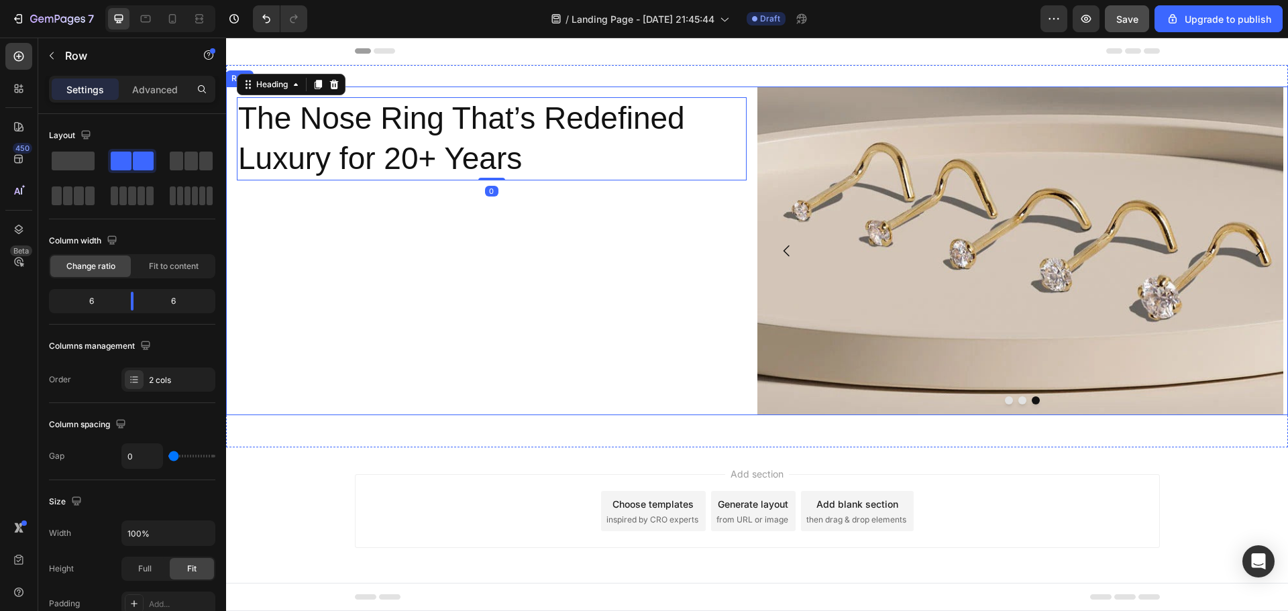
click at [450, 272] on div "The Nose Ring That’s Redefined Luxury for 20+ Years Heading 0 Row" at bounding box center [491, 251] width 531 height 329
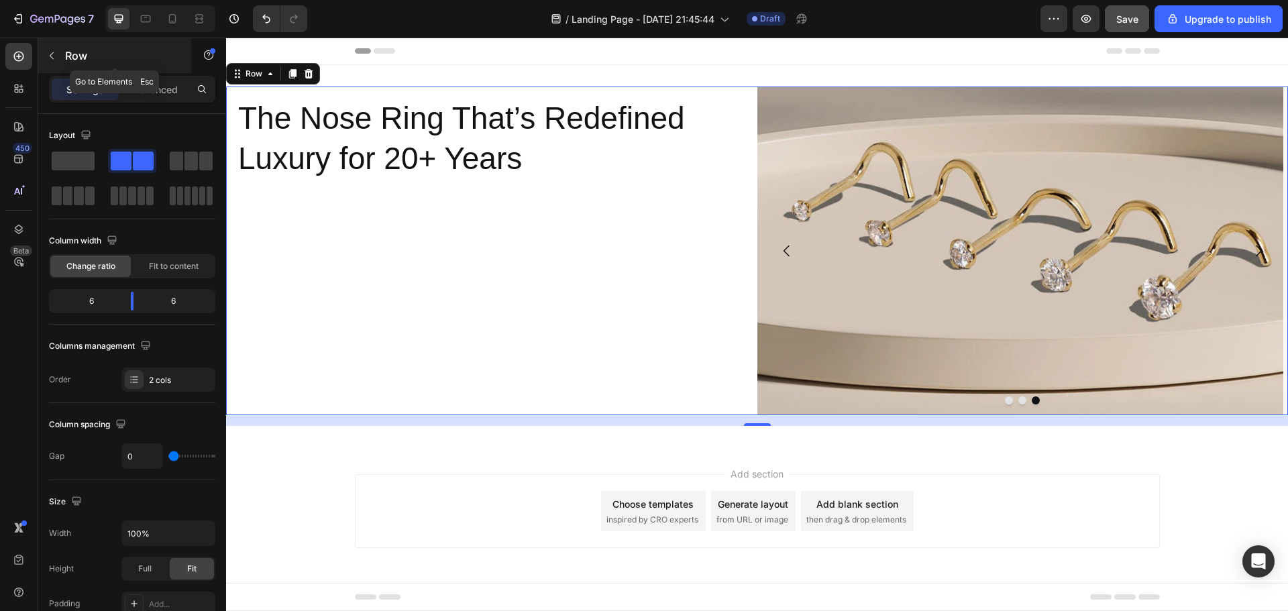
click at [54, 62] on button "button" at bounding box center [51, 55] width 21 height 21
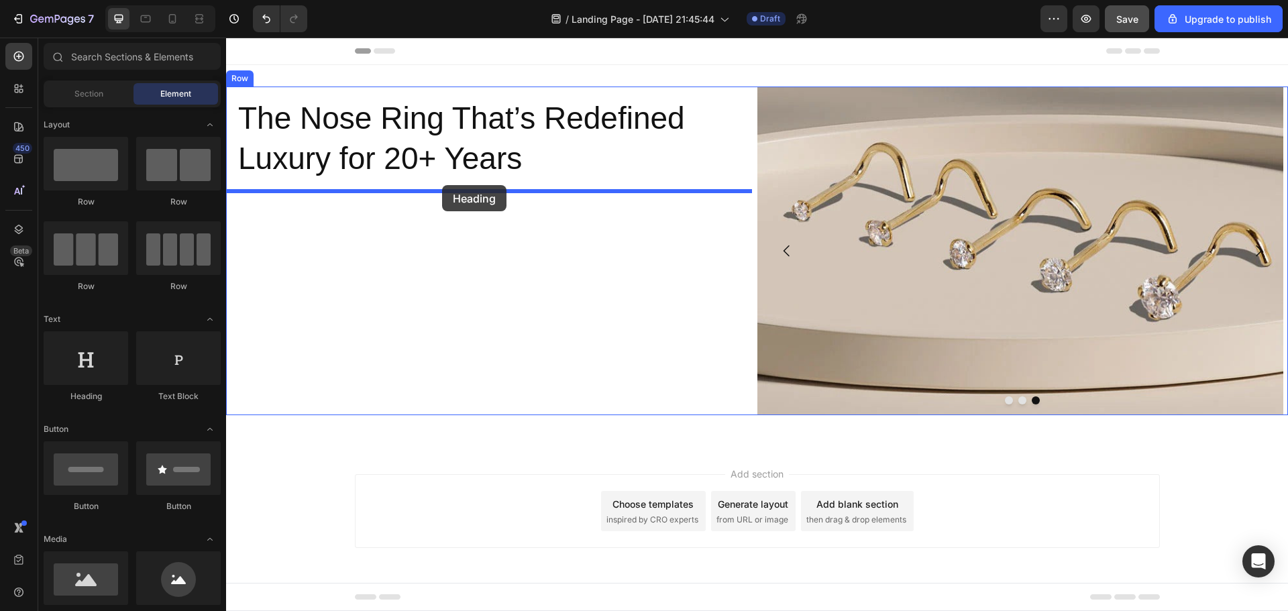
drag, startPoint x: 320, startPoint y: 399, endPoint x: 442, endPoint y: 185, distance: 246.3
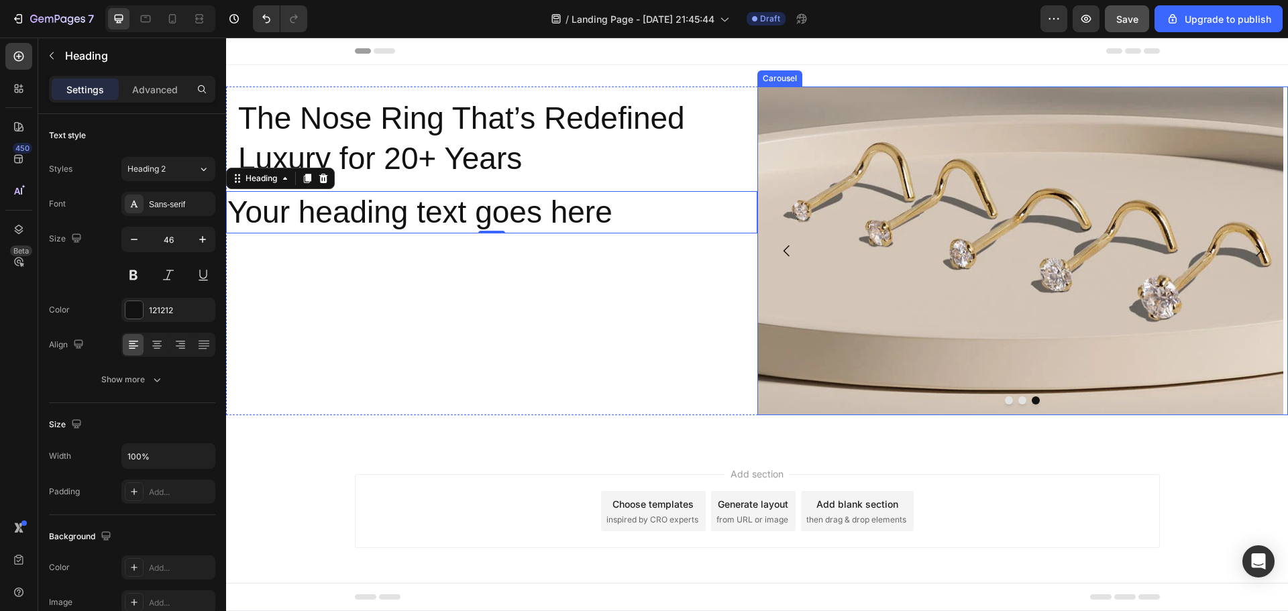
click at [781, 250] on icon "Carousel Back Arrow" at bounding box center [787, 251] width 16 height 16
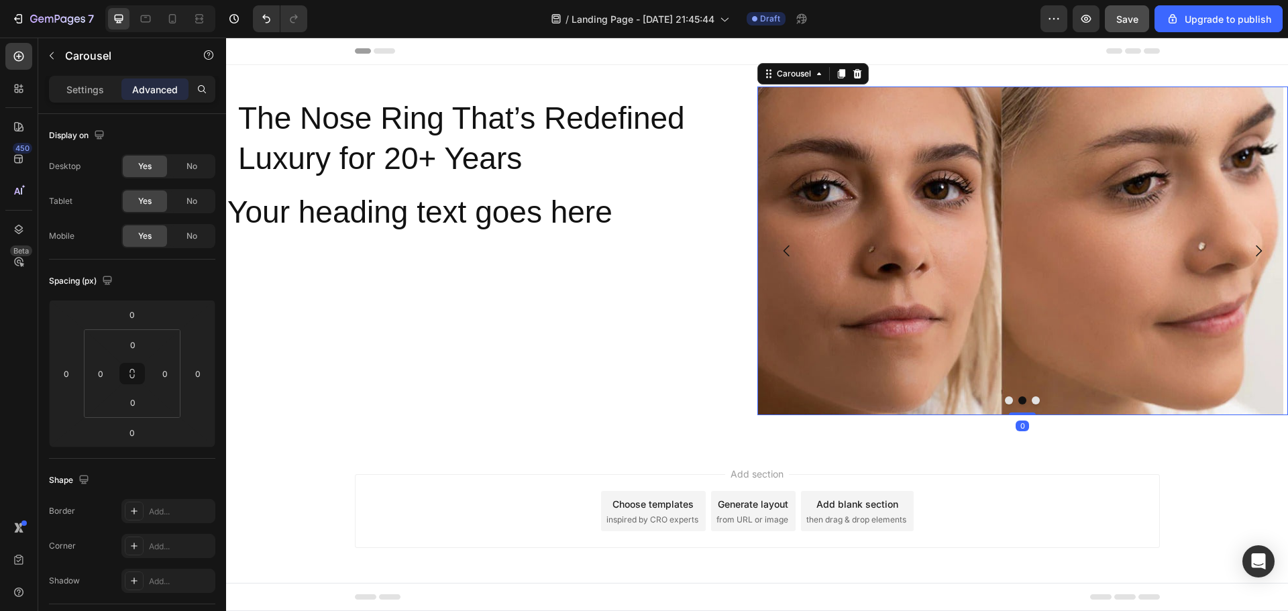
click at [781, 250] on icon "Carousel Back Arrow" at bounding box center [787, 251] width 16 height 16
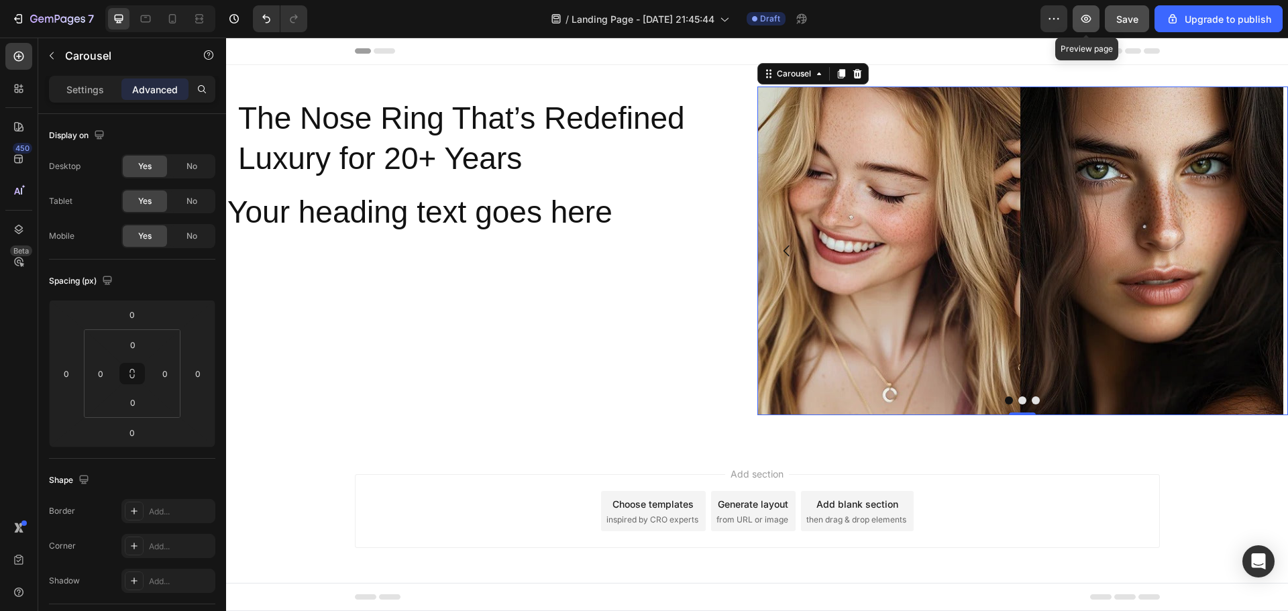
click at [1088, 21] on icon "button" at bounding box center [1085, 18] width 13 height 13
click at [904, 76] on div "The Nose Ring That’s Redefined Luxury for 20+ Years Heading Row Your heading te…" at bounding box center [757, 256] width 1062 height 382
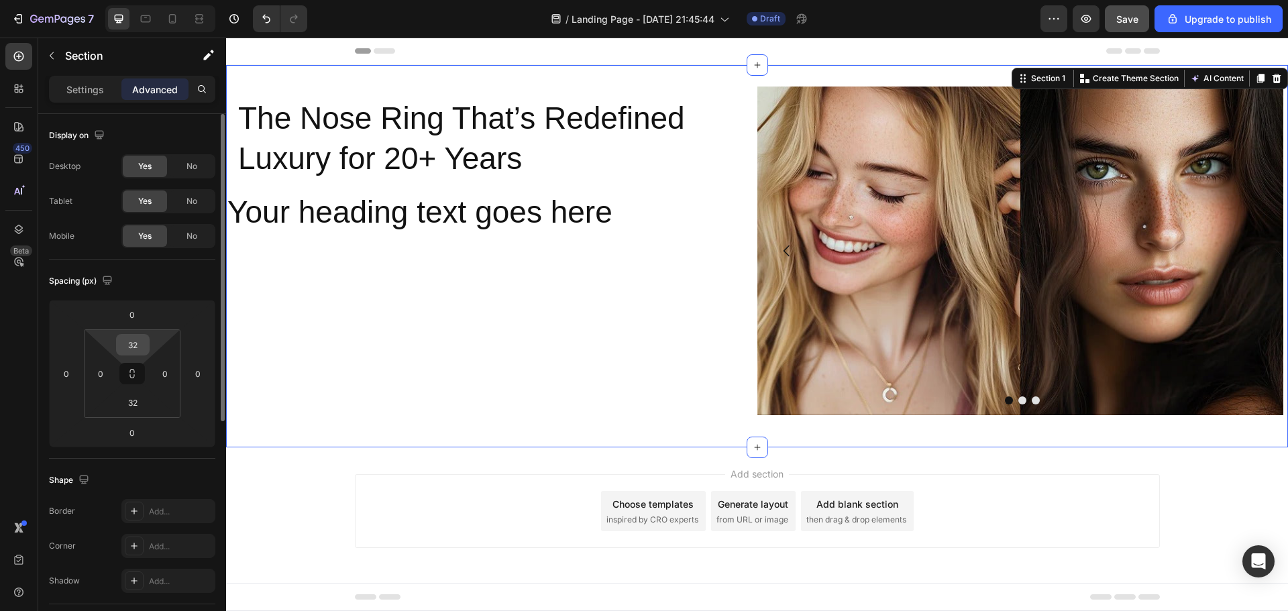
click at [139, 349] on input "32" at bounding box center [132, 345] width 27 height 20
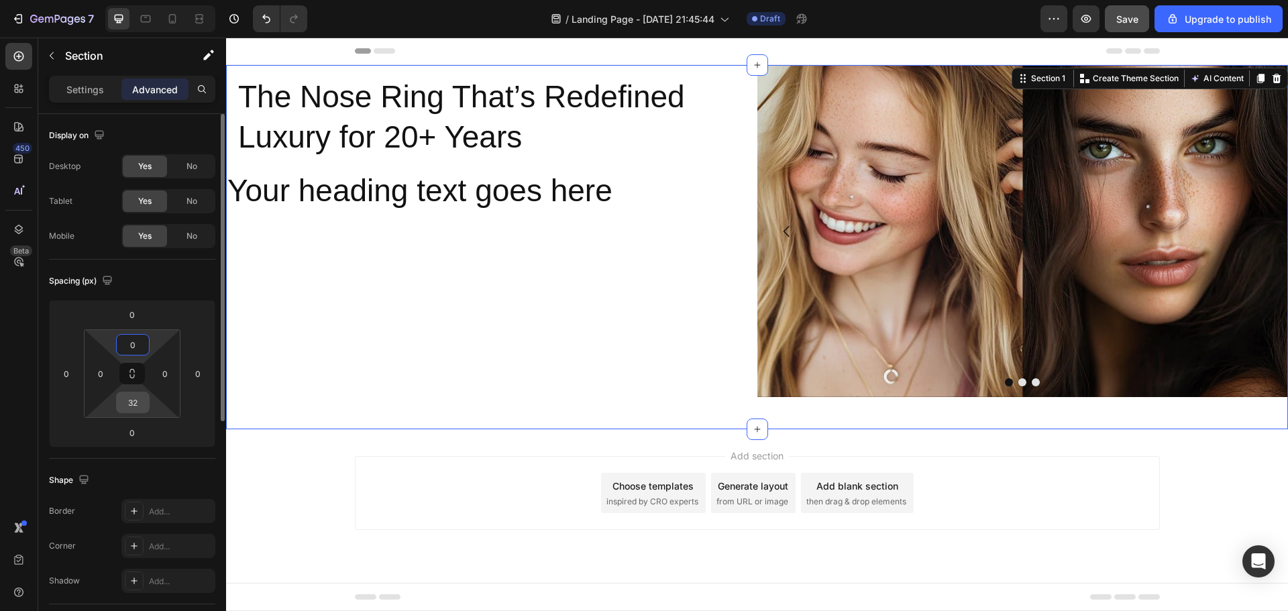
type input "0"
click at [135, 399] on input "32" at bounding box center [132, 402] width 27 height 20
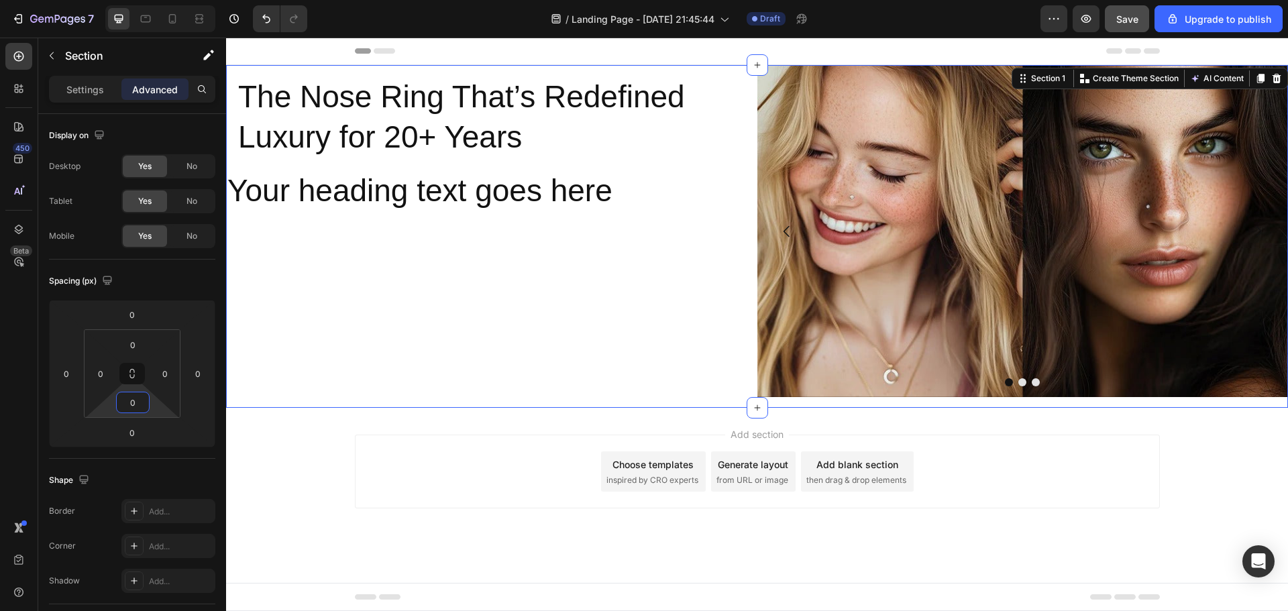
type input "0"
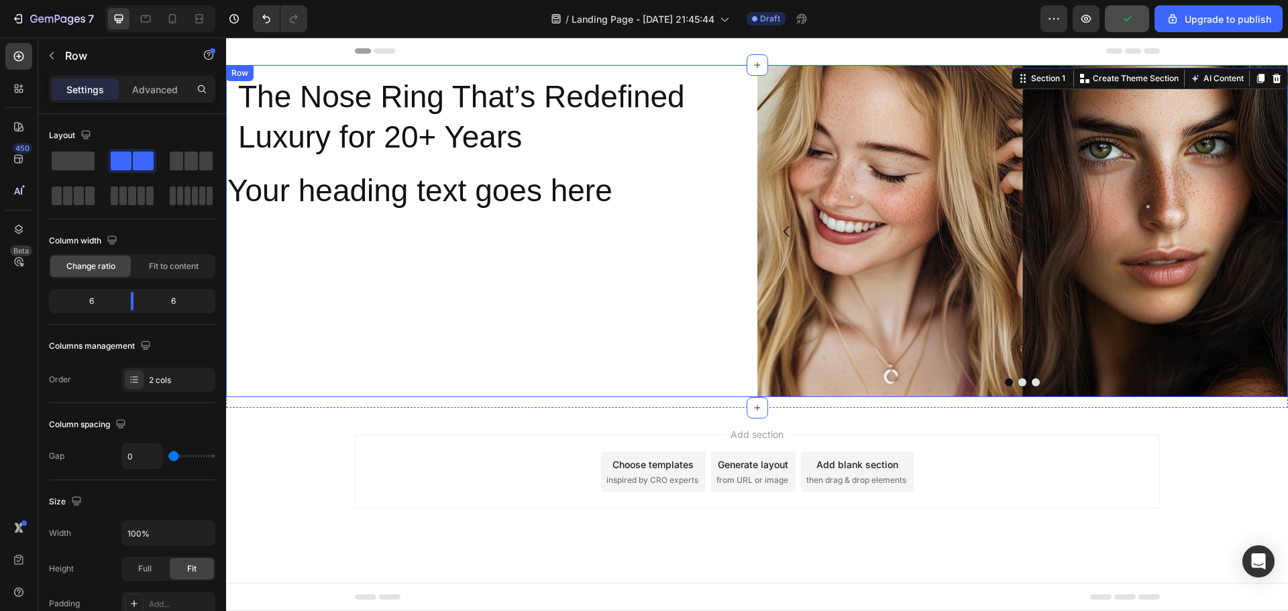
click at [498, 263] on div "The Nose Ring That’s Redefined Luxury for 20+ Years Heading Row Your heading te…" at bounding box center [491, 231] width 531 height 332
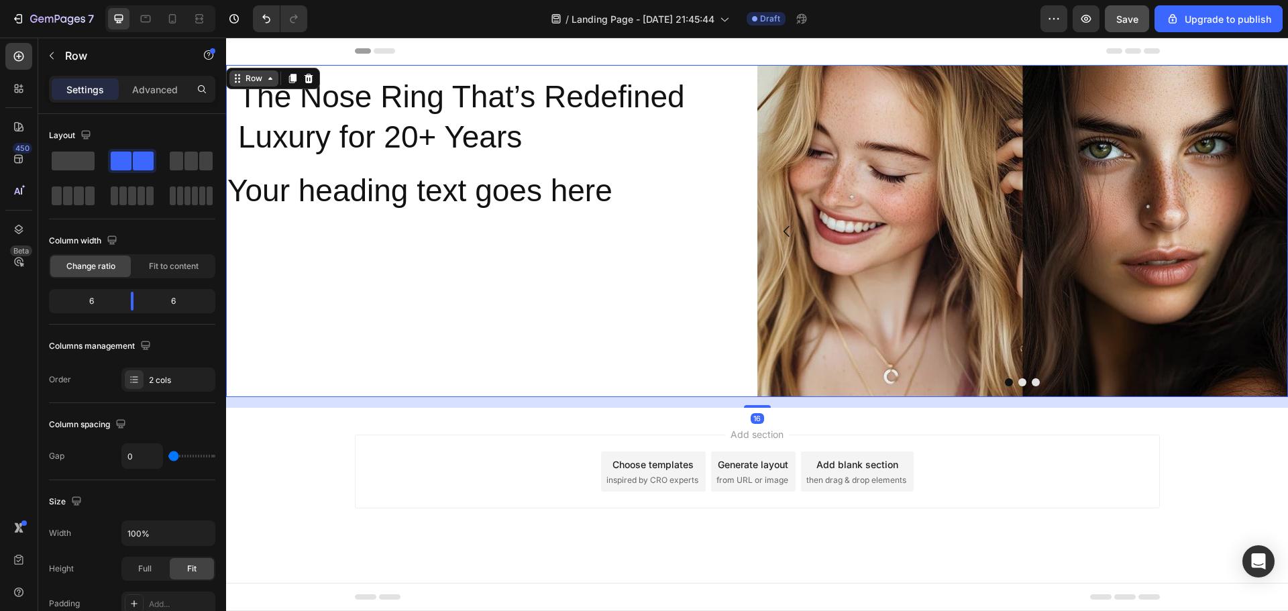
click at [263, 80] on div "Row" at bounding box center [254, 78] width 22 height 12
click at [246, 79] on div "Row" at bounding box center [254, 78] width 22 height 12
click at [256, 74] on div "Row" at bounding box center [254, 78] width 22 height 12
click at [263, 80] on div "Row" at bounding box center [254, 78] width 22 height 12
click at [506, 274] on div "The Nose Ring That’s Redefined Luxury for 20+ Years Heading Row Your heading te…" at bounding box center [491, 231] width 531 height 332
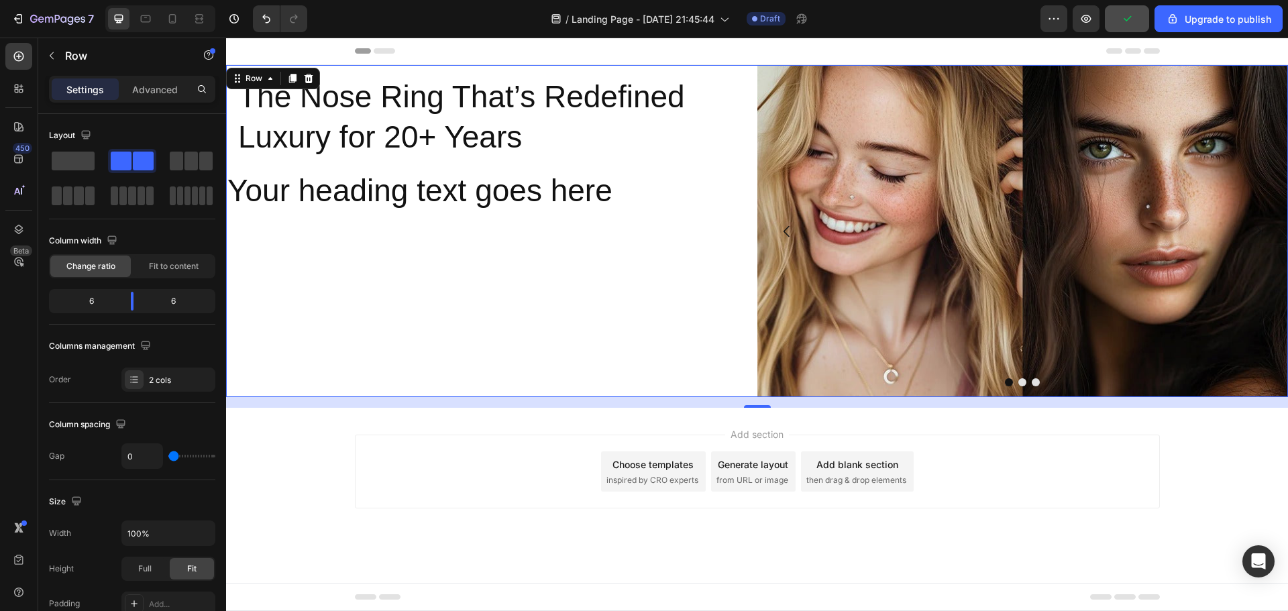
click at [426, 294] on div "The Nose Ring That’s Redefined Luxury for 20+ Years Heading Row Your heading te…" at bounding box center [491, 231] width 531 height 332
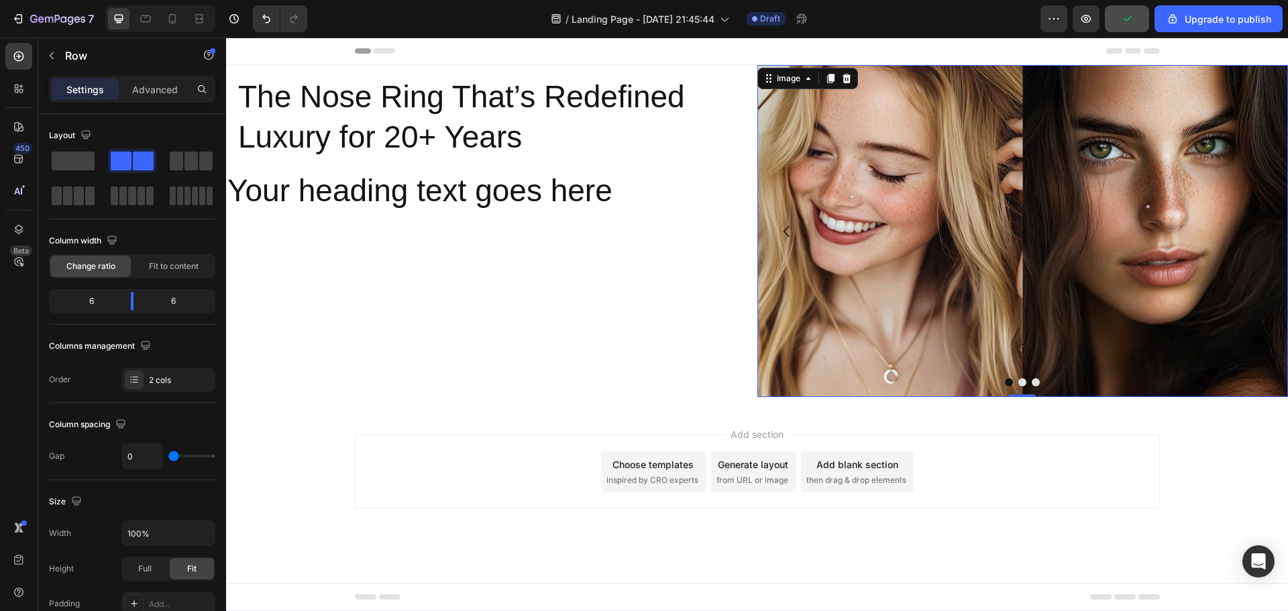
click at [831, 220] on img at bounding box center [1022, 231] width 531 height 332
click at [649, 266] on div "The Nose Ring That’s Redefined Luxury for 20+ Years Heading Row Your heading te…" at bounding box center [491, 231] width 531 height 332
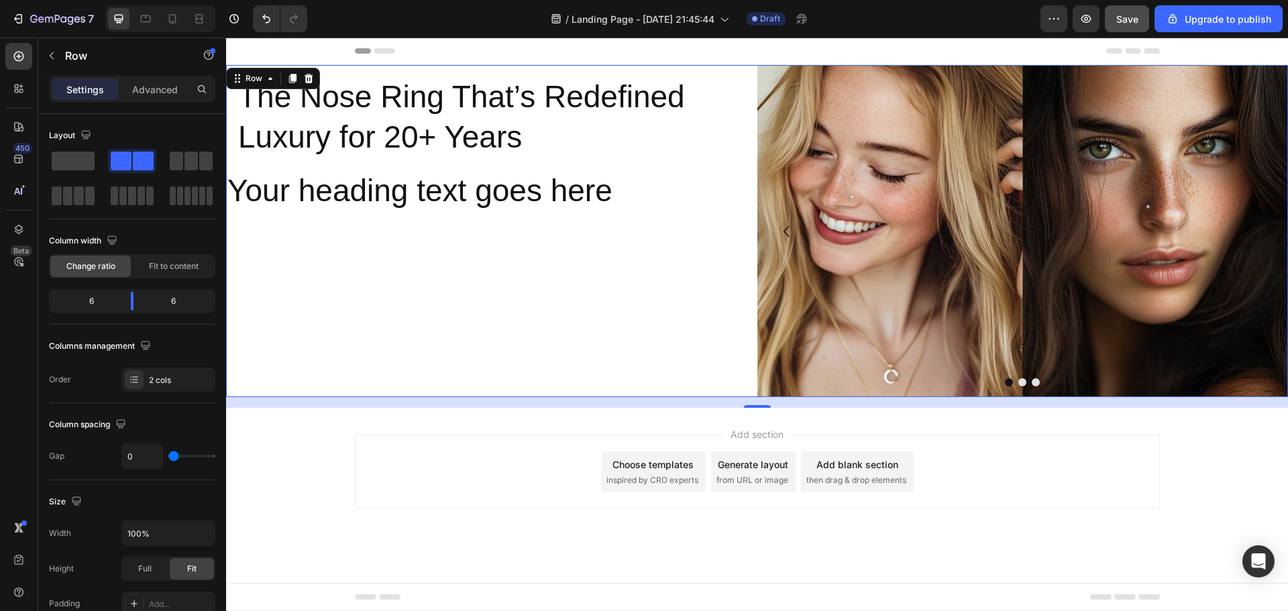
click at [410, 284] on div "The Nose Ring That’s Redefined Luxury for 20+ Years Heading Row Your heading te…" at bounding box center [491, 231] width 531 height 332
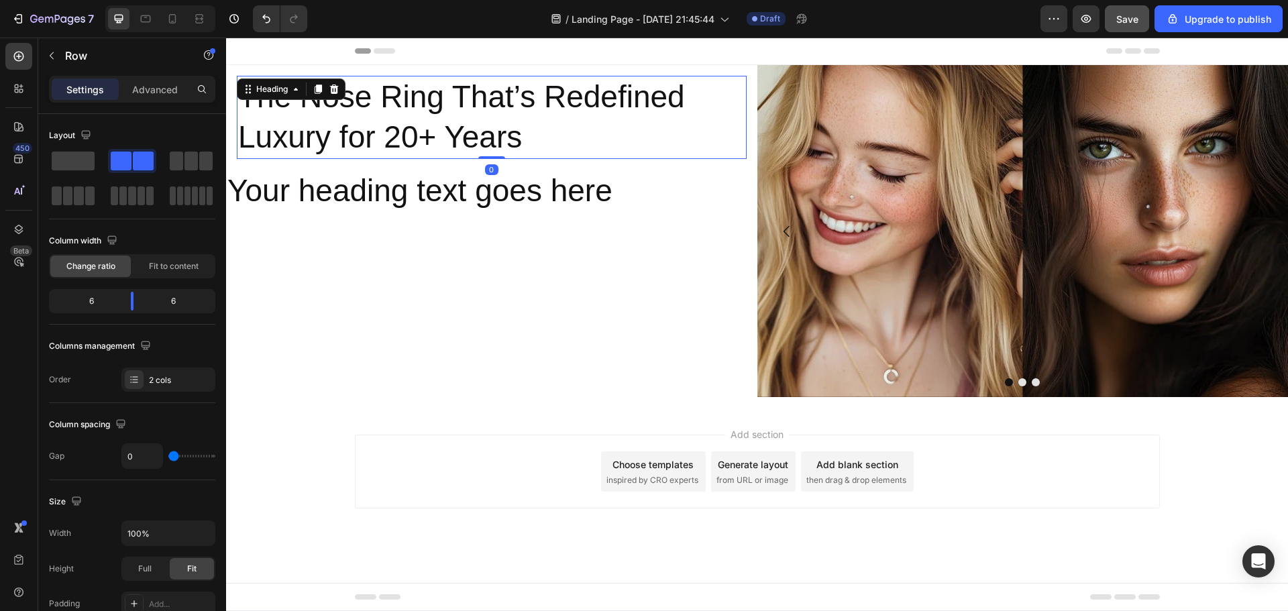
click at [448, 101] on p "The Nose Ring That’s Redefined Luxury for 20+ Years" at bounding box center [491, 117] width 507 height 80
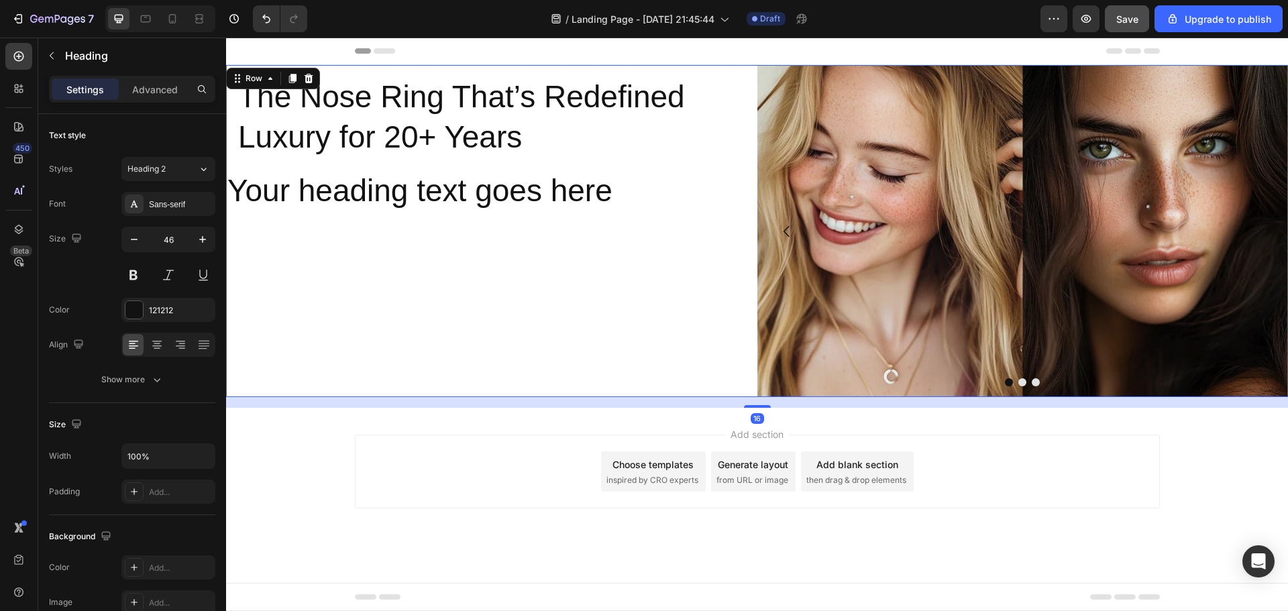
click at [372, 261] on div "The Nose Ring That’s Redefined Luxury for 20+ Years Heading Row Your heading te…" at bounding box center [491, 231] width 531 height 332
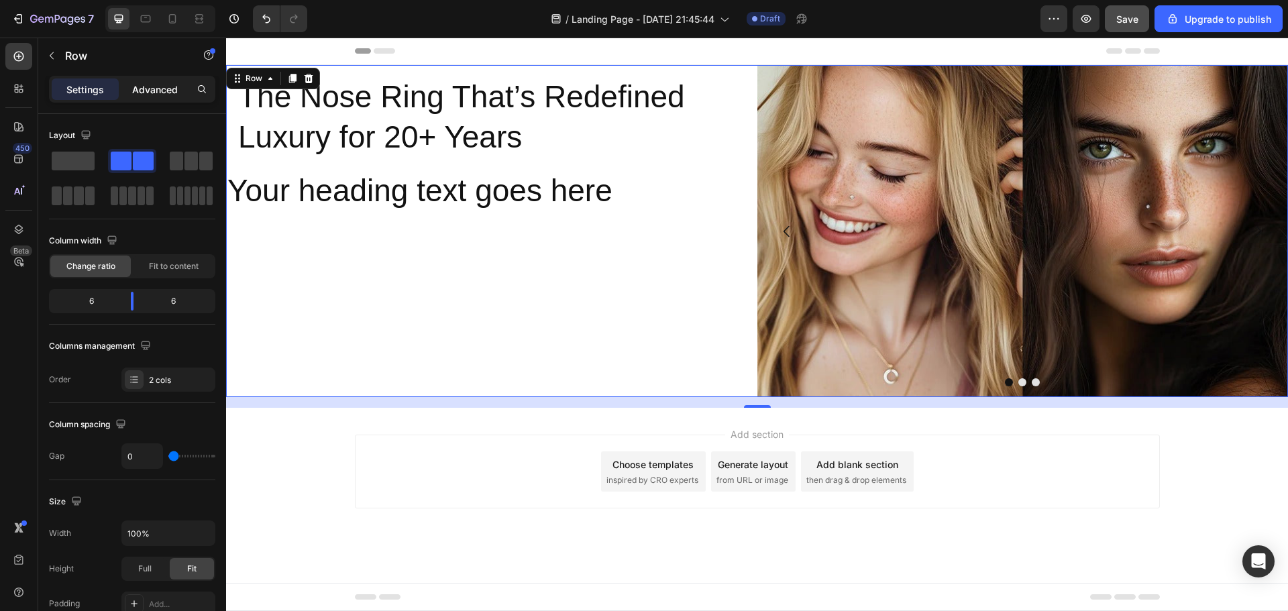
click at [156, 93] on p "Advanced" at bounding box center [155, 89] width 46 height 14
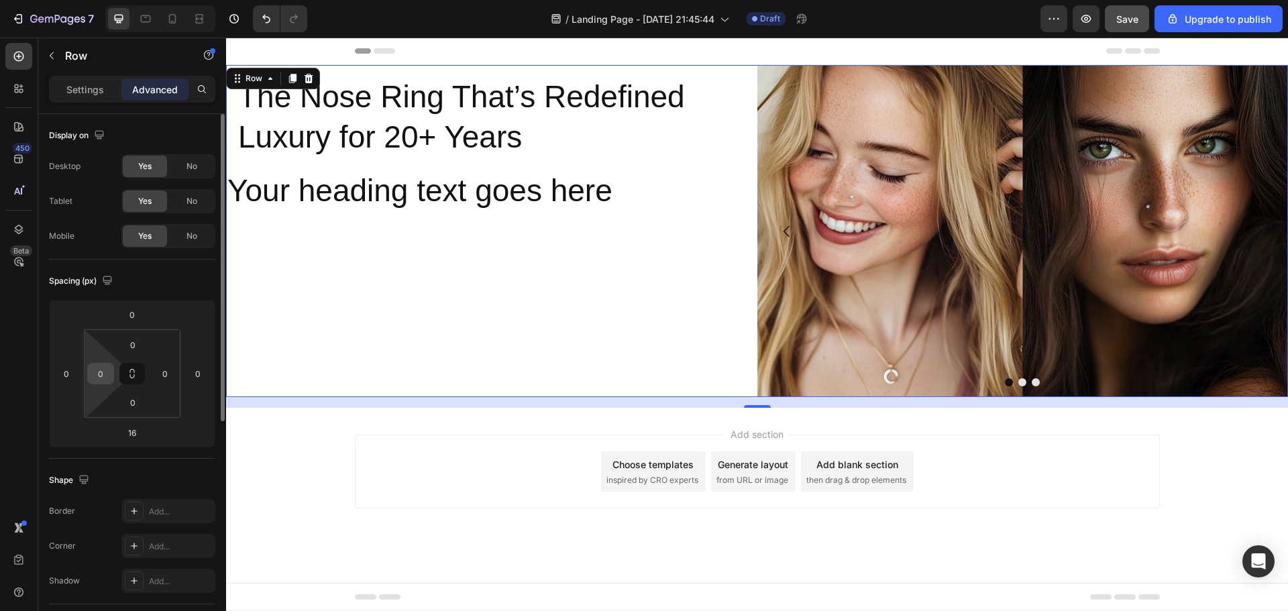
click at [104, 373] on input "0" at bounding box center [101, 373] width 20 height 20
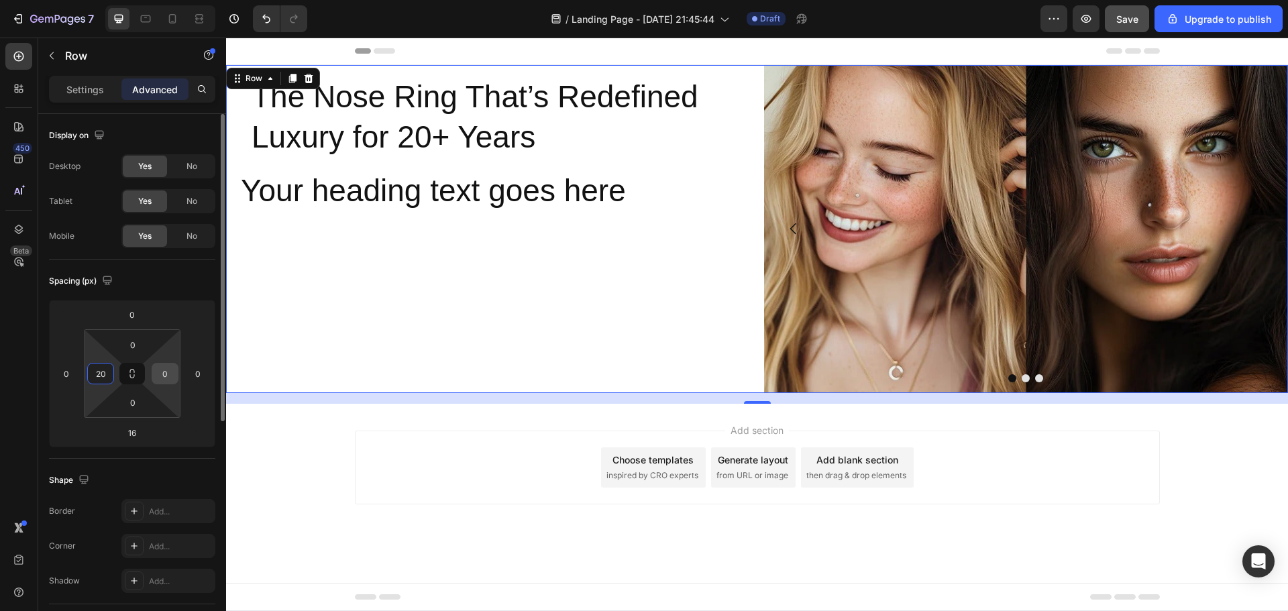
type input "20"
click at [165, 376] on input "0" at bounding box center [165, 373] width 20 height 20
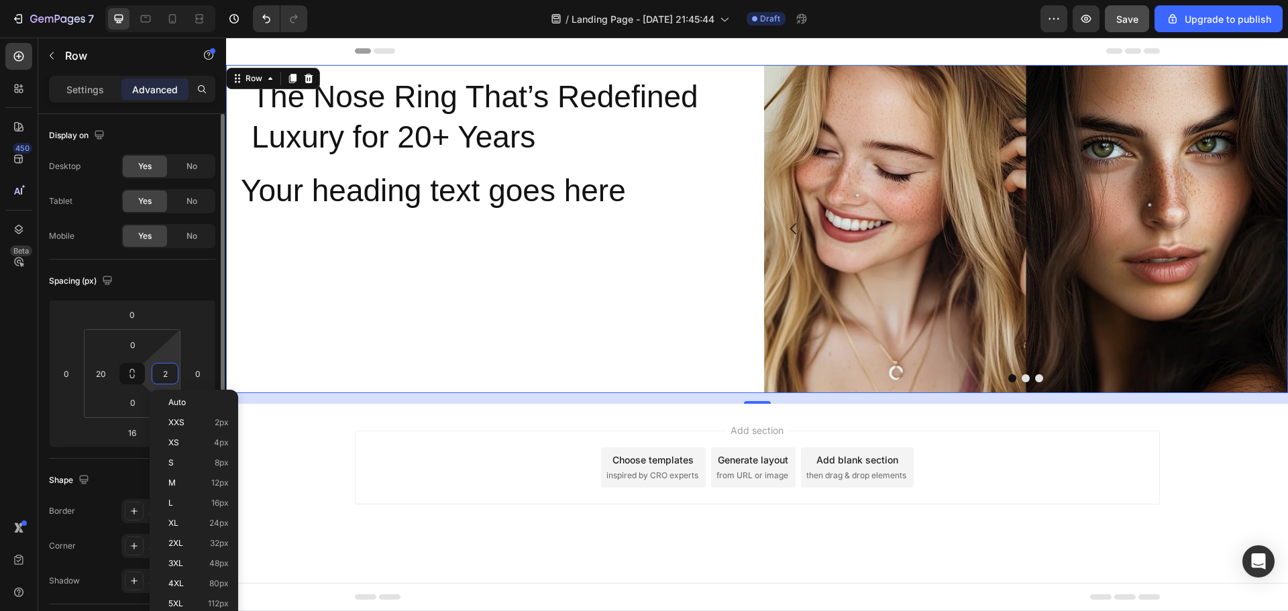
type input "20"
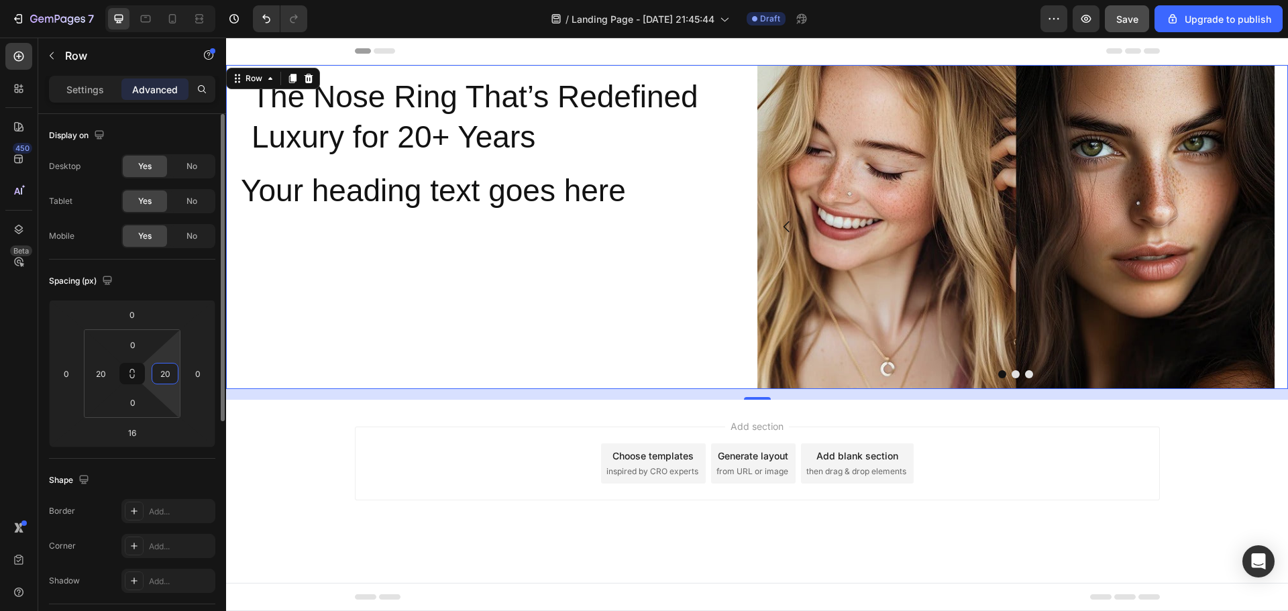
drag, startPoint x: 170, startPoint y: 374, endPoint x: 160, endPoint y: 372, distance: 10.9
click at [160, 372] on input "20" at bounding box center [165, 373] width 20 height 20
type input "0"
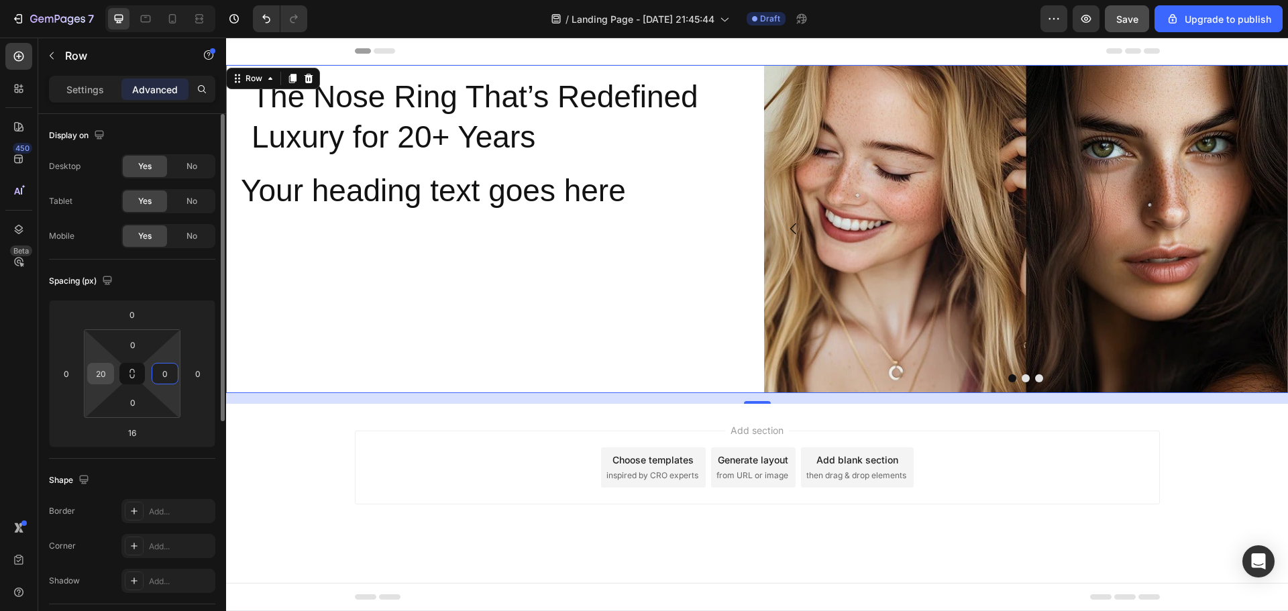
click at [109, 377] on input "20" at bounding box center [101, 373] width 20 height 20
type input "0"
click at [416, 327] on div "The Nose Ring That’s Redefined Luxury for 20+ Years Heading Row Your heading te…" at bounding box center [501, 229] width 524 height 328
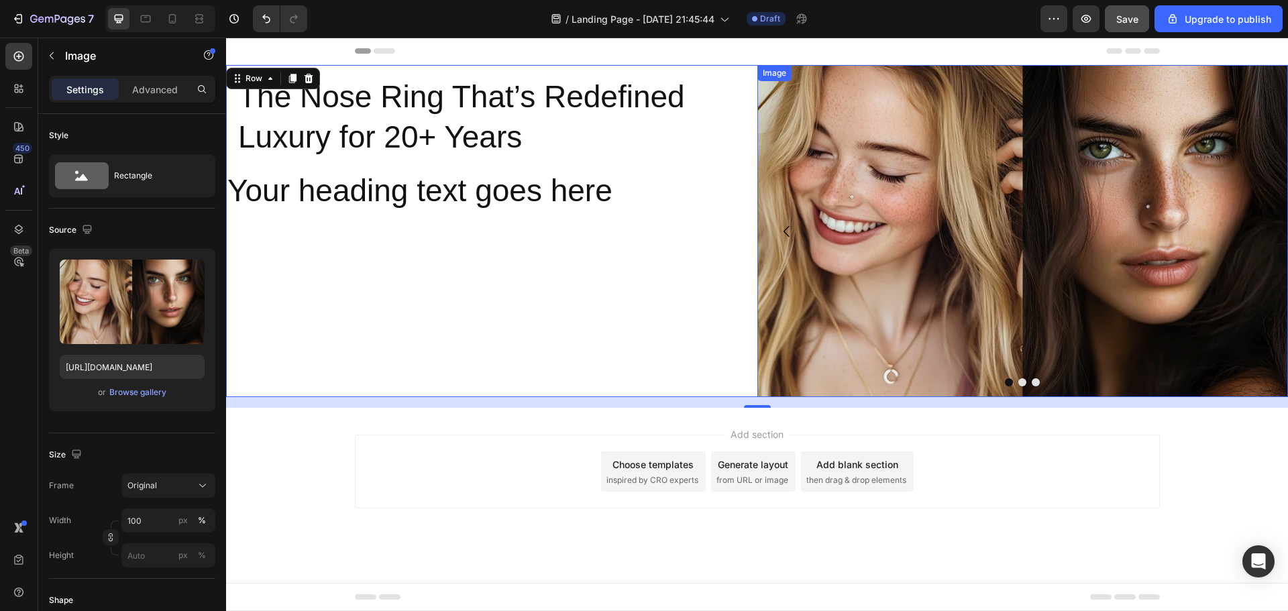
click at [856, 229] on img at bounding box center [1022, 231] width 531 height 332
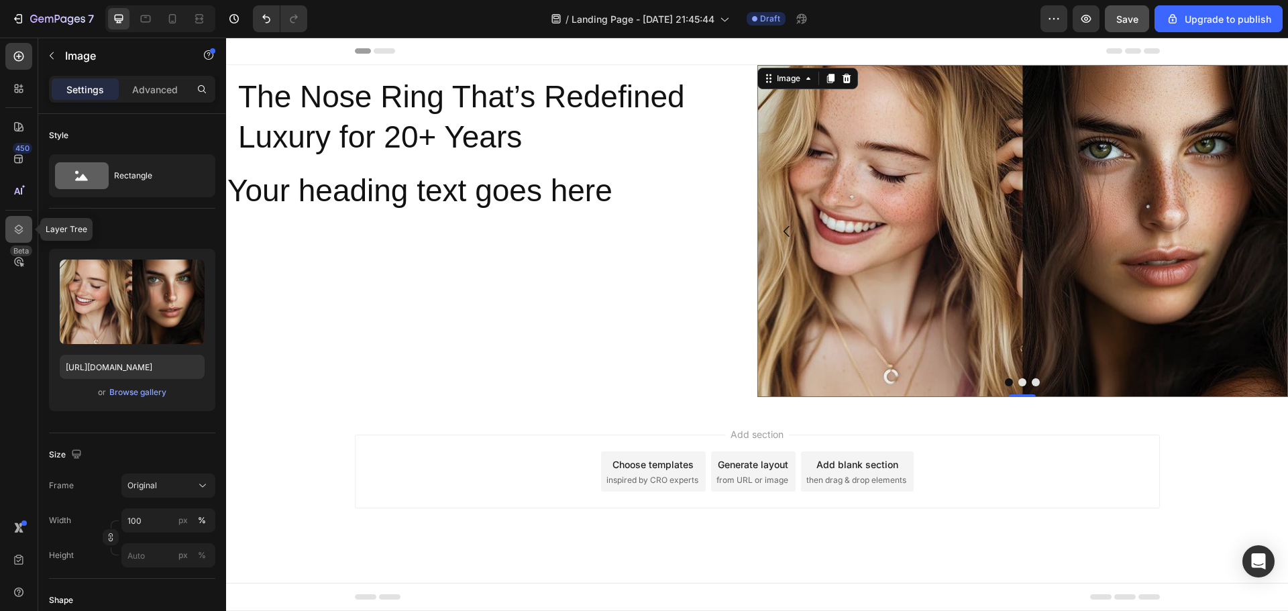
click at [21, 229] on icon at bounding box center [19, 229] width 9 height 9
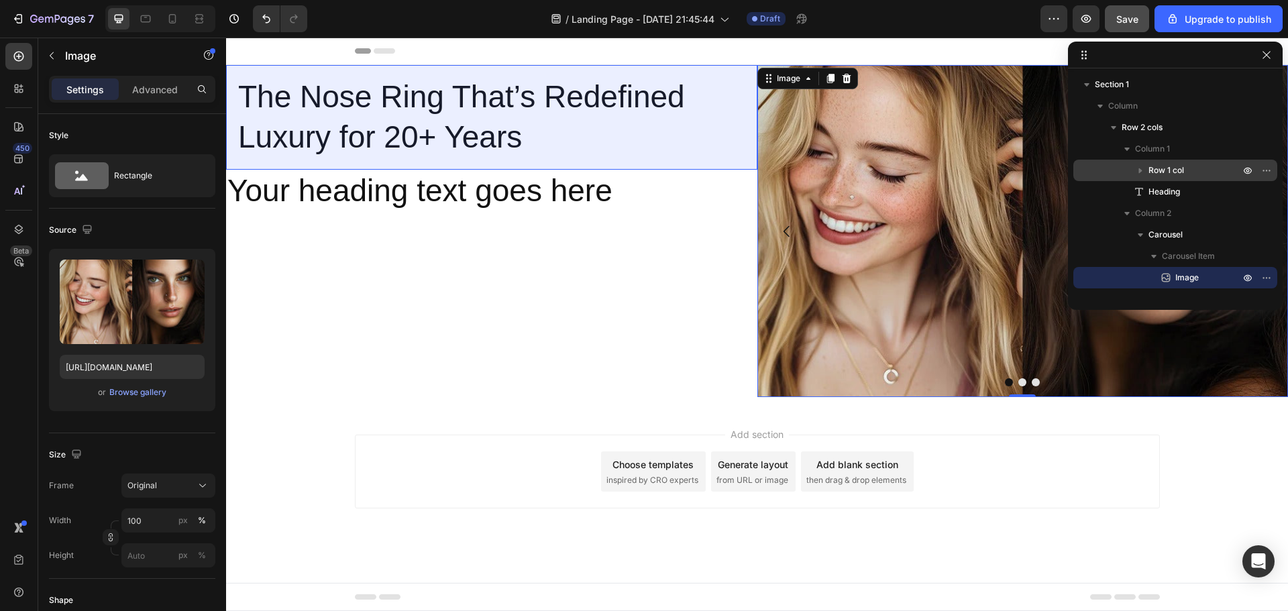
click at [1140, 171] on icon "button" at bounding box center [1140, 170] width 3 height 5
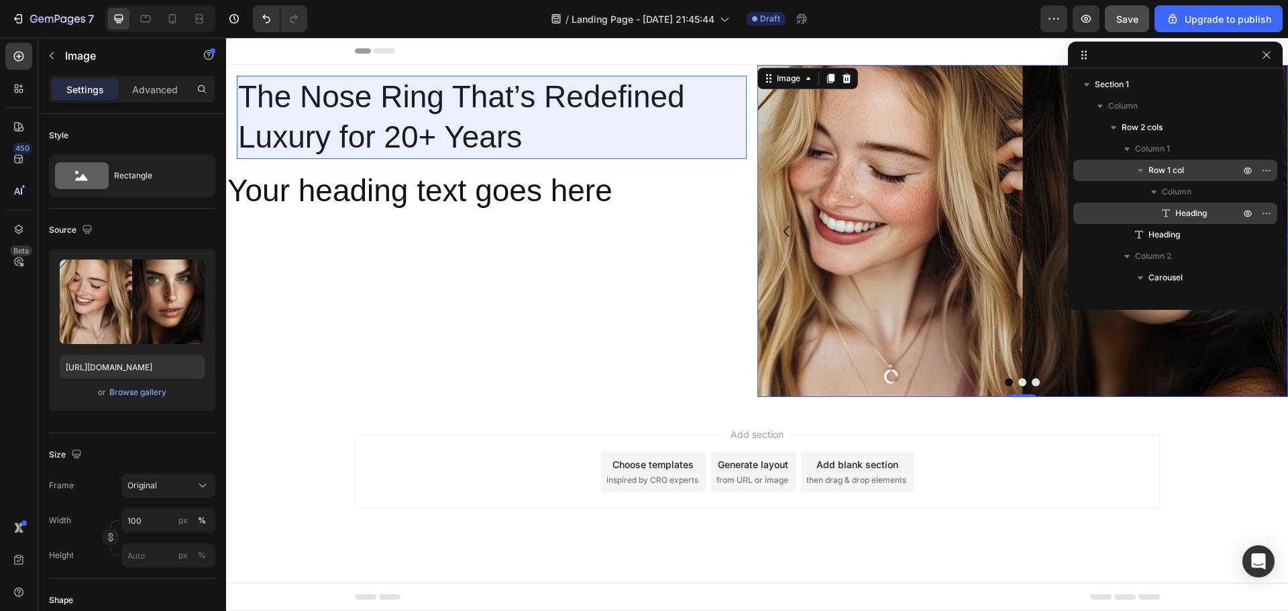
drag, startPoint x: 1157, startPoint y: 235, endPoint x: 1197, endPoint y: 215, distance: 44.1
click at [1197, 215] on div "Row 1 col Column Heading Heading" at bounding box center [1175, 203] width 204 height 86
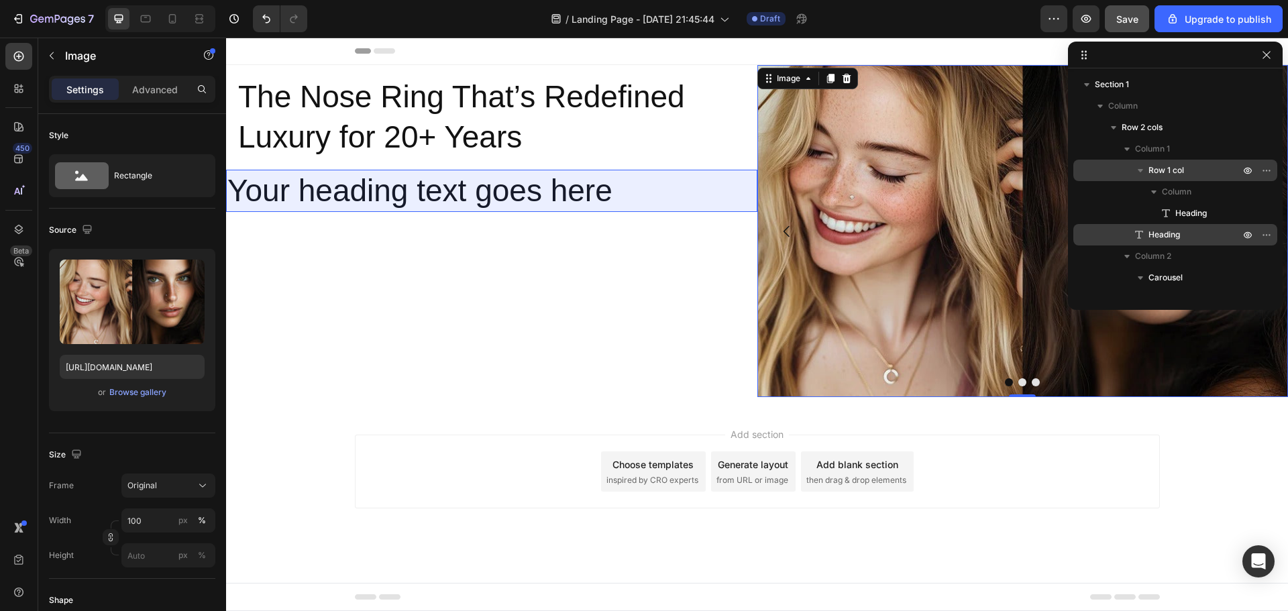
click at [1164, 232] on span "Heading" at bounding box center [1164, 234] width 32 height 13
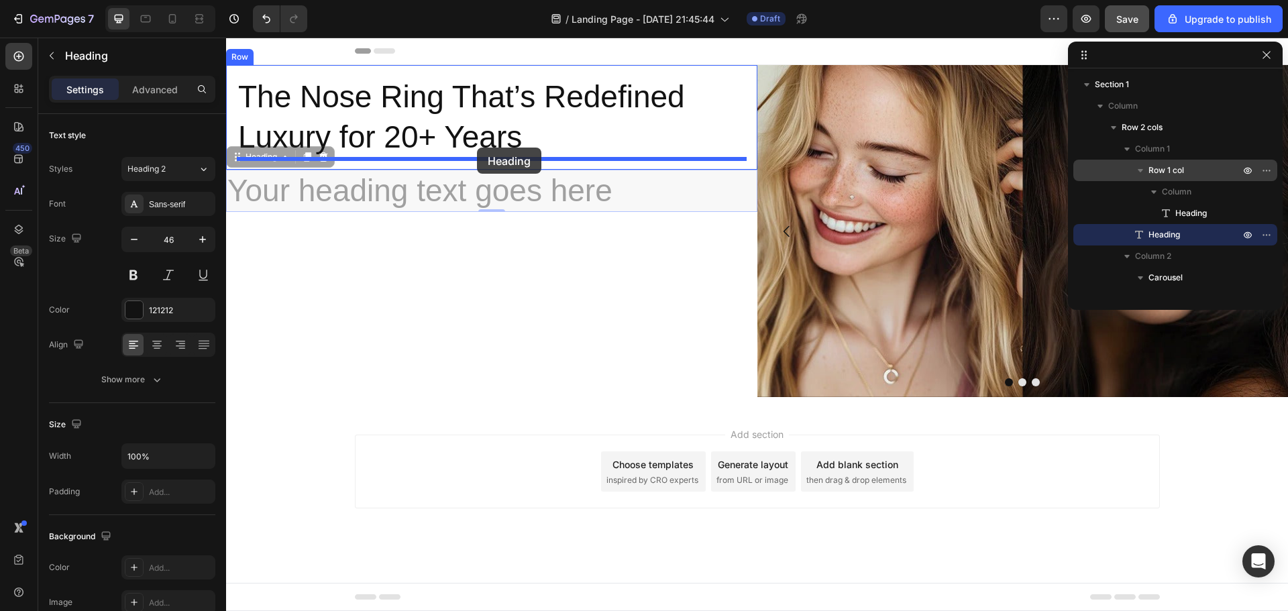
drag, startPoint x: 237, startPoint y: 158, endPoint x: 477, endPoint y: 148, distance: 239.6
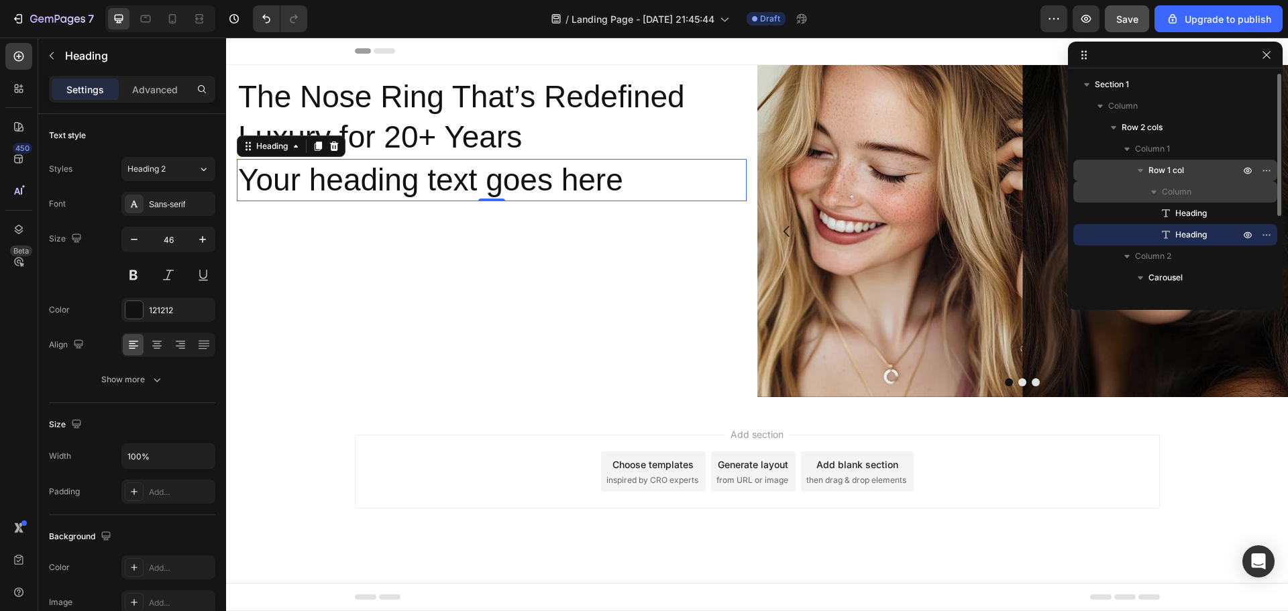
click at [1181, 187] on span "Column" at bounding box center [1176, 191] width 30 height 13
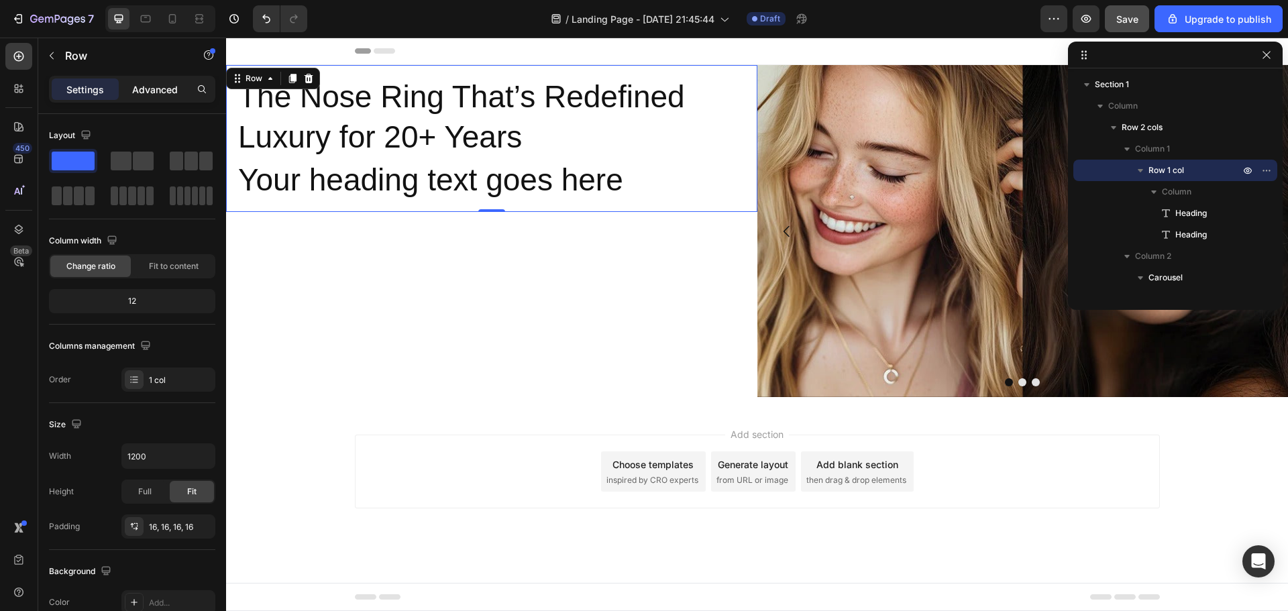
click at [148, 92] on p "Advanced" at bounding box center [155, 89] width 46 height 14
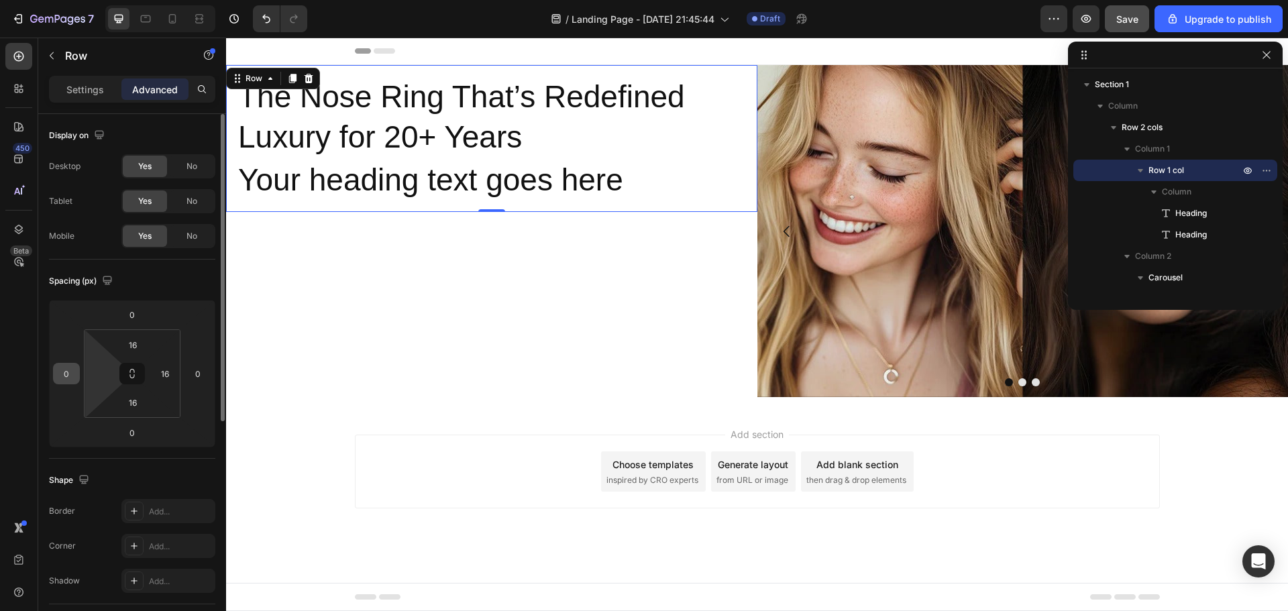
type input "016"
type input "0"
click at [97, 374] on input "0" at bounding box center [101, 373] width 20 height 20
click at [73, 369] on input "16" at bounding box center [66, 373] width 20 height 20
type input "0"
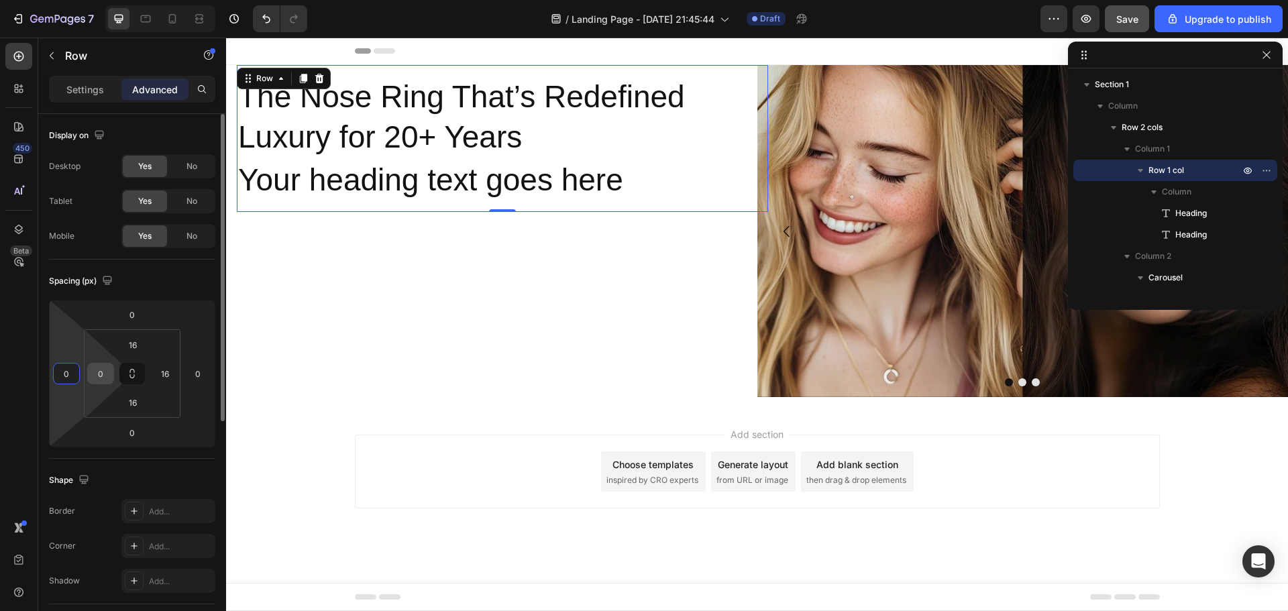
click at [101, 374] on input "0" at bounding box center [101, 373] width 20 height 20
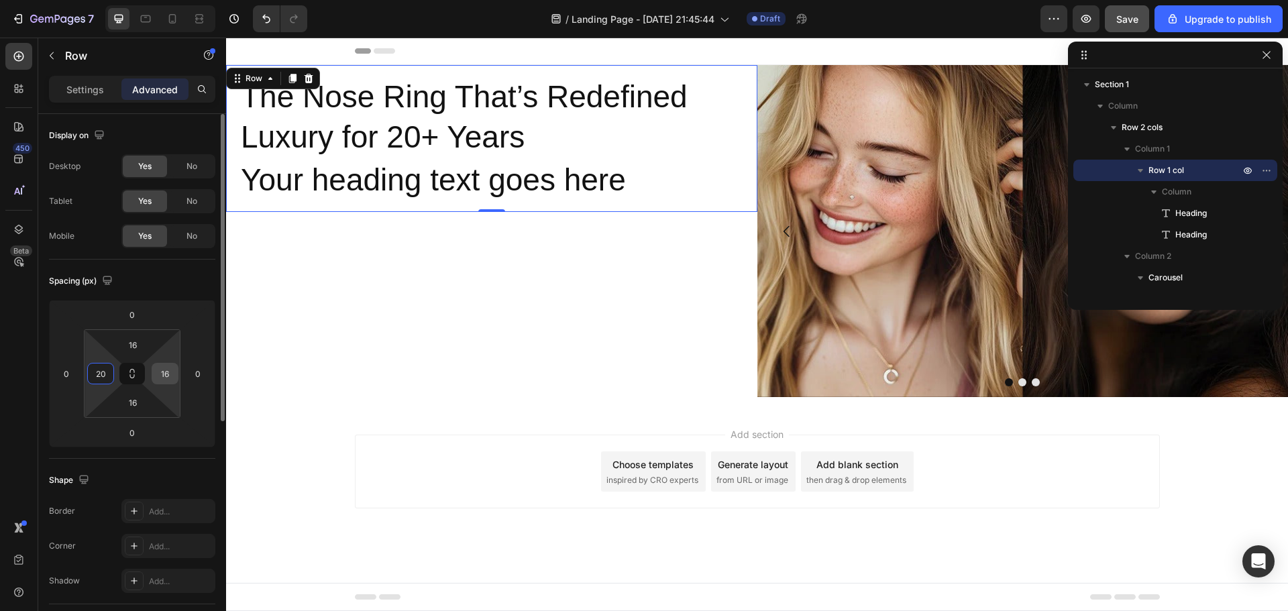
type input "20"
drag, startPoint x: 170, startPoint y: 374, endPoint x: 158, endPoint y: 372, distance: 11.5
click at [158, 372] on input "16" at bounding box center [165, 373] width 20 height 20
drag, startPoint x: 158, startPoint y: 371, endPoint x: 172, endPoint y: 374, distance: 14.3
click at [172, 374] on input "16" at bounding box center [165, 373] width 20 height 20
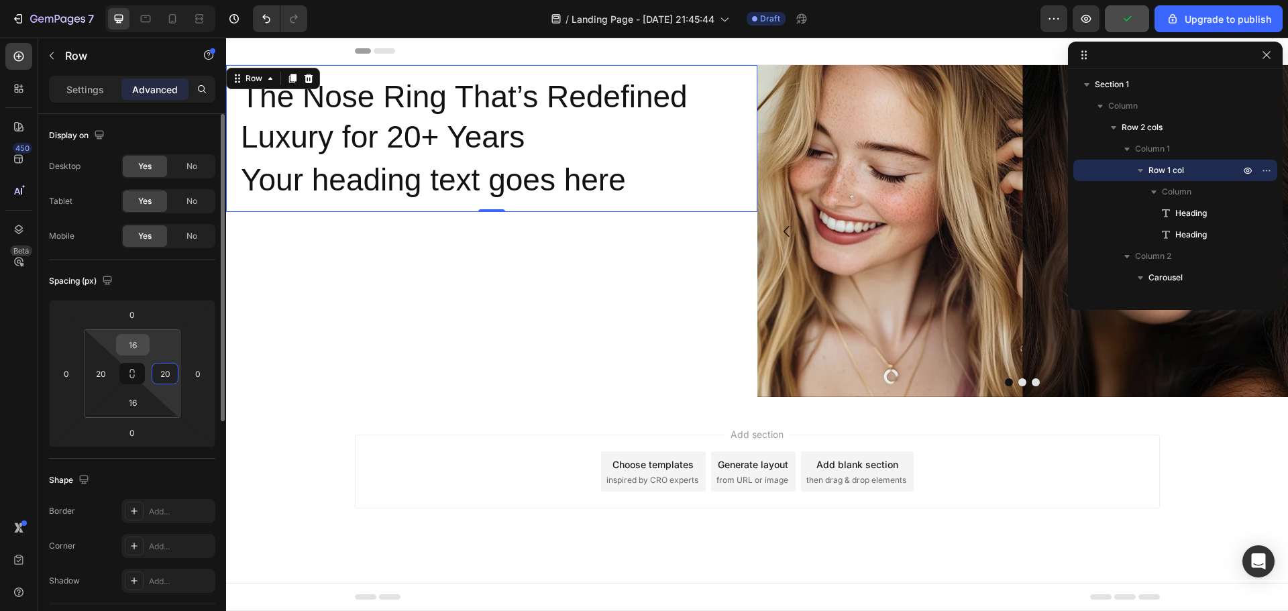
type input "20"
drag, startPoint x: 136, startPoint y: 345, endPoint x: 126, endPoint y: 344, distance: 10.1
click at [125, 344] on input "16" at bounding box center [132, 345] width 27 height 20
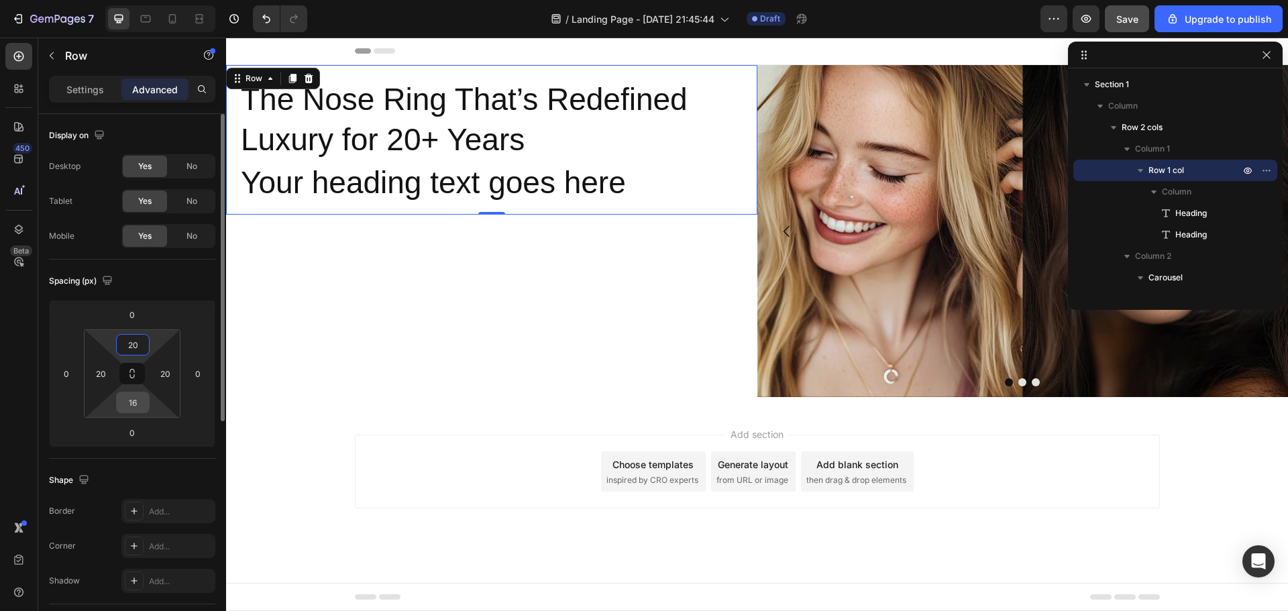
type input "20"
drag, startPoint x: 141, startPoint y: 404, endPoint x: 127, endPoint y: 402, distance: 14.2
click at [127, 402] on input "16" at bounding box center [132, 402] width 27 height 20
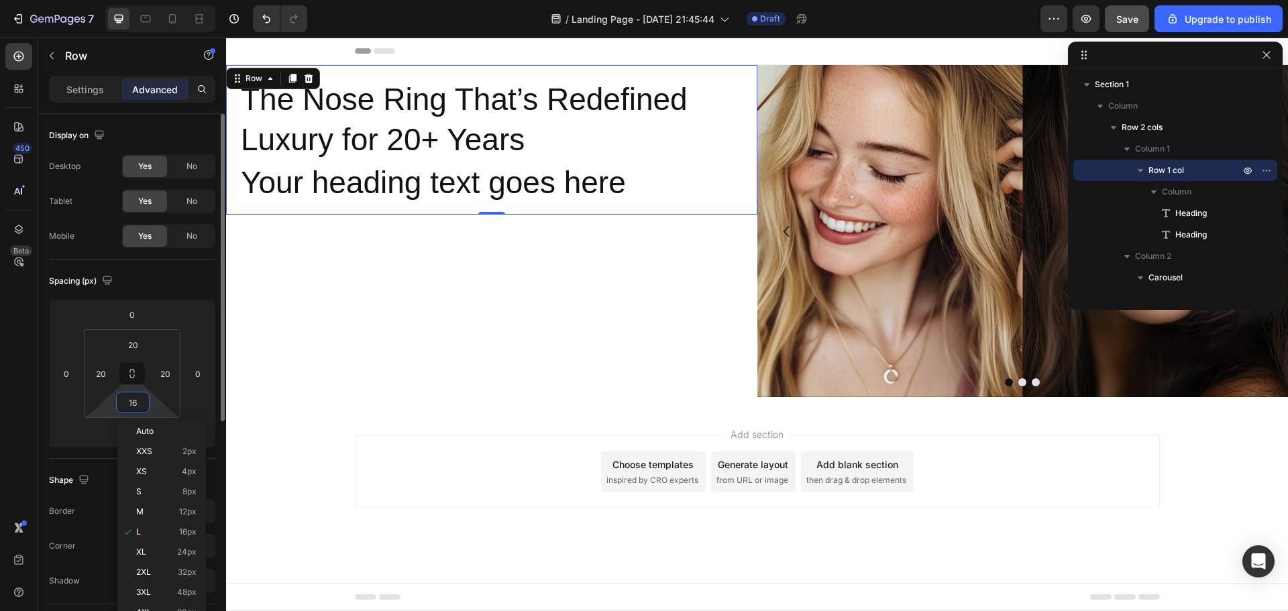
click at [138, 400] on input "16" at bounding box center [132, 402] width 27 height 20
type input "1"
type input "20"
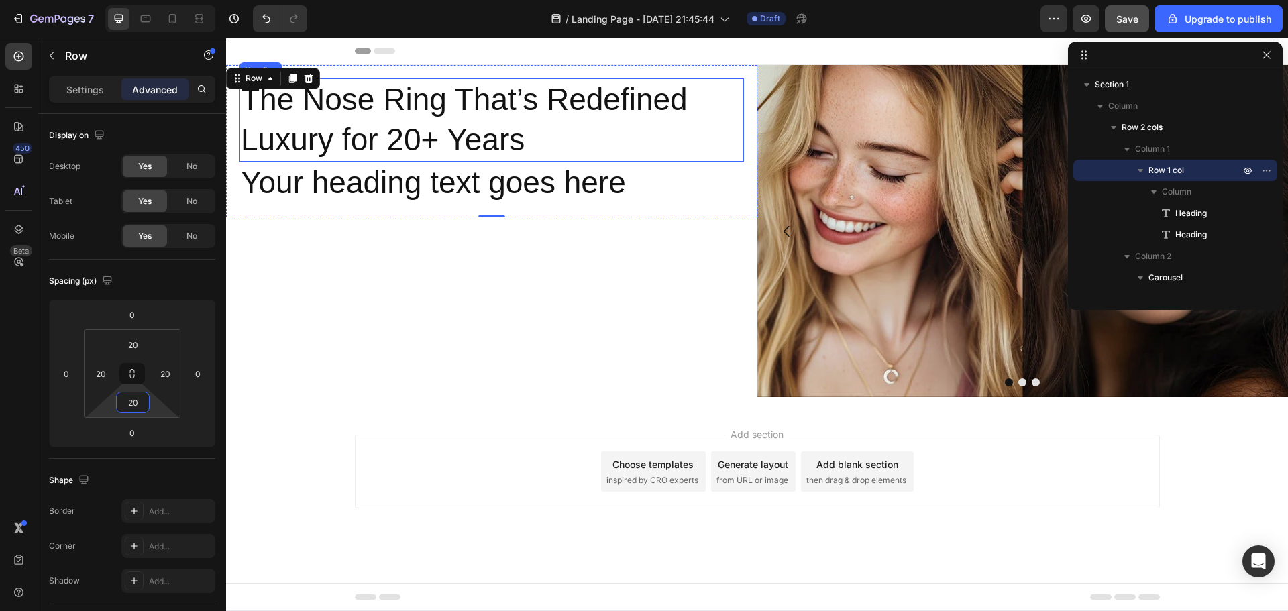
click at [441, 114] on p "The Nose Ring That’s Redefined Luxury for 20+ Years" at bounding box center [492, 120] width 502 height 80
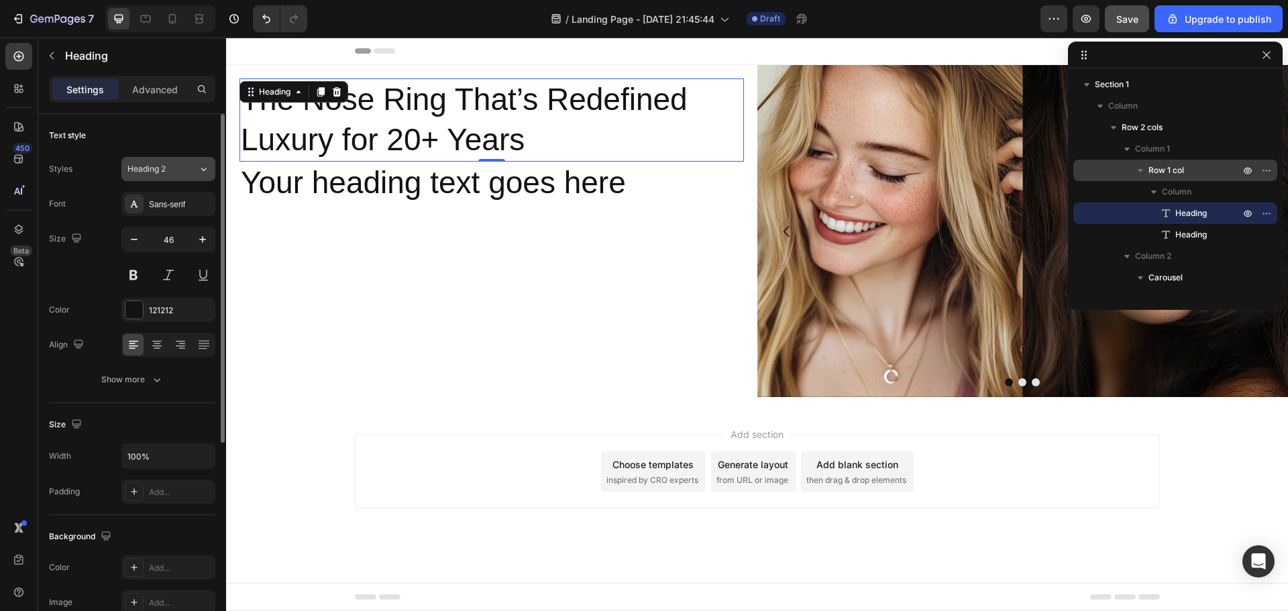
click at [202, 169] on icon at bounding box center [203, 169] width 5 height 3
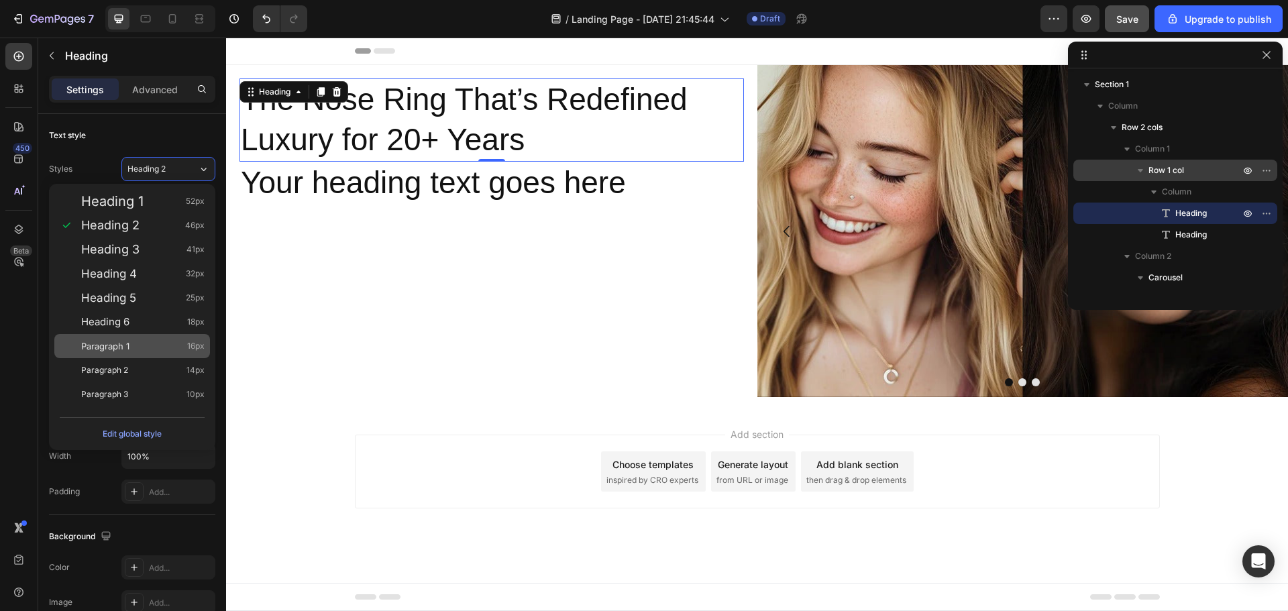
click at [146, 341] on div "Paragraph 1 16px" at bounding box center [142, 345] width 123 height 13
type input "16"
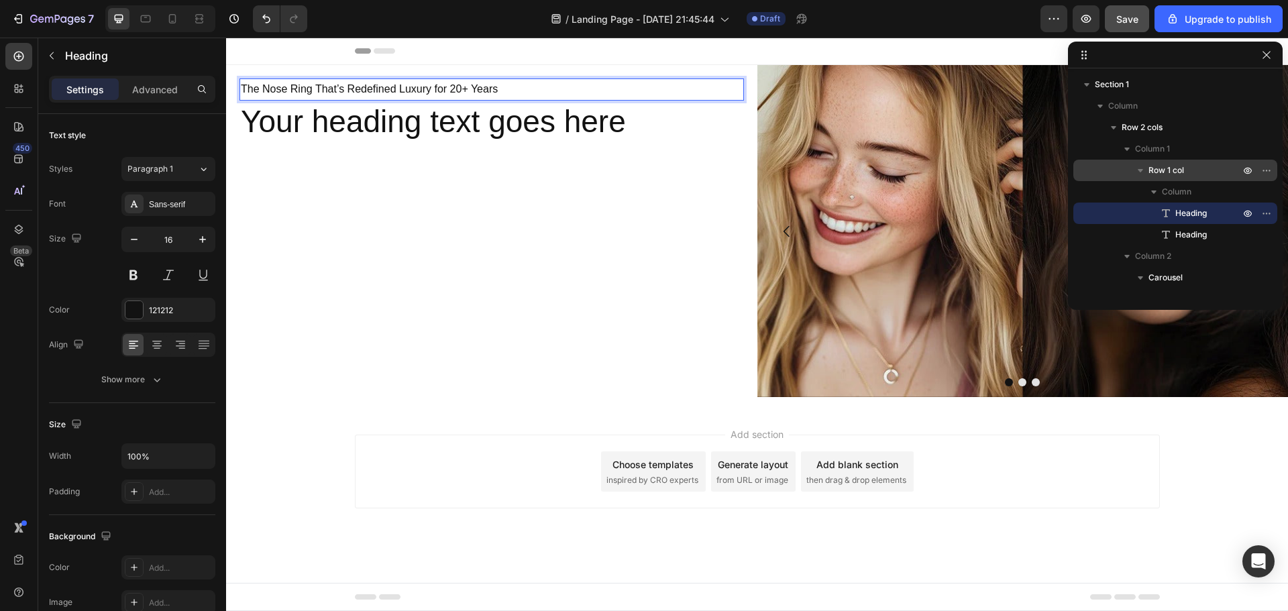
click at [455, 89] on p "The Nose Ring That’s Redefined Luxury for 20+ Years" at bounding box center [492, 89] width 502 height 19
click at [437, 87] on p "The Nose Ring That’s Redefined Luxury for 20+ Years" at bounding box center [492, 89] width 502 height 19
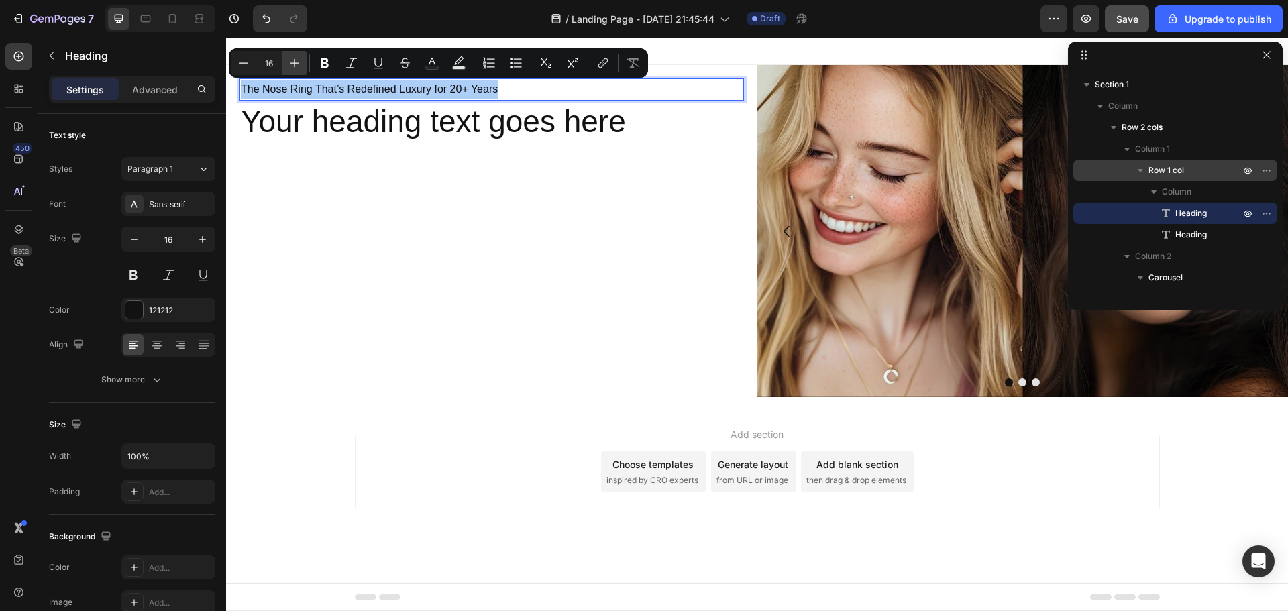
click at [298, 65] on icon "Editor contextual toolbar" at bounding box center [294, 62] width 13 height 13
click at [296, 64] on icon "Editor contextual toolbar" at bounding box center [294, 62] width 13 height 13
type input "20"
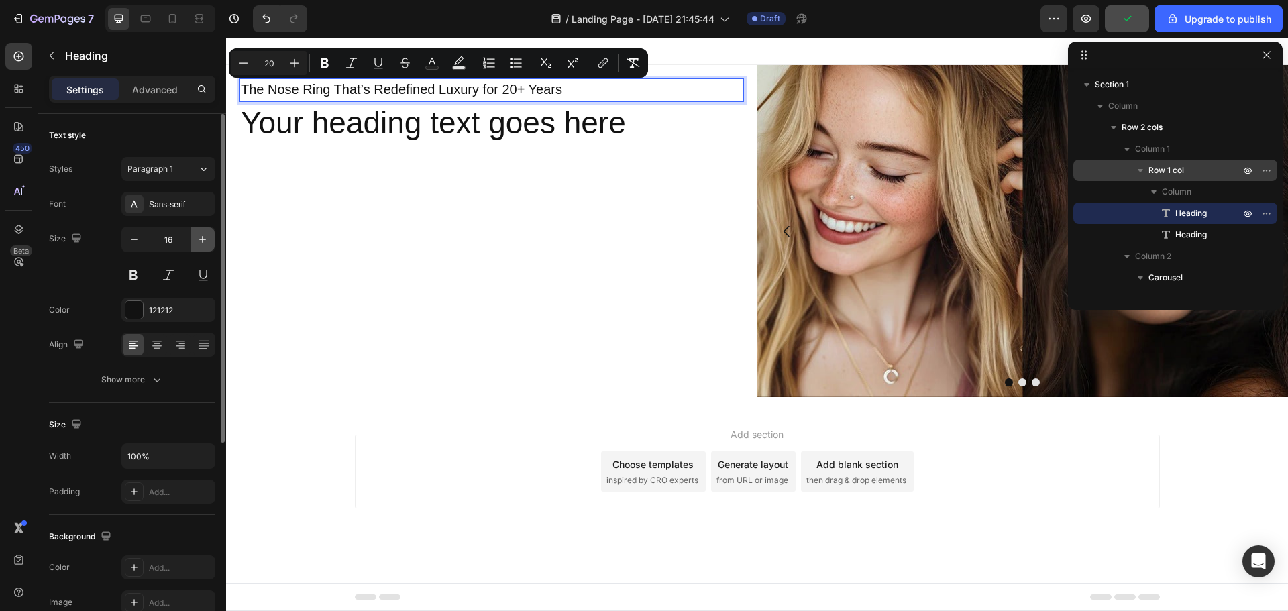
click at [206, 238] on icon "button" at bounding box center [202, 239] width 13 height 13
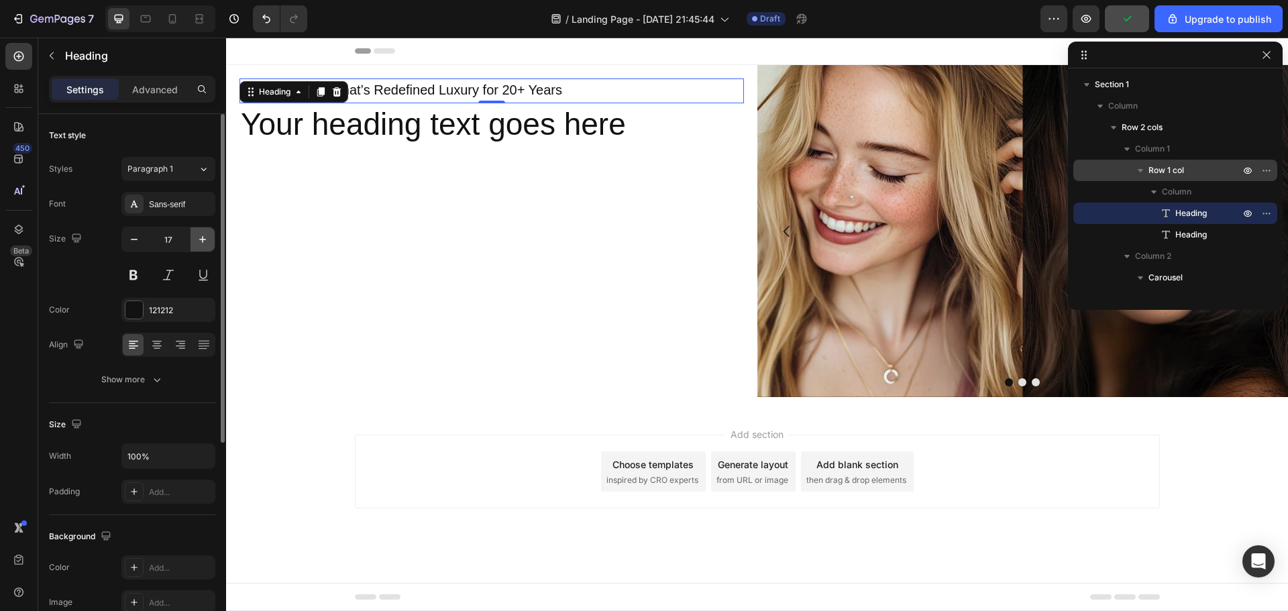
click at [206, 238] on icon "button" at bounding box center [202, 239] width 13 height 13
type input "20"
click at [190, 199] on div "Sans-serif" at bounding box center [180, 204] width 63 height 12
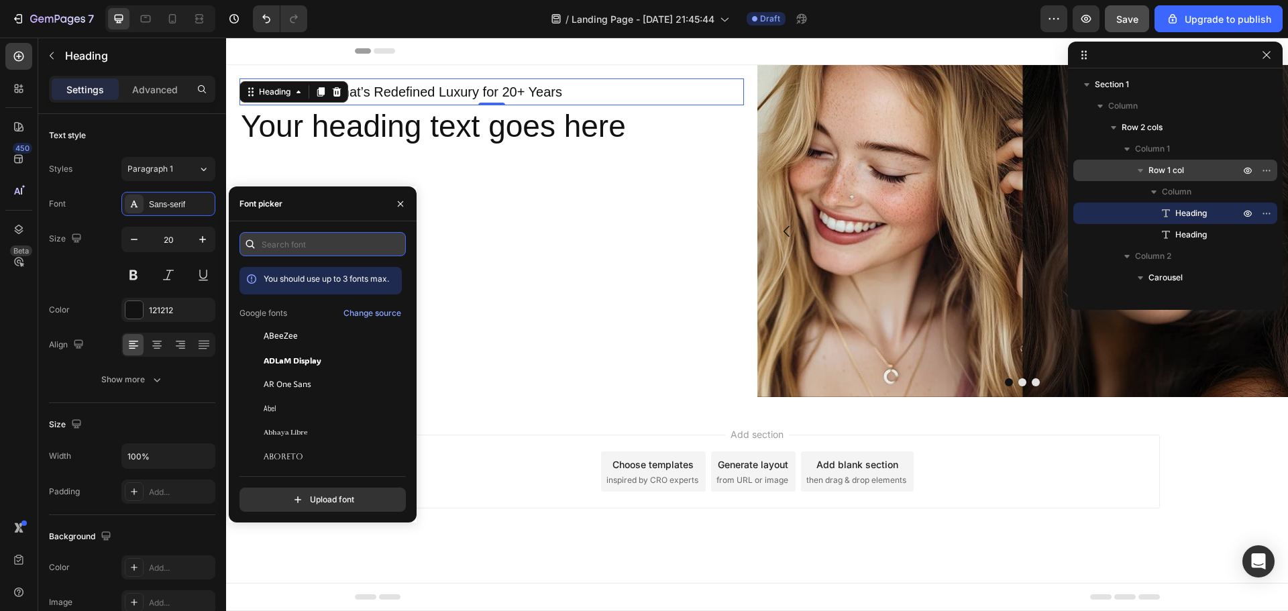
click at [320, 243] on input "text" at bounding box center [322, 244] width 166 height 24
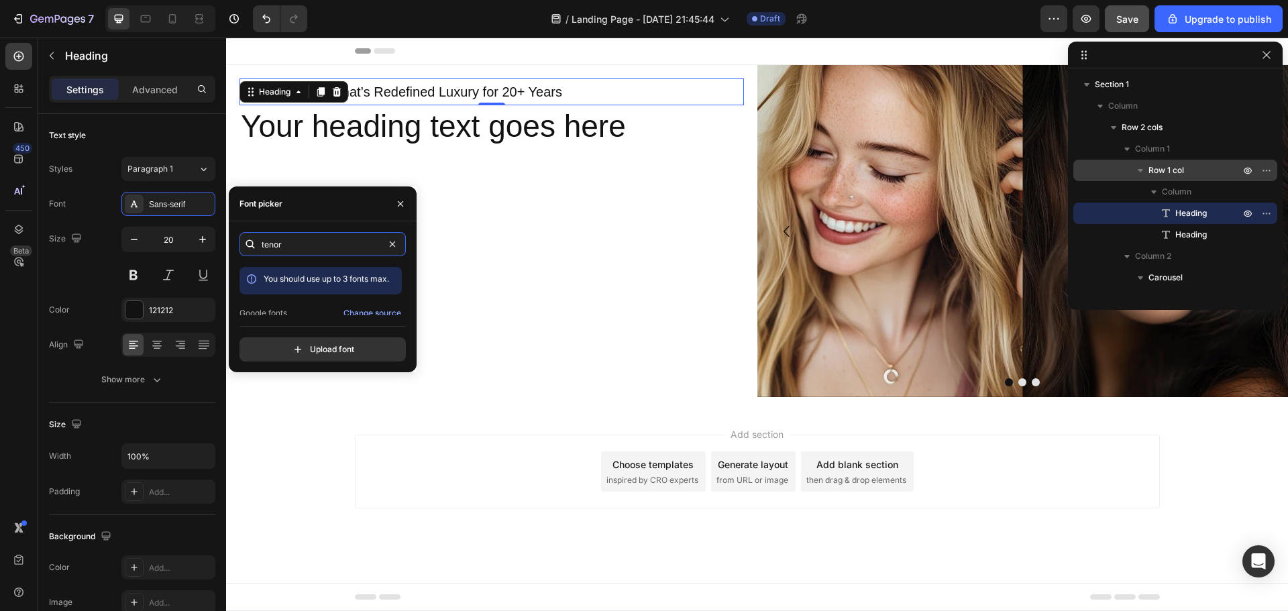
scroll to position [33, 0]
type input "tenor"
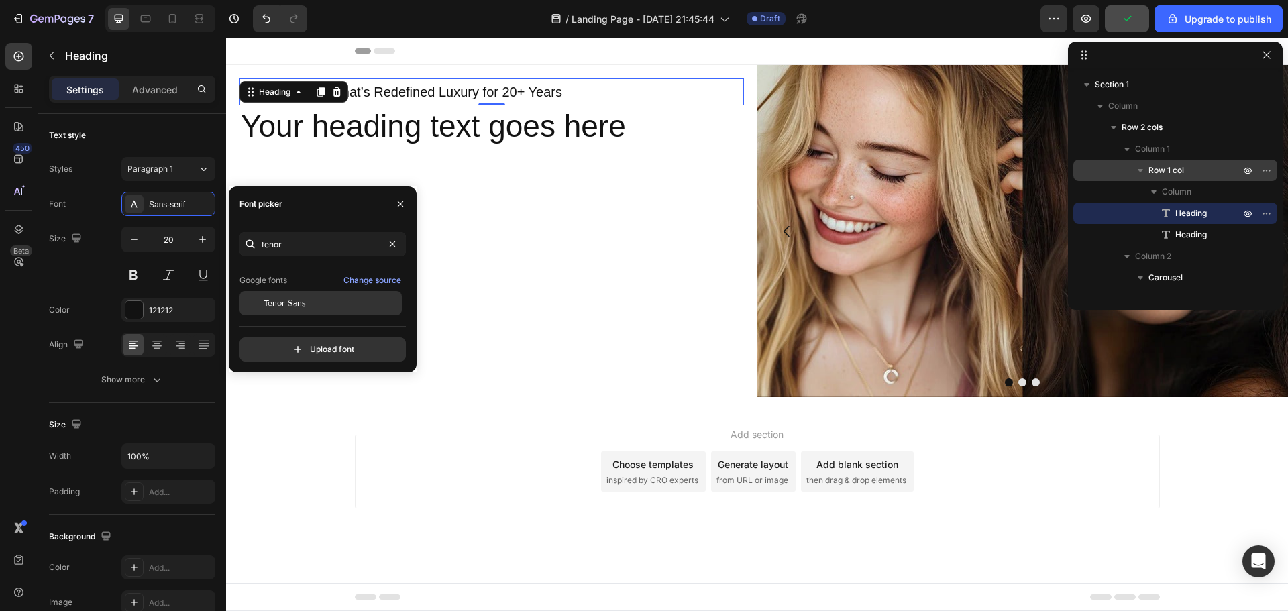
click at [301, 302] on span "Tenor Sans" at bounding box center [285, 303] width 42 height 12
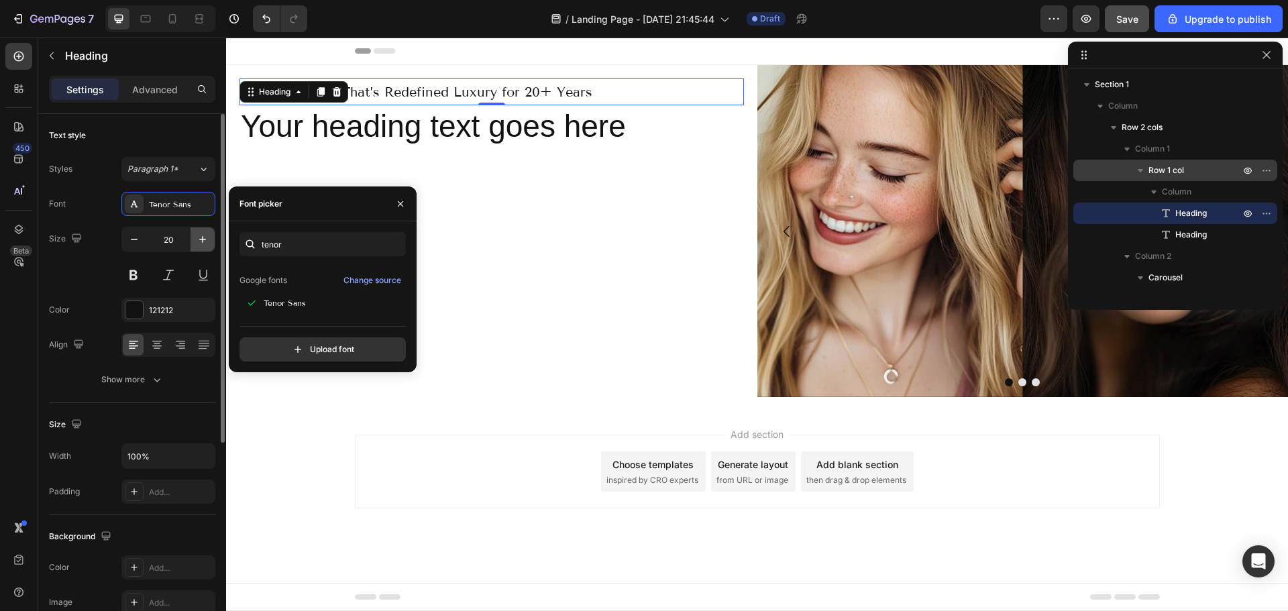
click at [203, 240] on icon "button" at bounding box center [202, 239] width 7 height 7
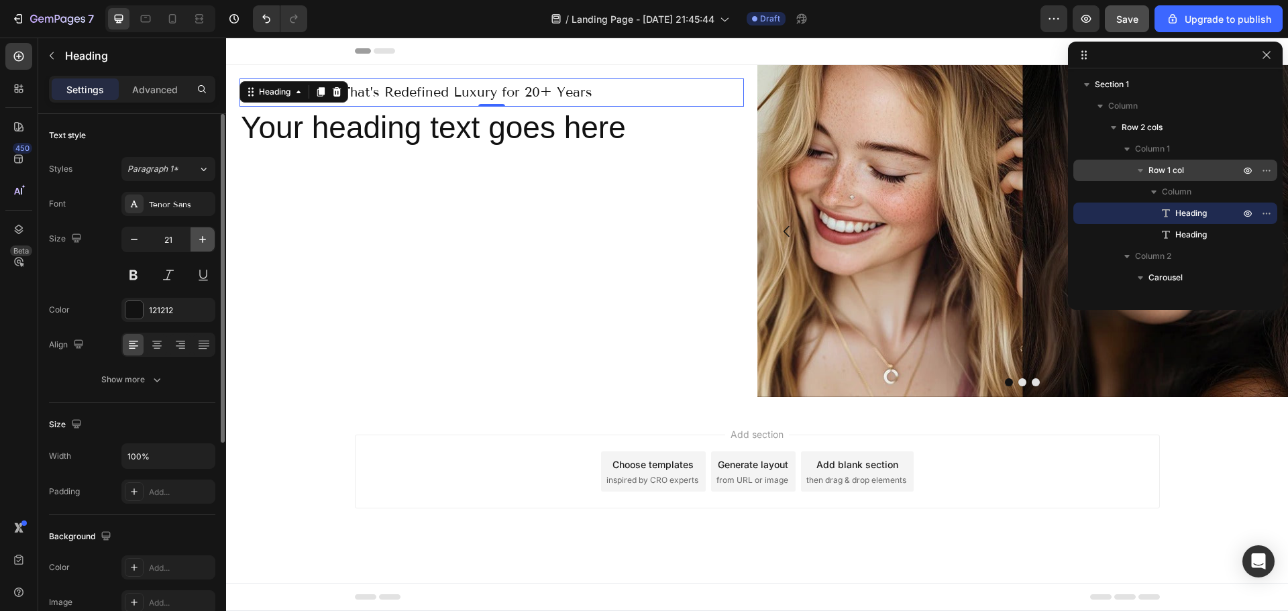
click at [203, 240] on icon "button" at bounding box center [202, 239] width 7 height 7
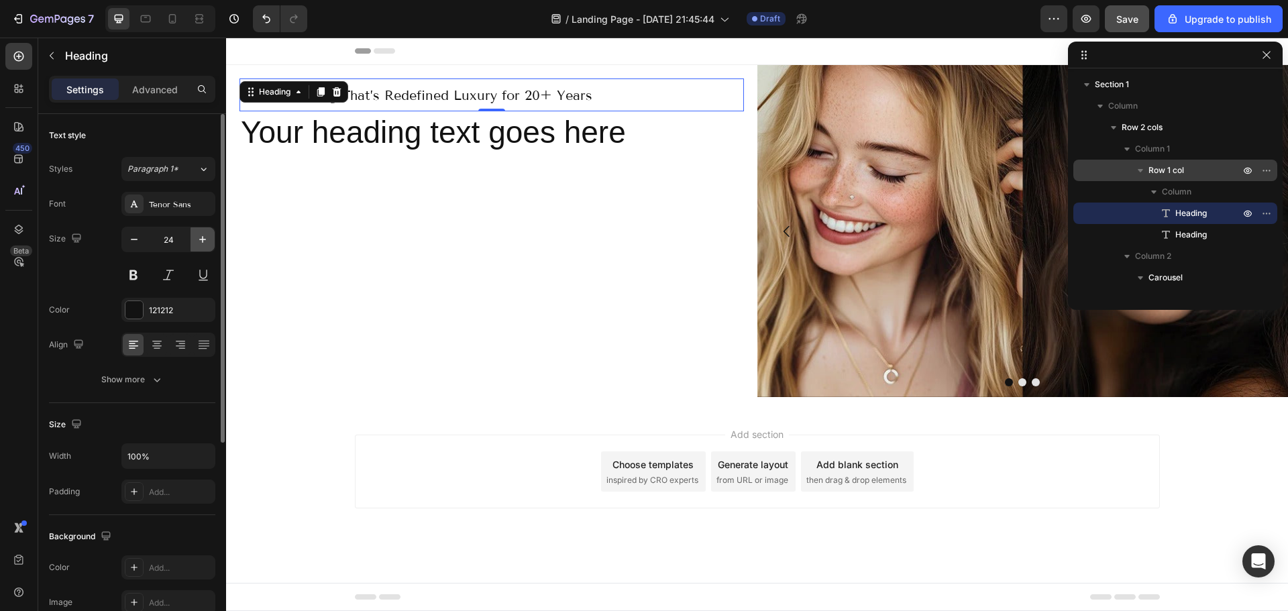
click at [203, 240] on icon "button" at bounding box center [202, 239] width 7 height 7
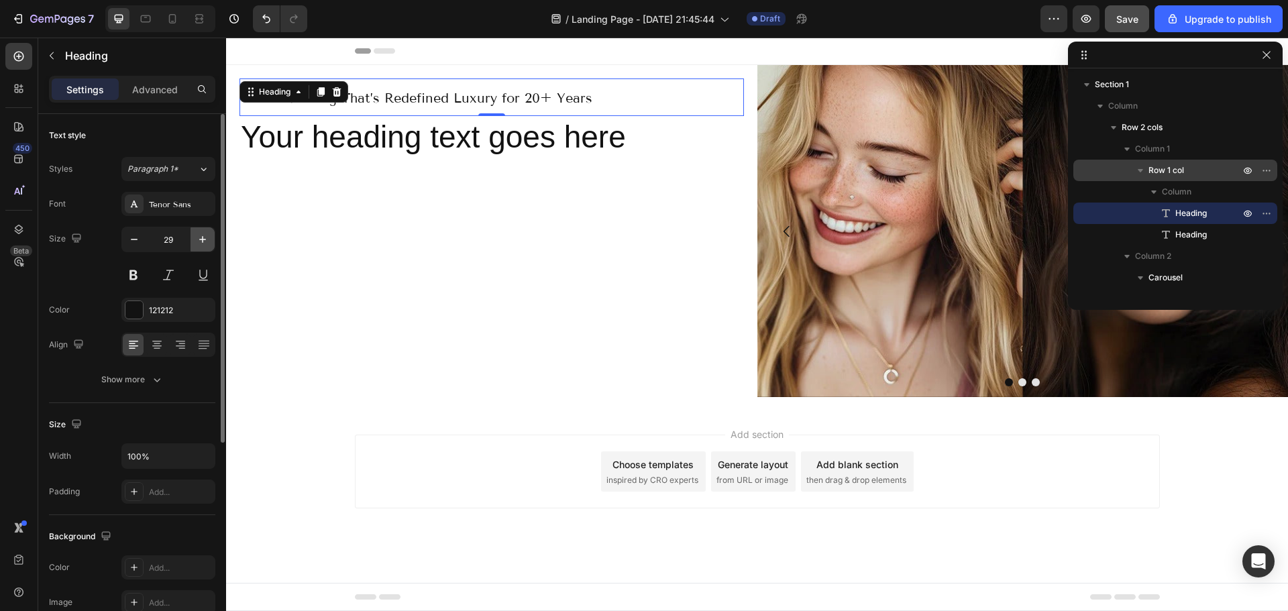
click at [203, 240] on icon "button" at bounding box center [202, 239] width 7 height 7
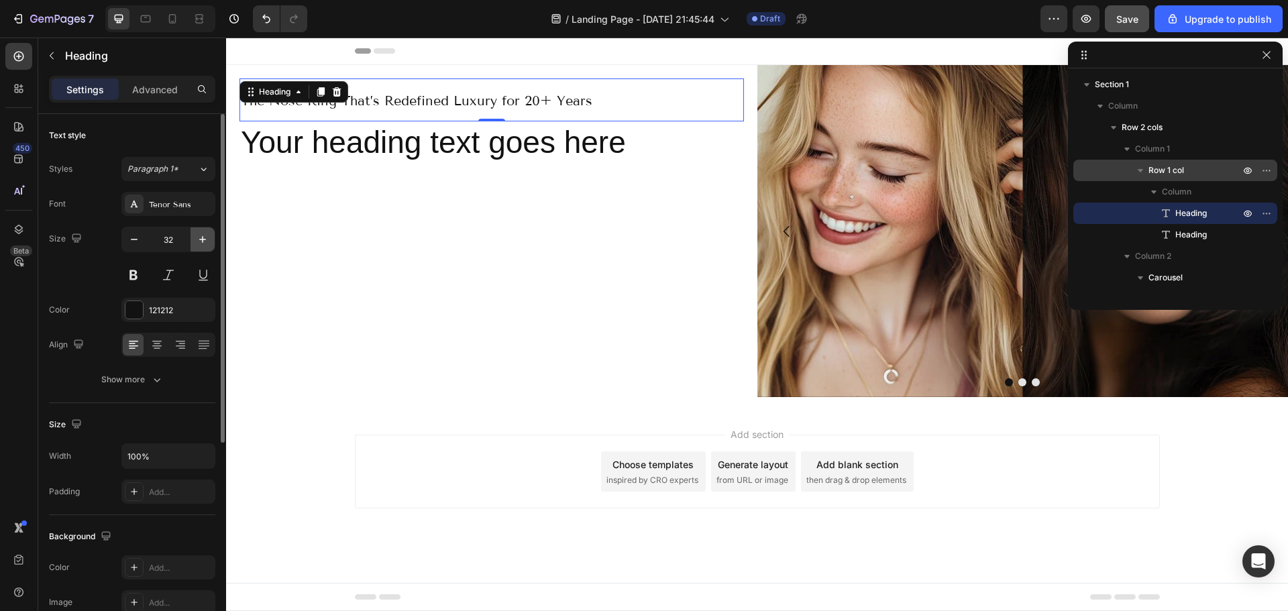
click at [203, 240] on icon "button" at bounding box center [202, 239] width 7 height 7
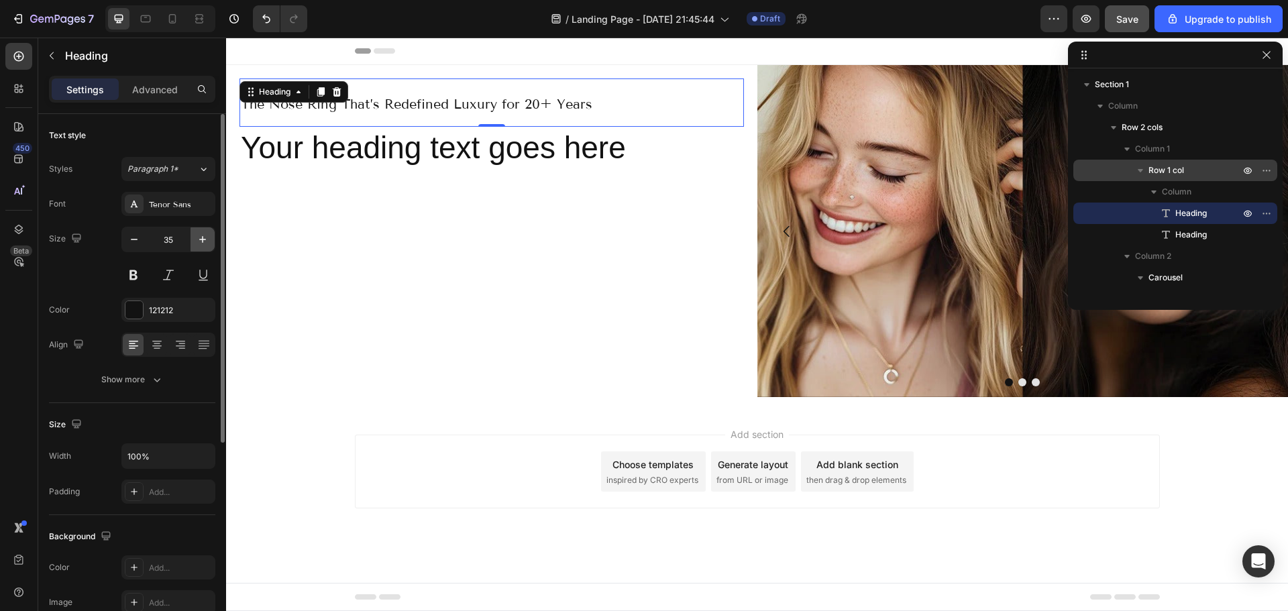
click at [203, 240] on icon "button" at bounding box center [202, 239] width 7 height 7
type input "36"
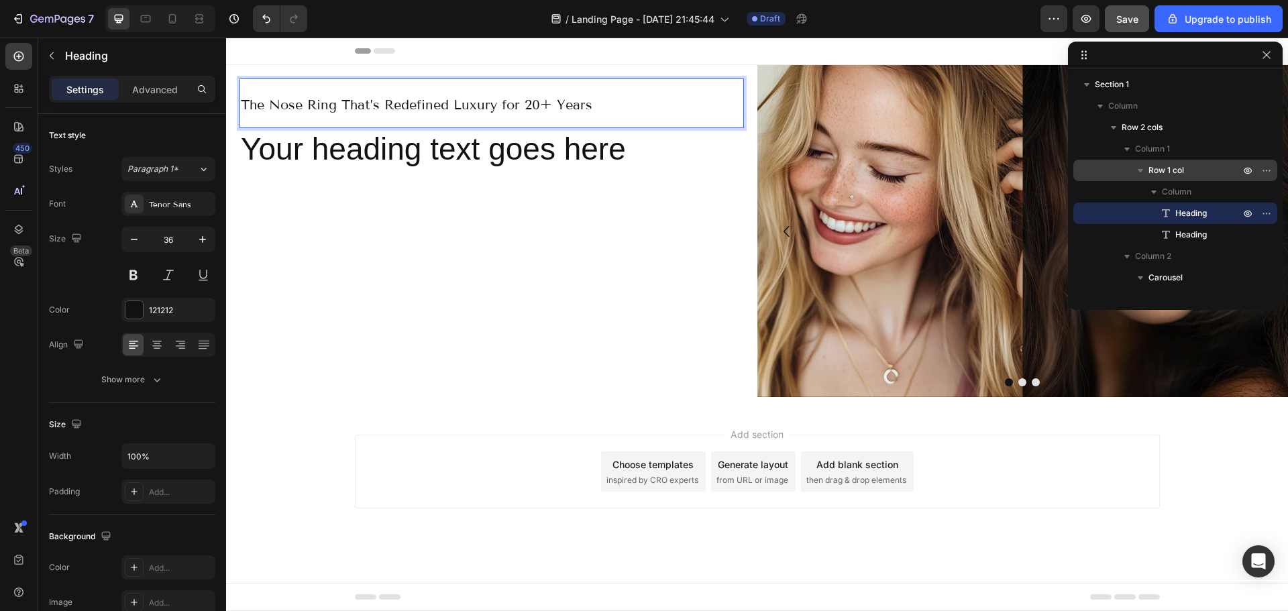
click at [441, 103] on span "The Nose Ring That’s Redefined Luxury for 20+ Years" at bounding box center [416, 105] width 351 height 16
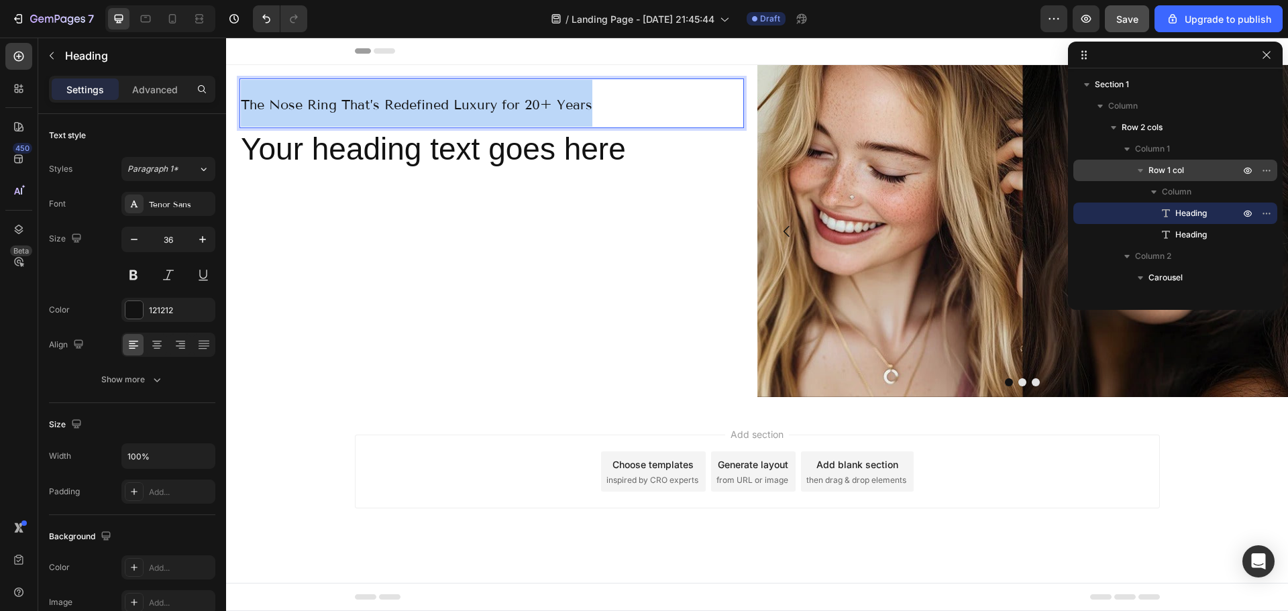
click at [441, 103] on span "The Nose Ring That’s Redefined Luxury for 20+ Years" at bounding box center [416, 105] width 351 height 16
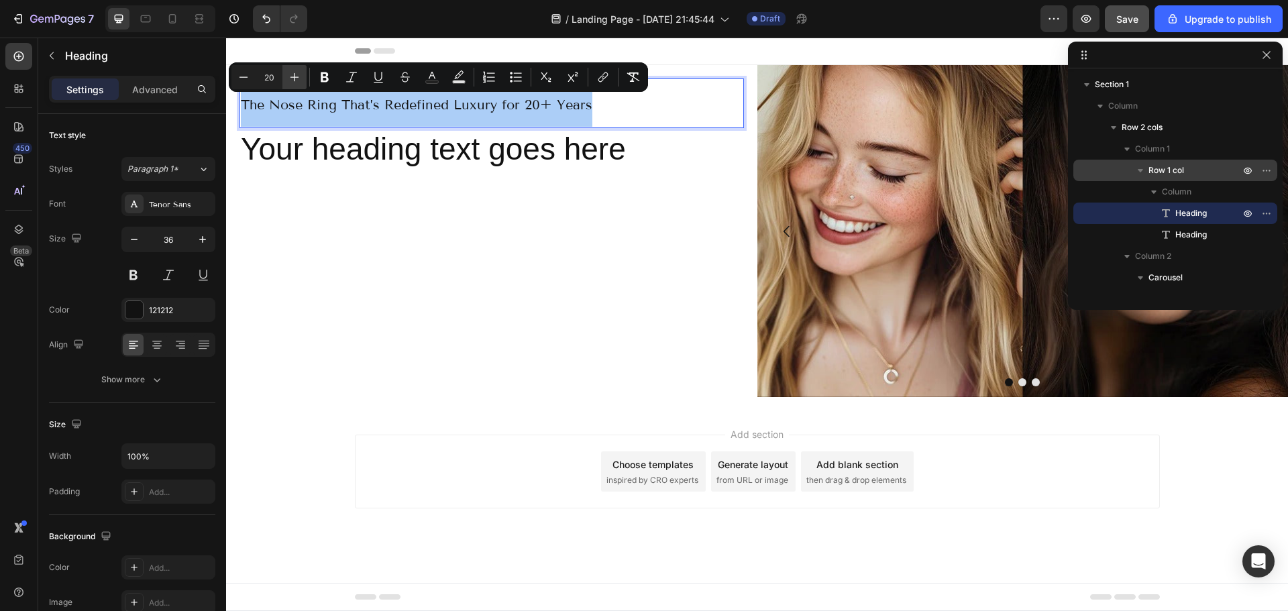
click at [295, 74] on icon "Editor contextual toolbar" at bounding box center [294, 76] width 13 height 13
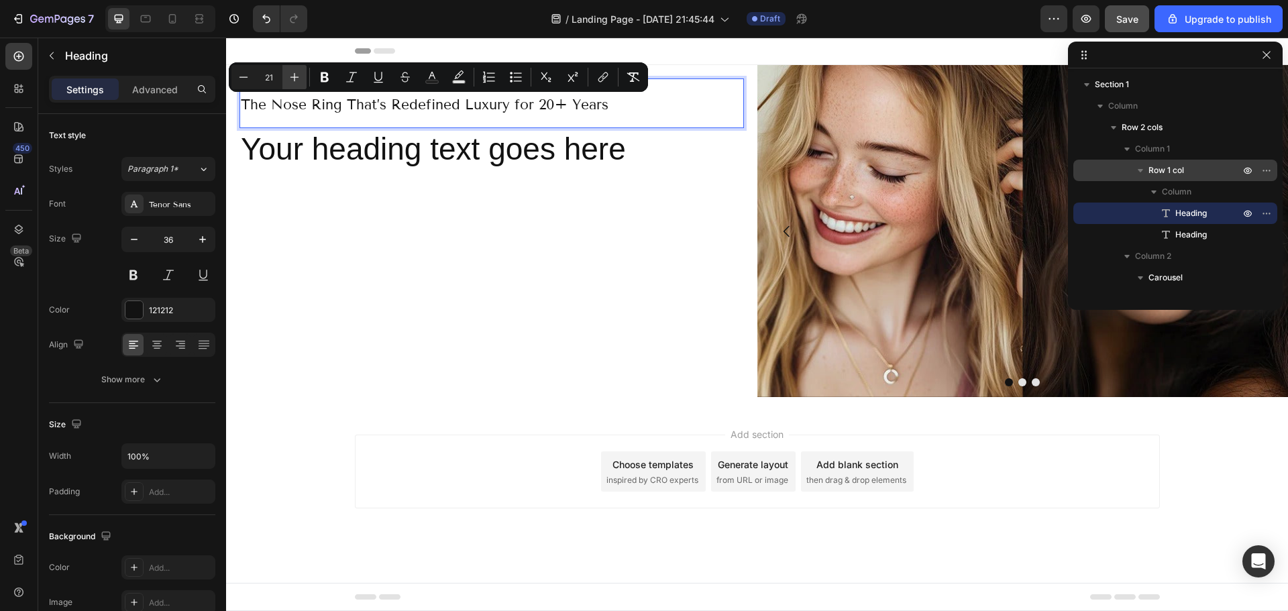
click at [295, 74] on icon "Editor contextual toolbar" at bounding box center [294, 76] width 13 height 13
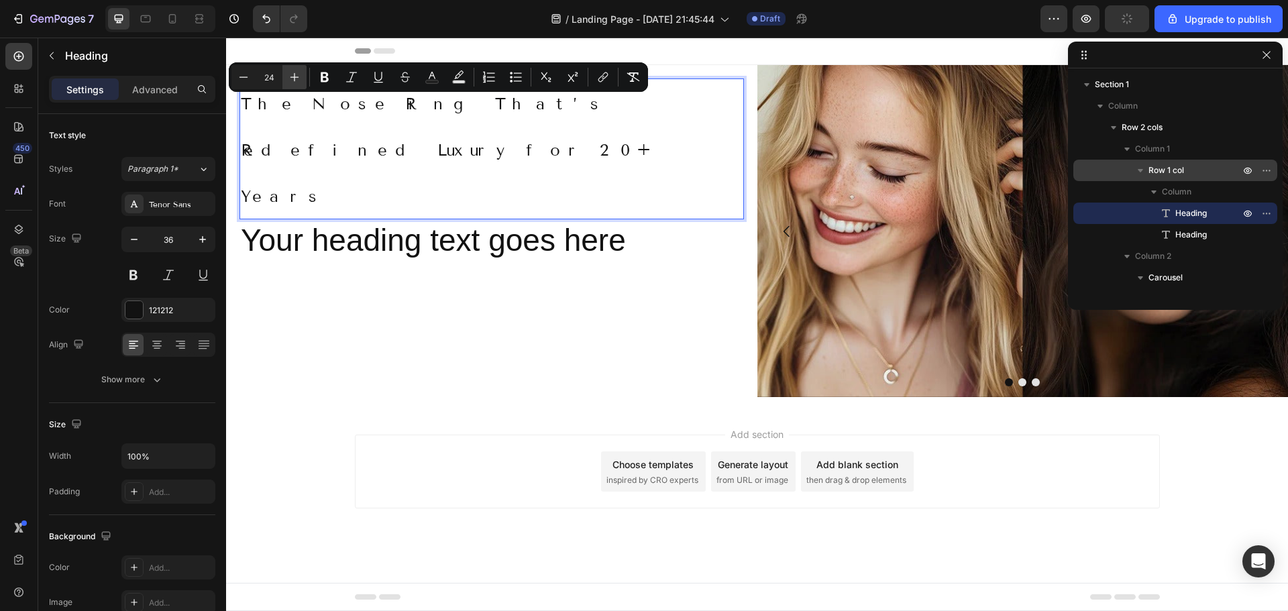
click at [295, 74] on icon "Editor contextual toolbar" at bounding box center [294, 76] width 13 height 13
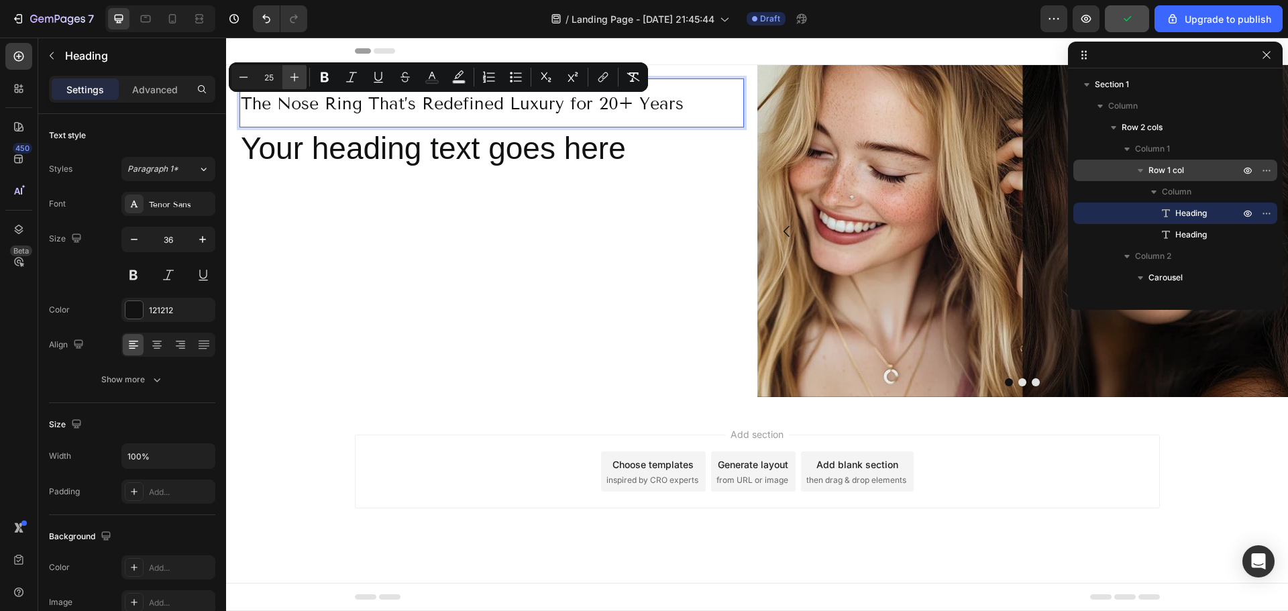
click at [295, 74] on icon "Editor contextual toolbar" at bounding box center [294, 76] width 13 height 13
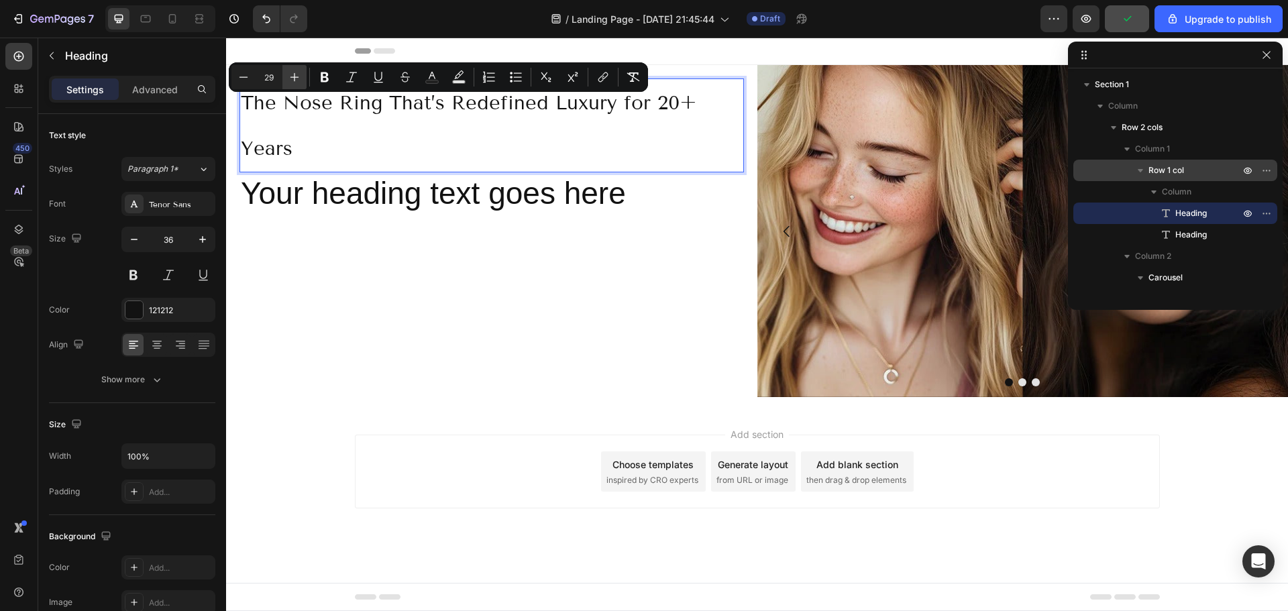
click at [295, 74] on icon "Editor contextual toolbar" at bounding box center [294, 76] width 13 height 13
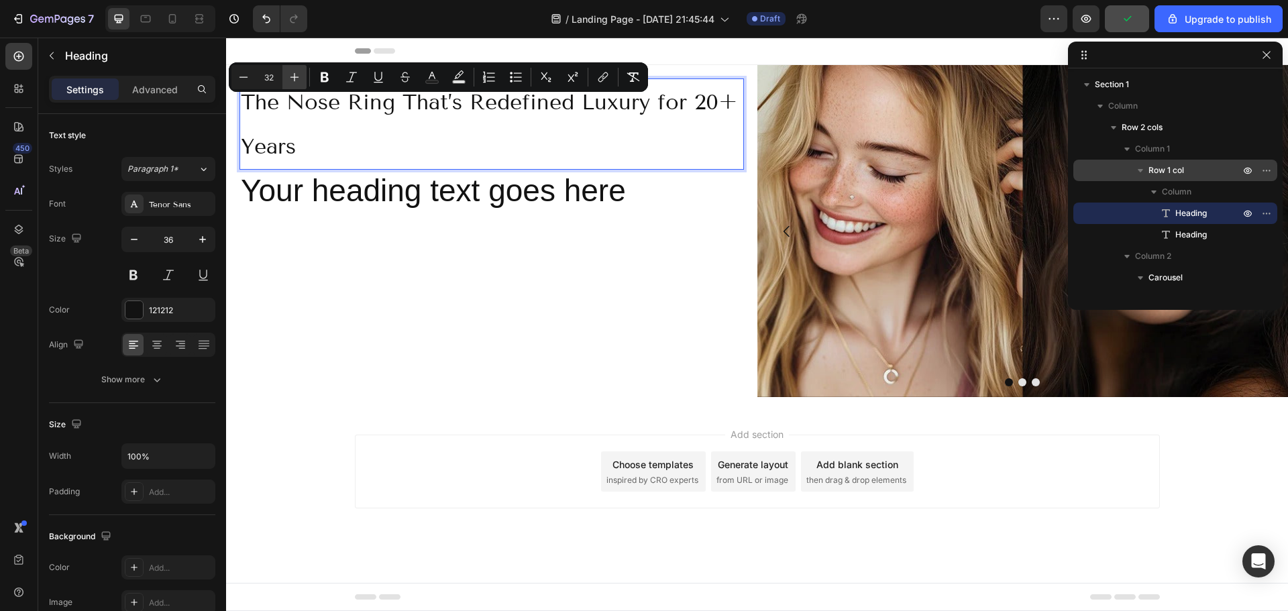
click at [295, 74] on icon "Editor contextual toolbar" at bounding box center [294, 76] width 13 height 13
type input "36"
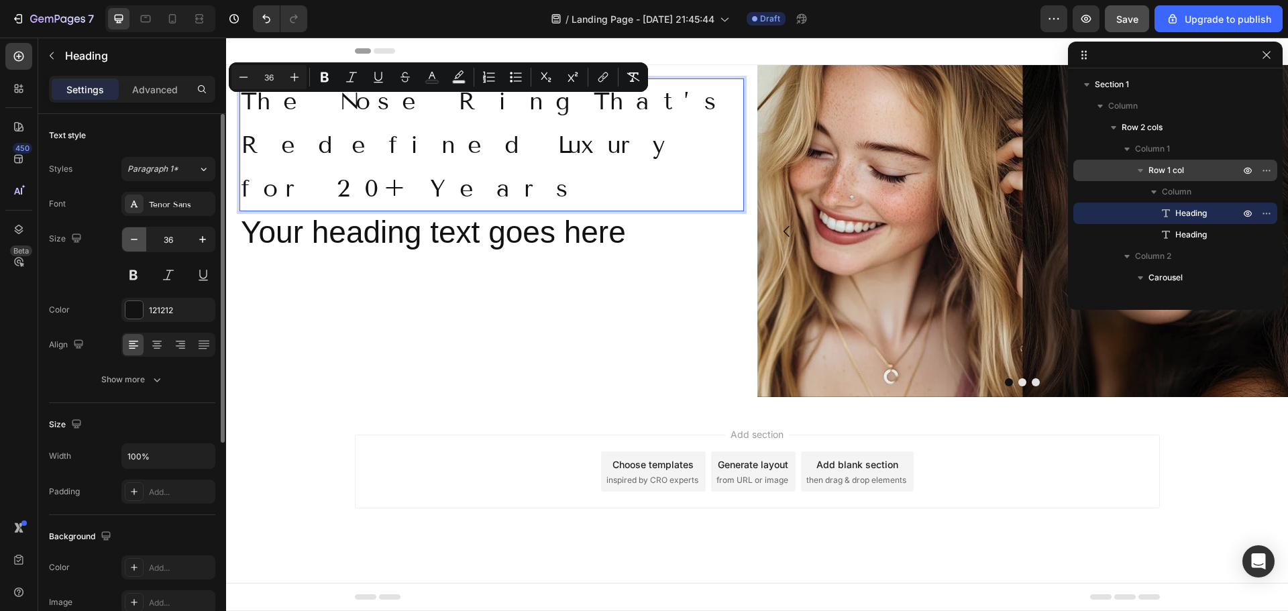
click at [135, 239] on icon "button" at bounding box center [134, 239] width 7 height 1
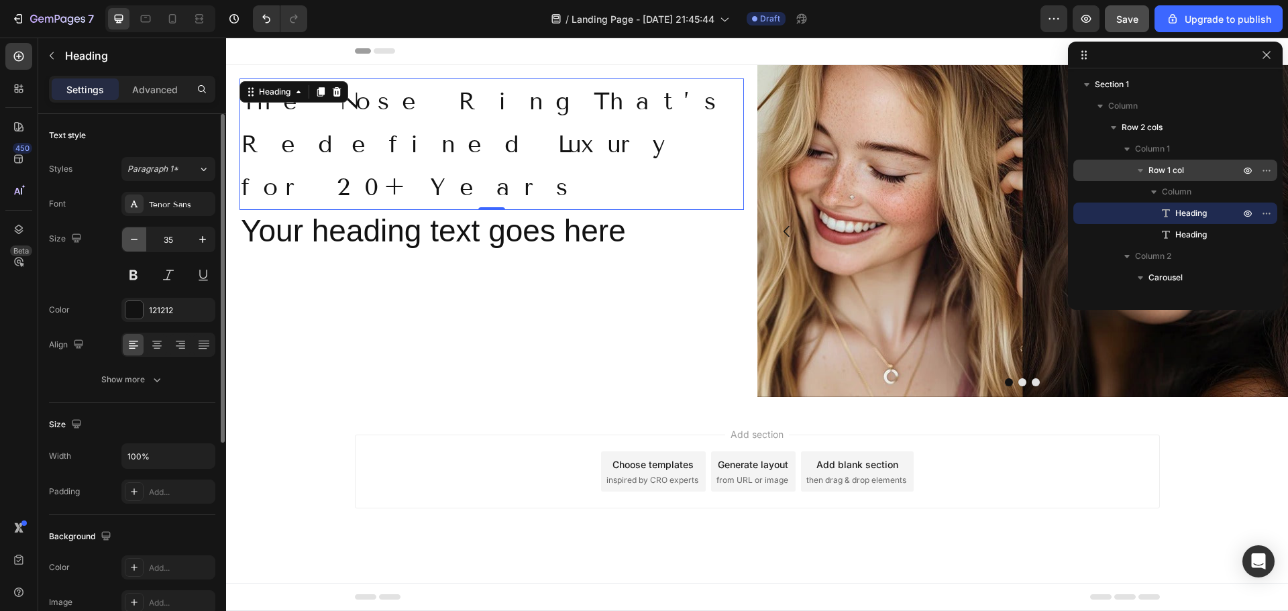
click at [135, 239] on icon "button" at bounding box center [134, 239] width 7 height 1
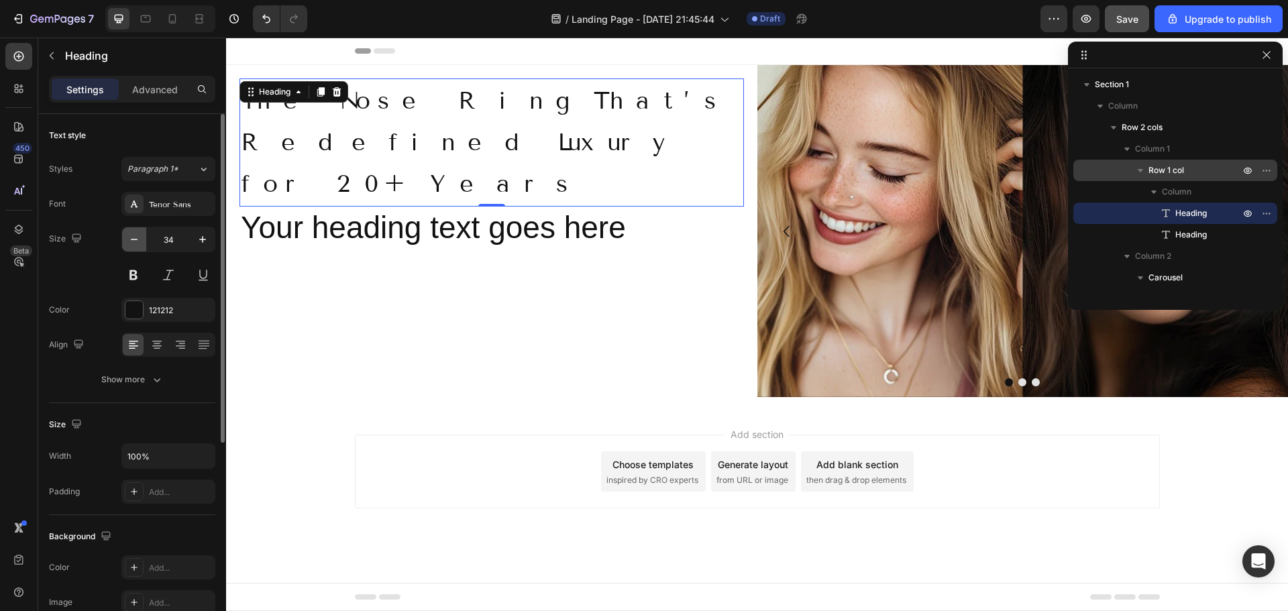
click at [135, 239] on icon "button" at bounding box center [134, 239] width 7 height 1
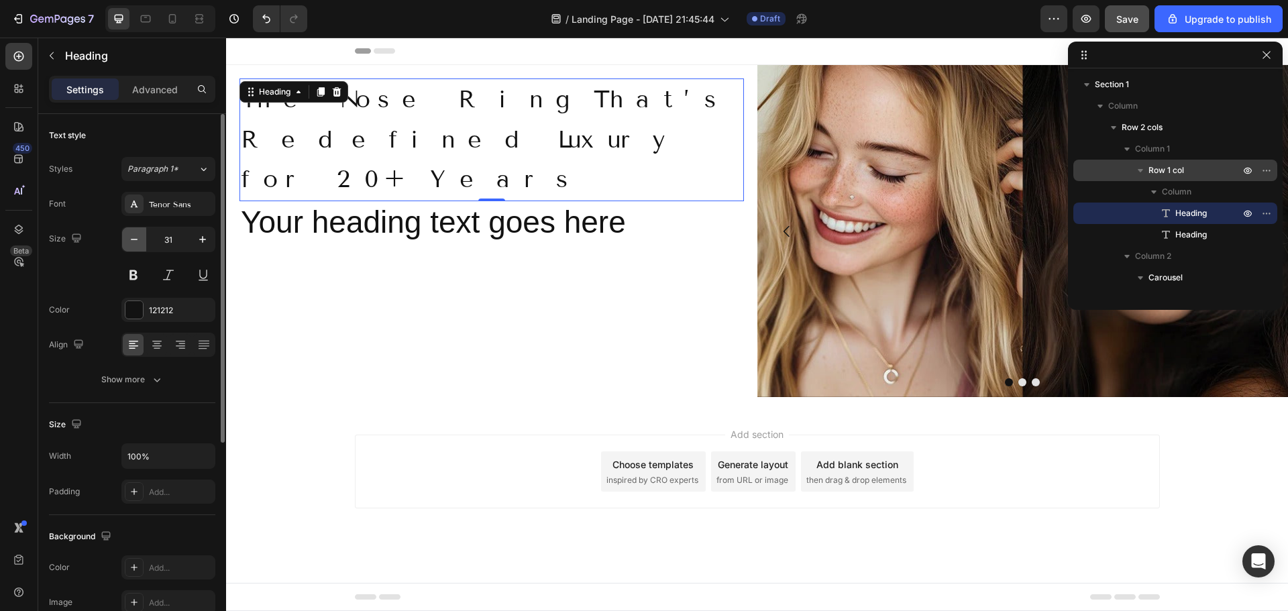
click at [135, 239] on icon "button" at bounding box center [134, 239] width 7 height 1
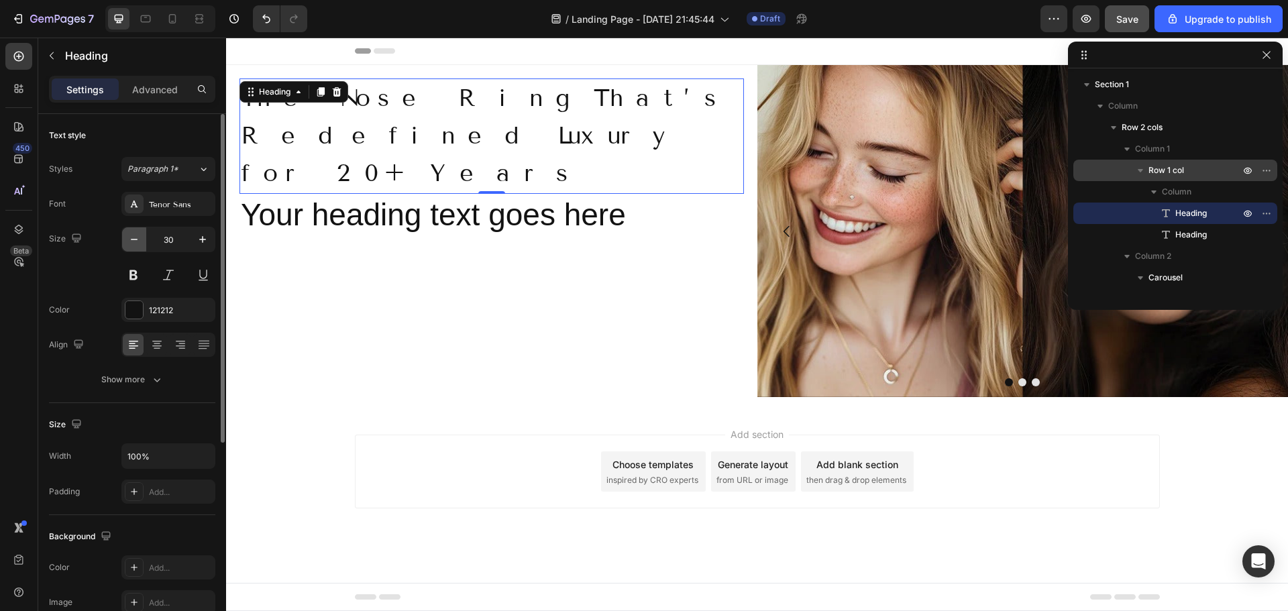
click at [135, 239] on icon "button" at bounding box center [134, 239] width 7 height 1
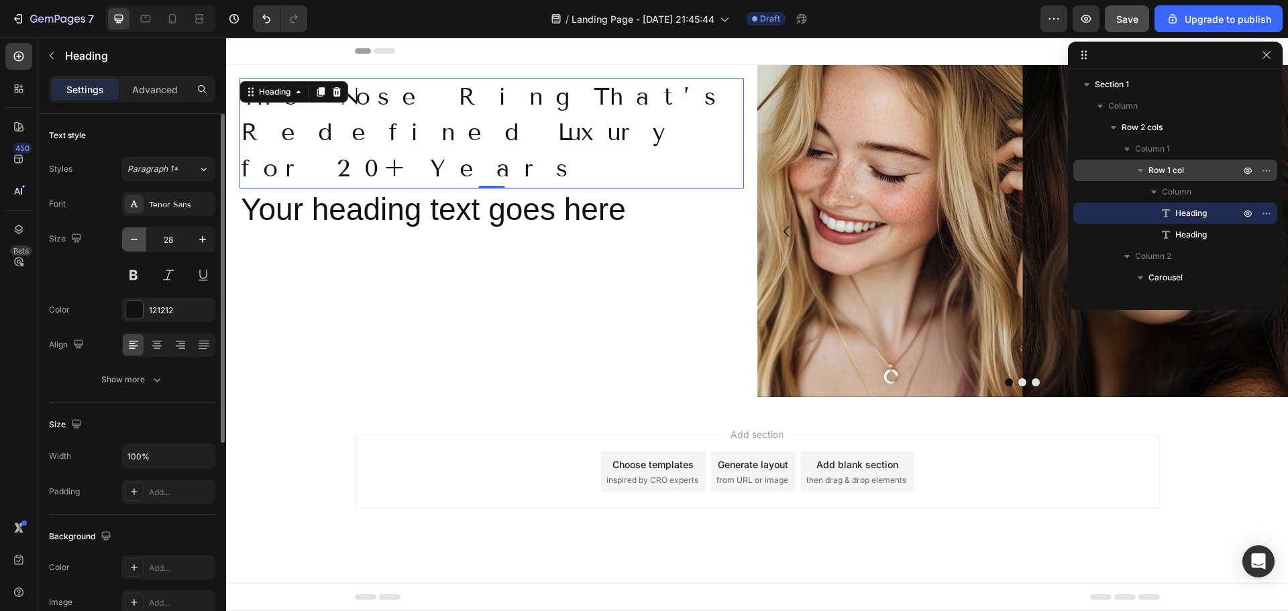
click at [135, 239] on icon "button" at bounding box center [134, 239] width 7 height 1
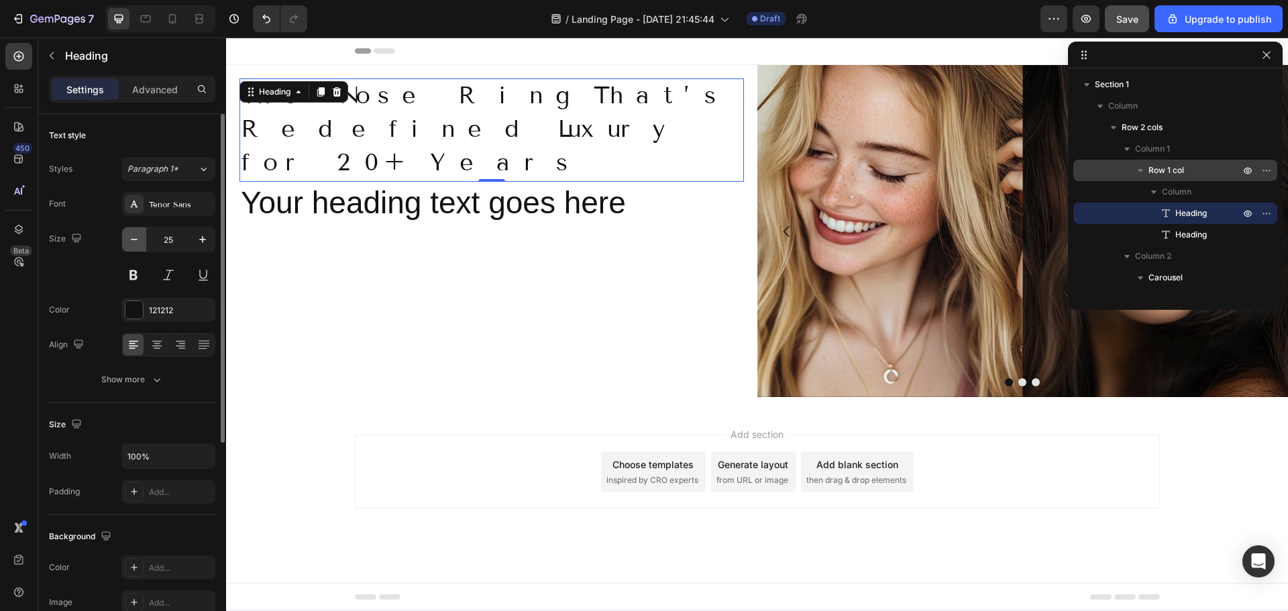
click at [135, 239] on icon "button" at bounding box center [134, 239] width 7 height 1
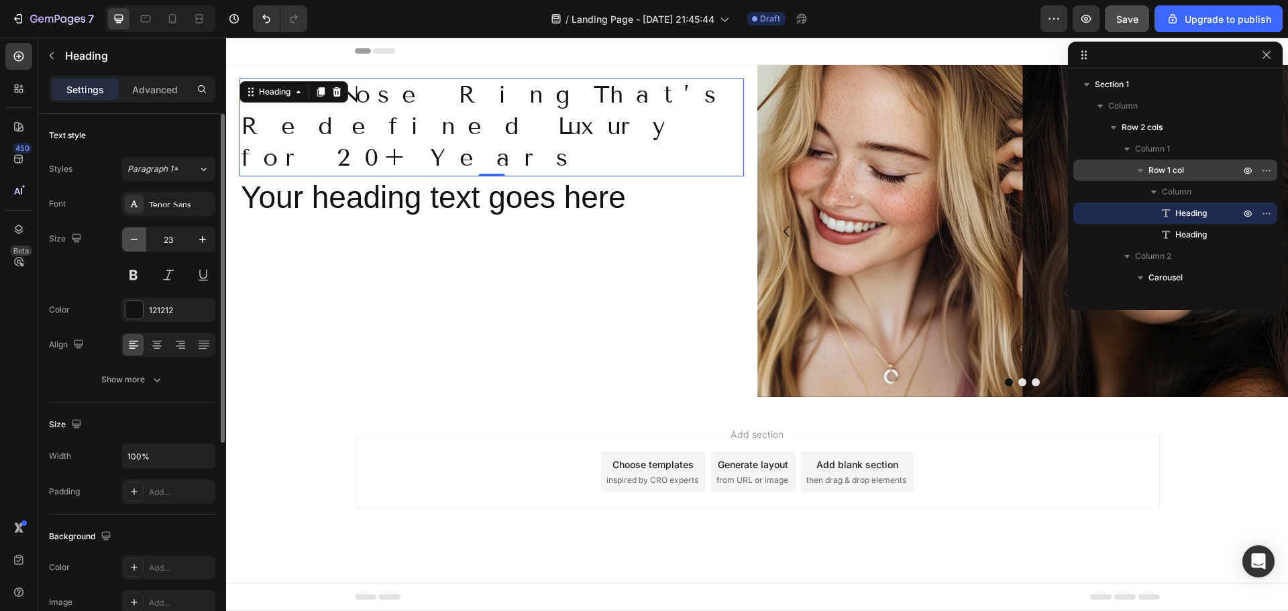
click at [135, 239] on icon "button" at bounding box center [134, 239] width 7 height 1
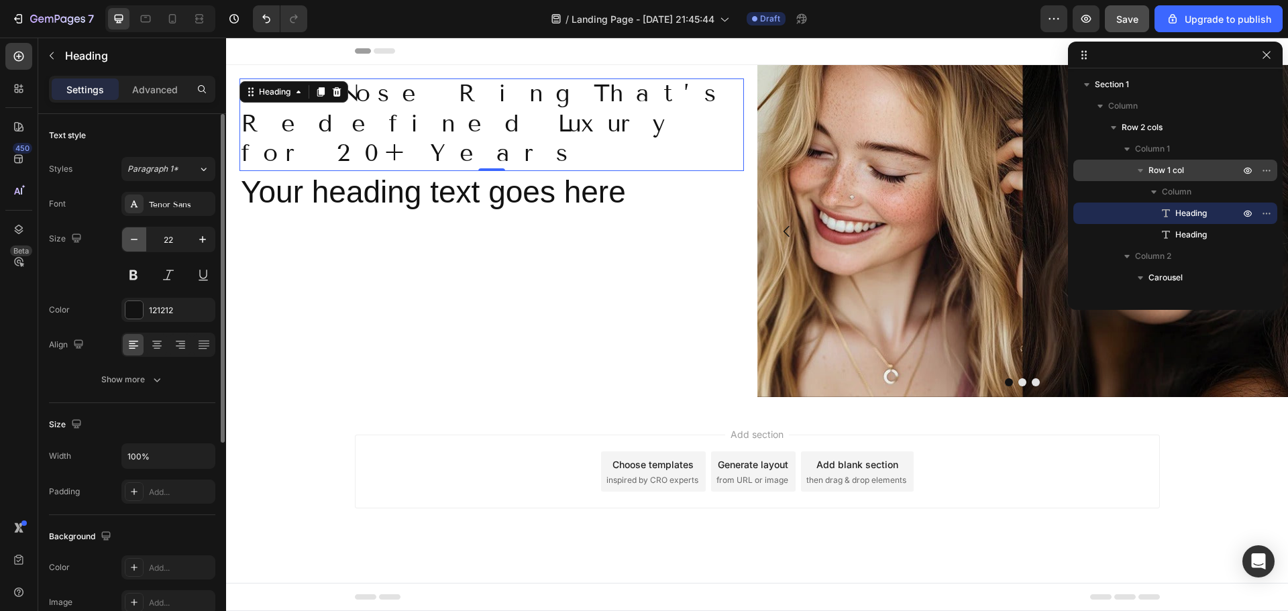
click at [135, 239] on icon "button" at bounding box center [134, 239] width 7 height 1
type input "20"
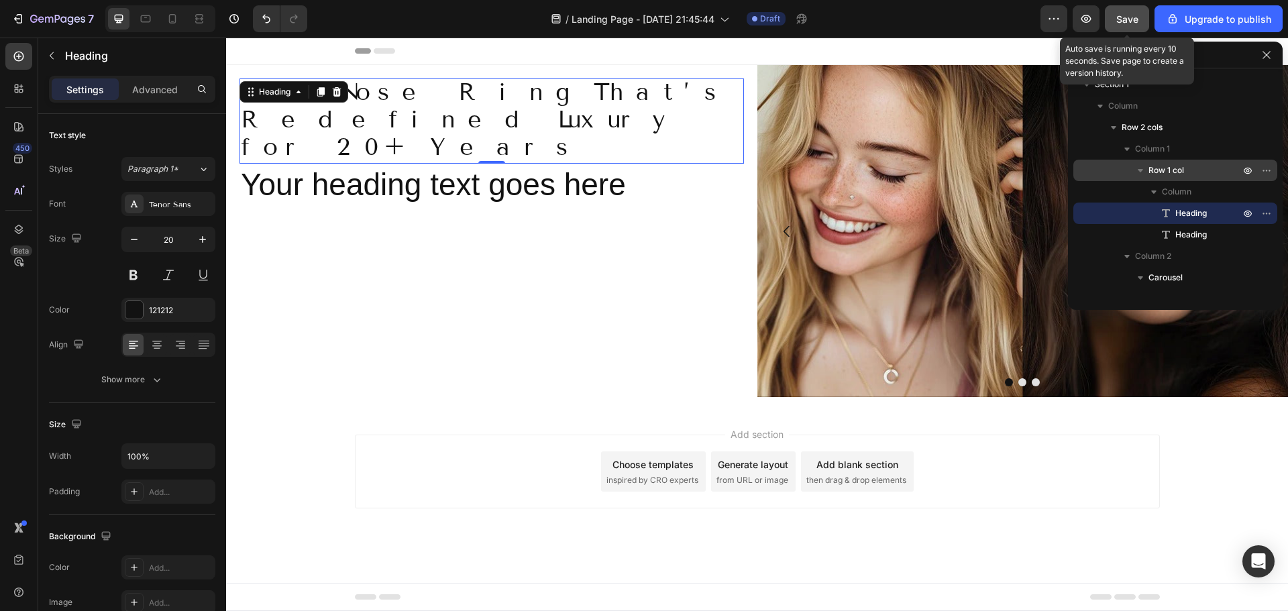
click at [1125, 21] on span "Save" at bounding box center [1127, 18] width 22 height 11
click at [1118, 17] on span "Save" at bounding box center [1127, 18] width 22 height 11
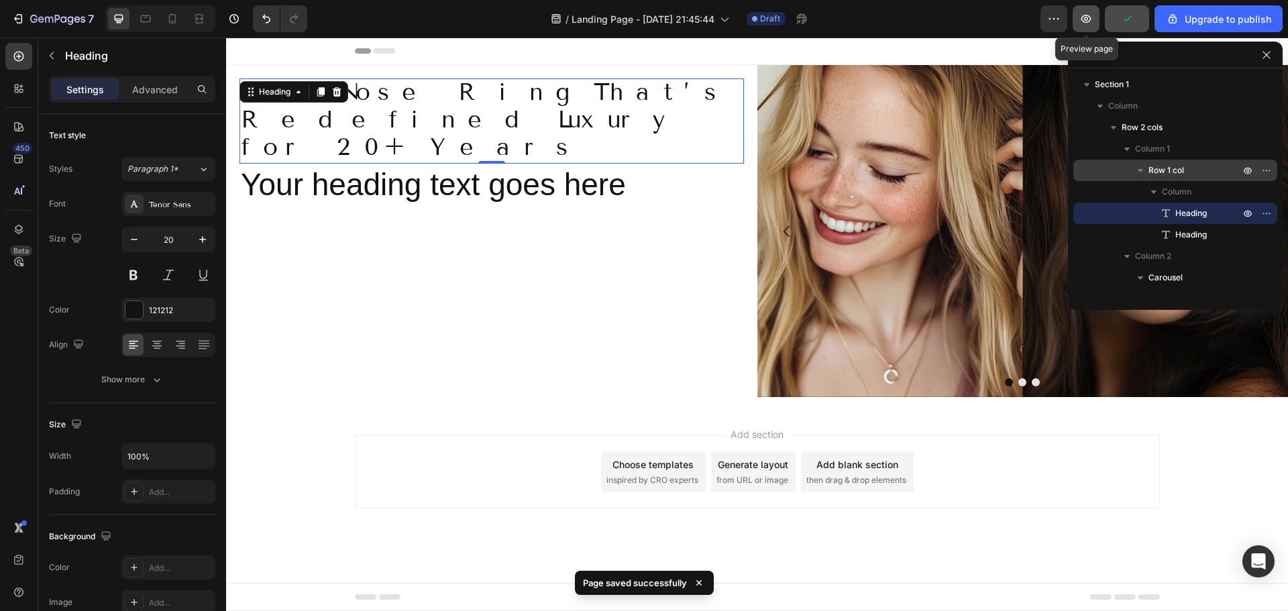
click at [1088, 14] on icon "button" at bounding box center [1085, 18] width 13 height 13
